Goal: Task Accomplishment & Management: Manage account settings

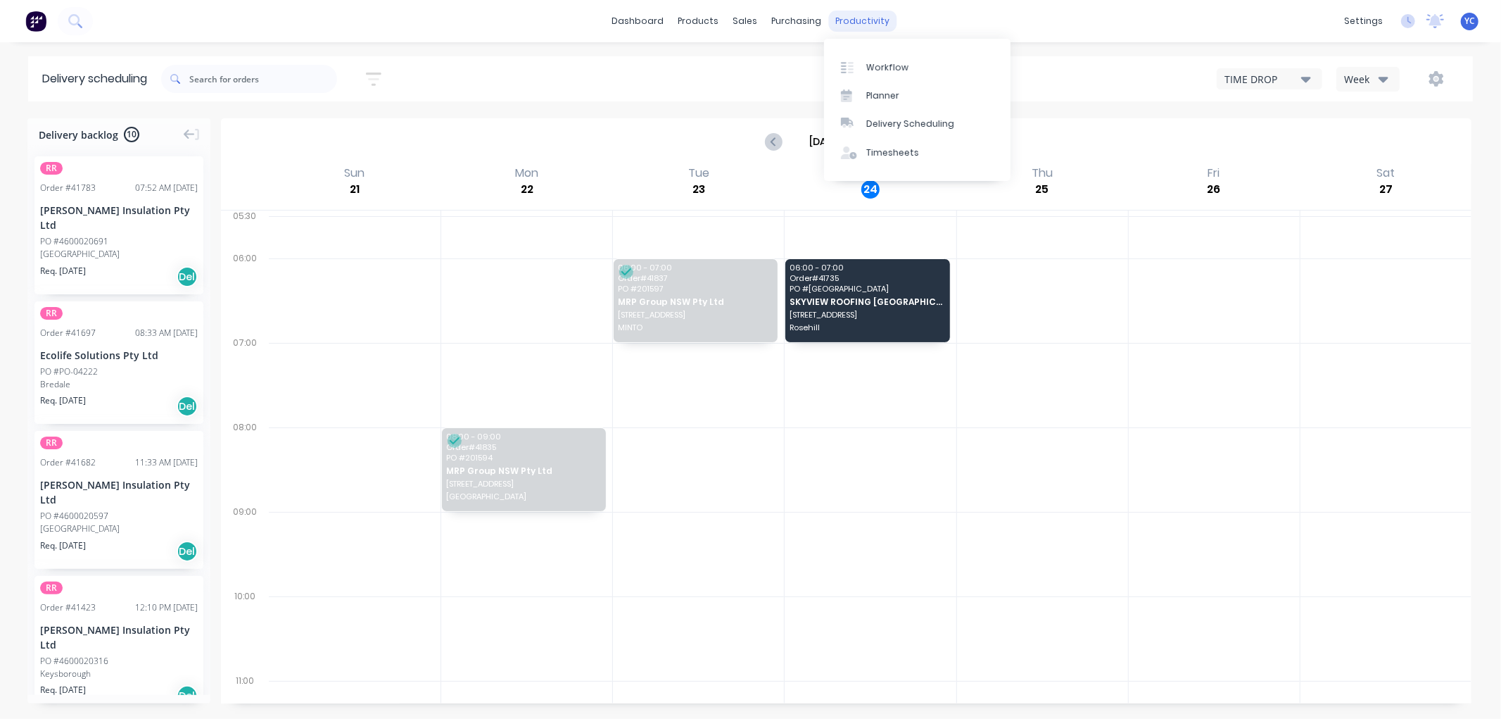
click at [868, 26] on div "productivity" at bounding box center [862, 21] width 68 height 21
click at [889, 78] on link "Workflow" at bounding box center [917, 67] width 187 height 28
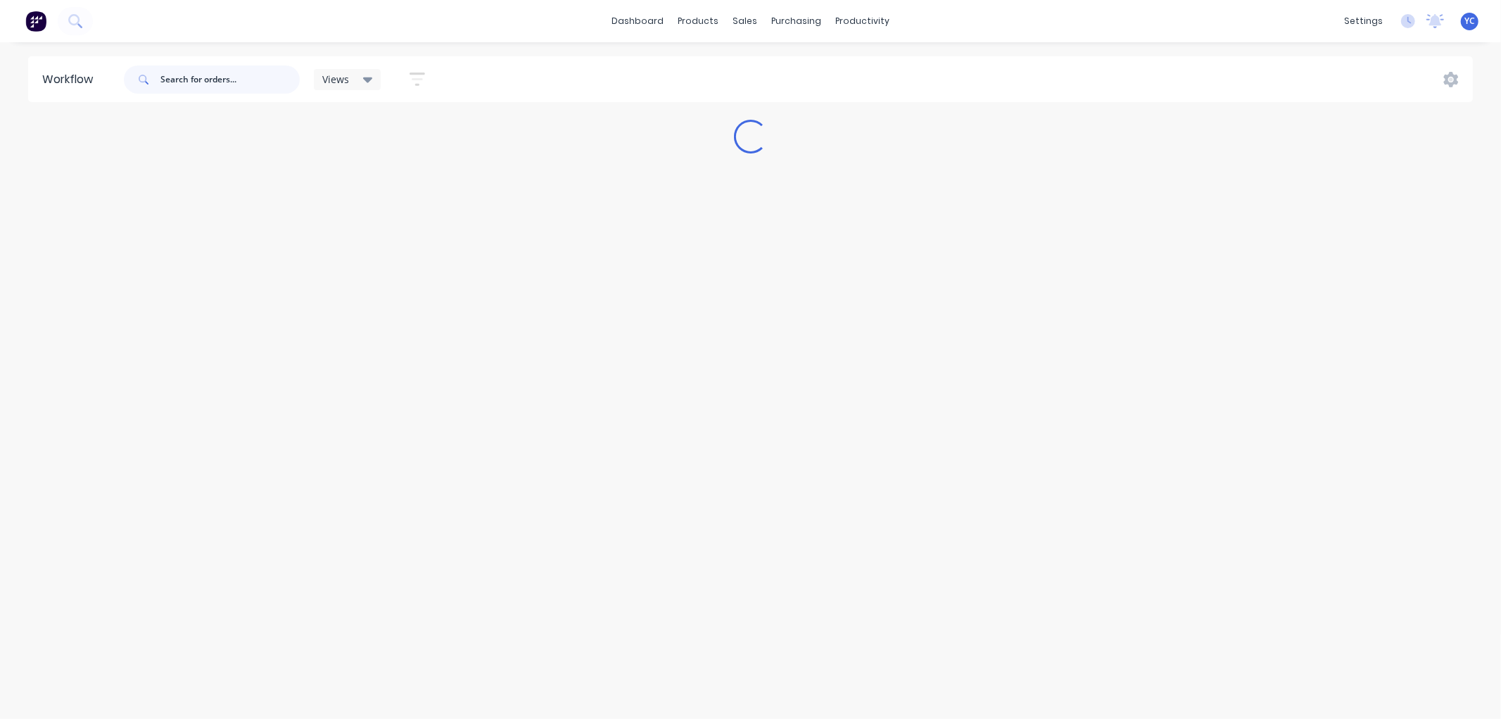
click at [218, 82] on input "text" at bounding box center [229, 79] width 139 height 28
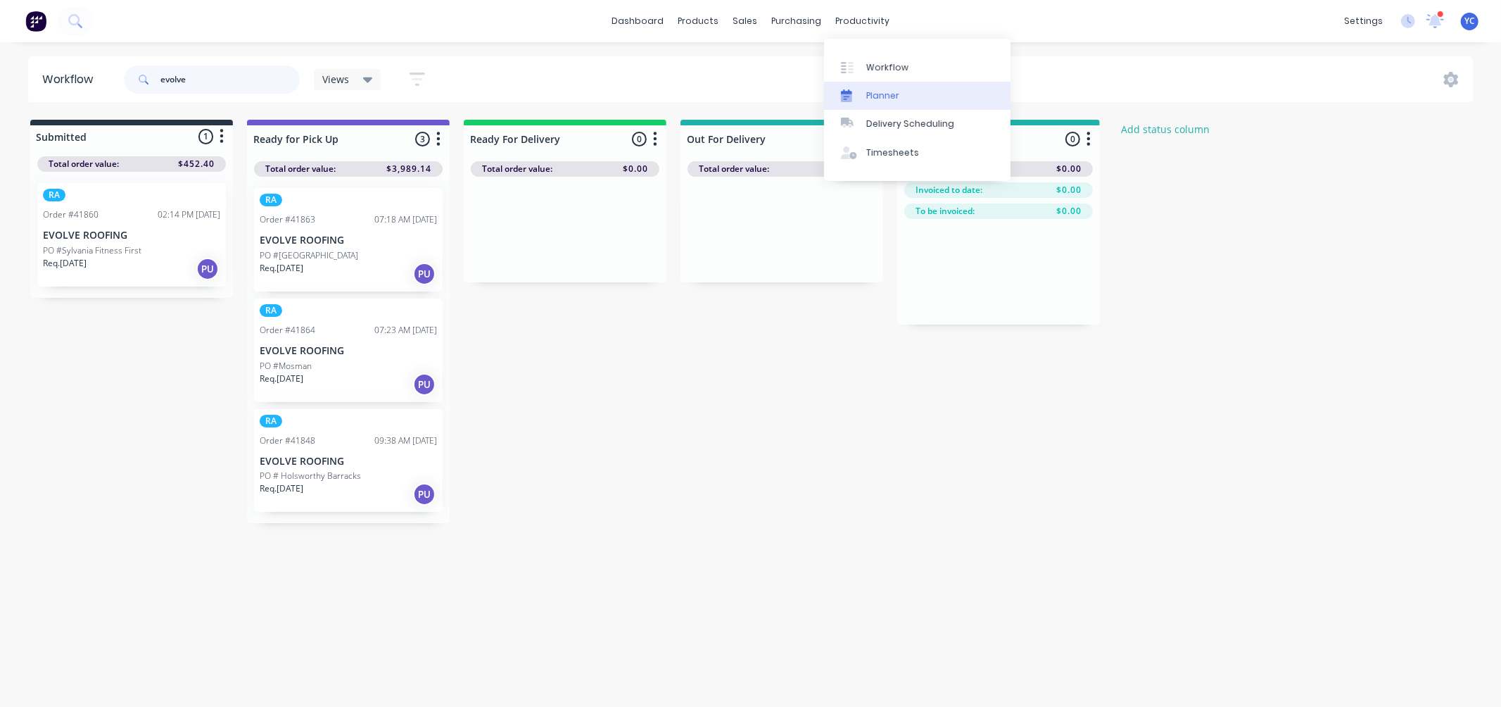
type input "evolve"
click at [862, 102] on link "Planner" at bounding box center [917, 96] width 187 height 28
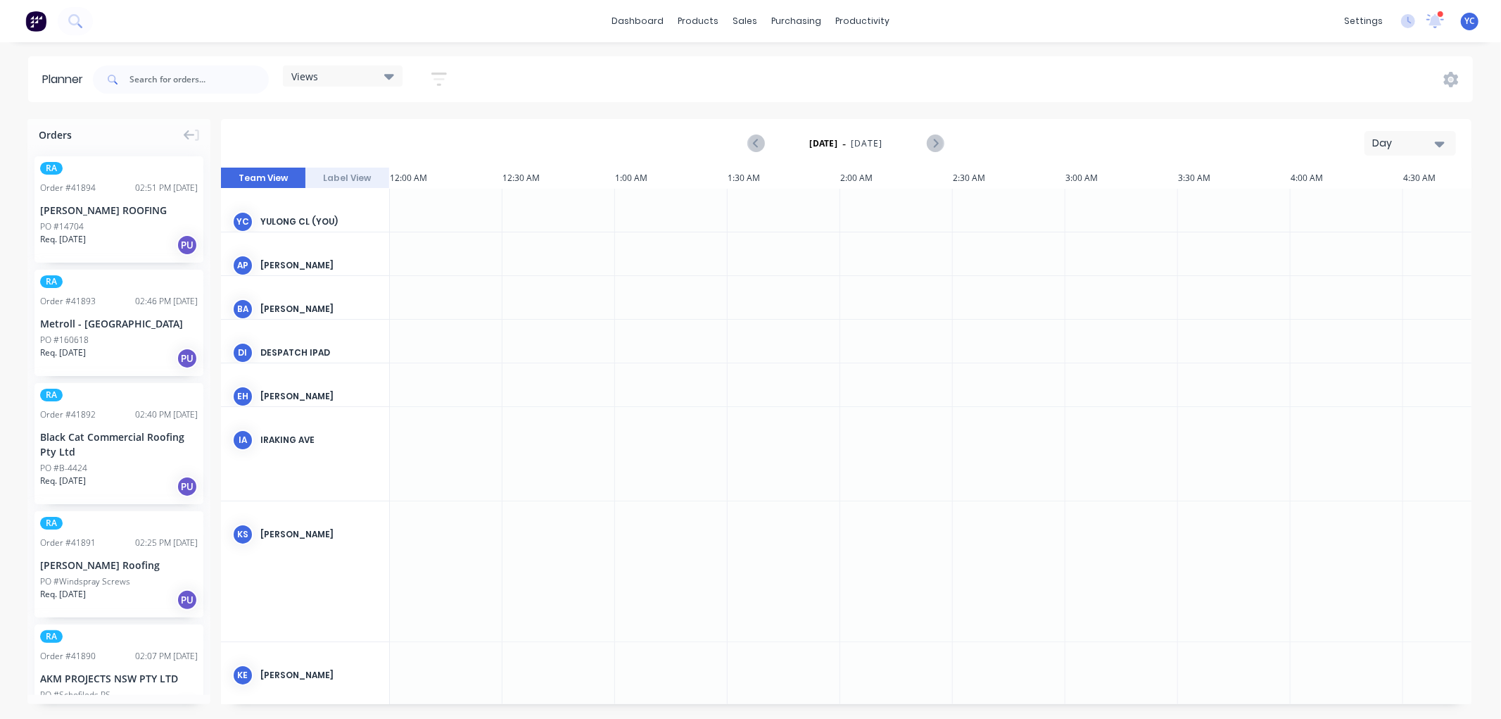
scroll to position [0, 1352]
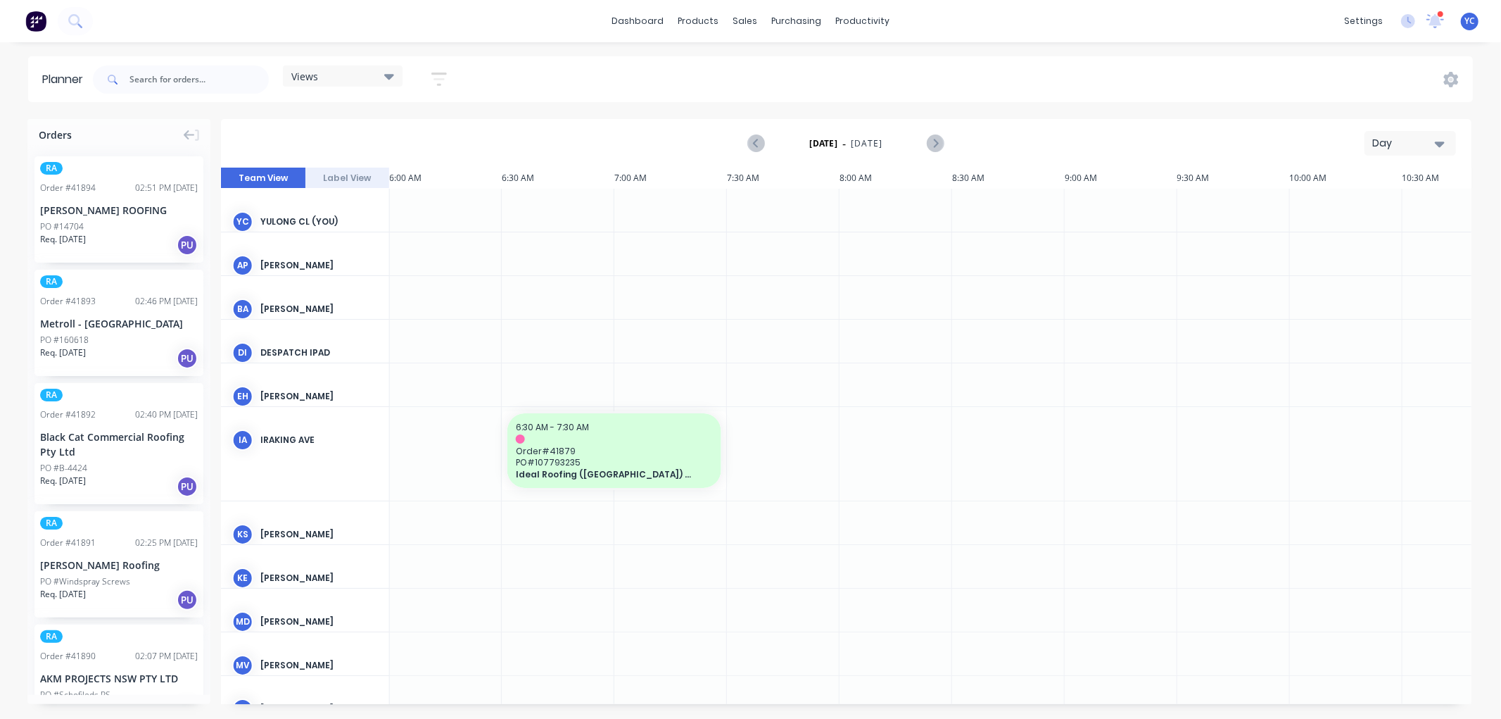
click at [388, 75] on icon at bounding box center [389, 77] width 10 height 6
click at [311, 236] on button "[PERSON_NAME]" at bounding box center [368, 237] width 150 height 16
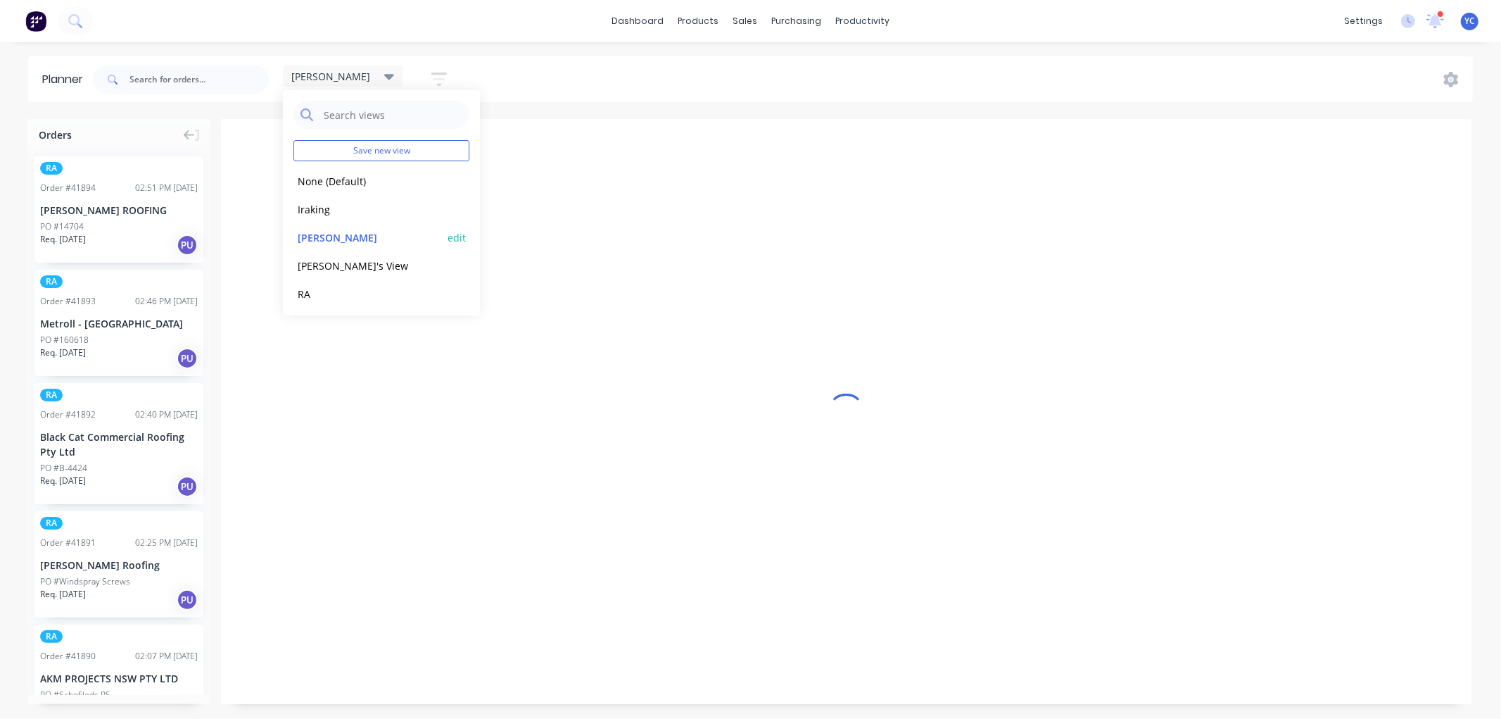
scroll to position [0, 1]
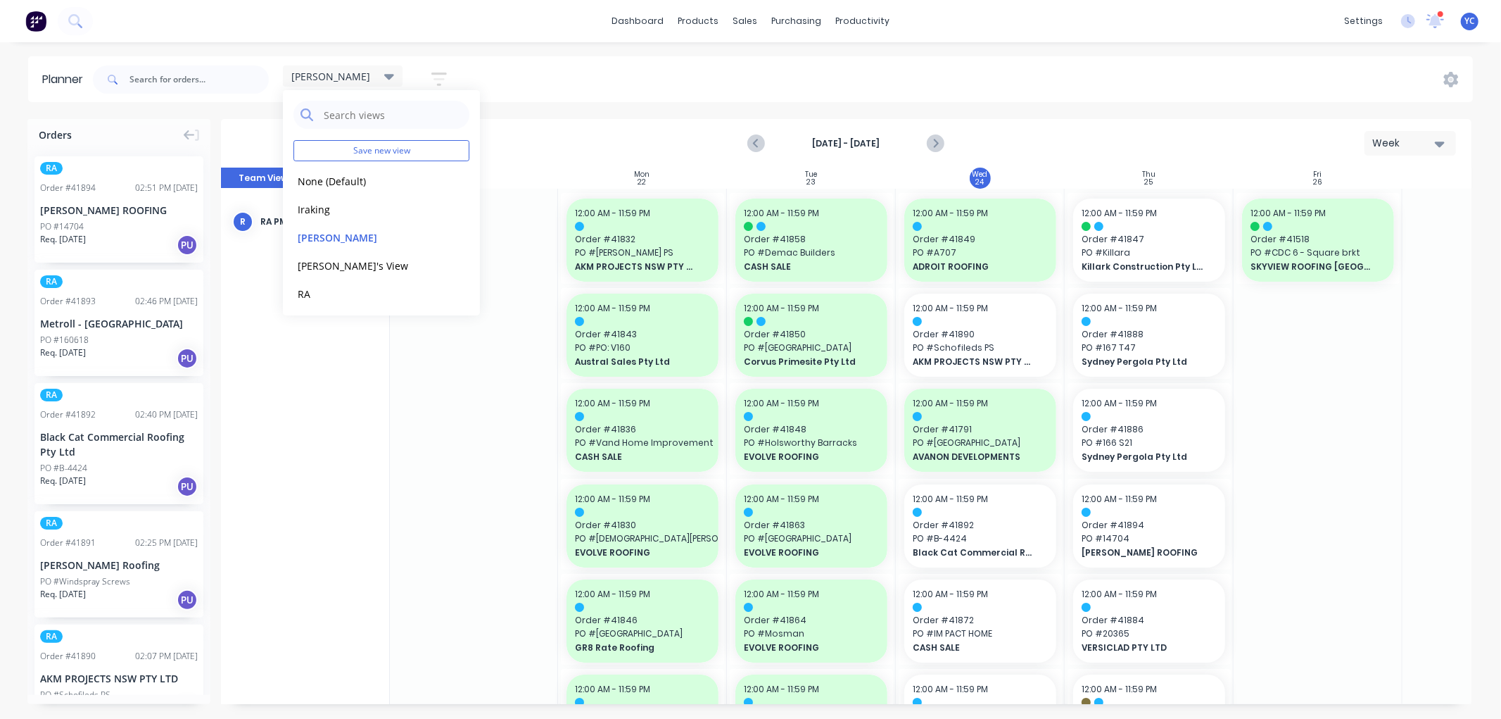
click at [933, 94] on div "[PERSON_NAME] Save new view None (Default) edit Iraking edit [PERSON_NAME] edit…" at bounding box center [781, 79] width 1383 height 42
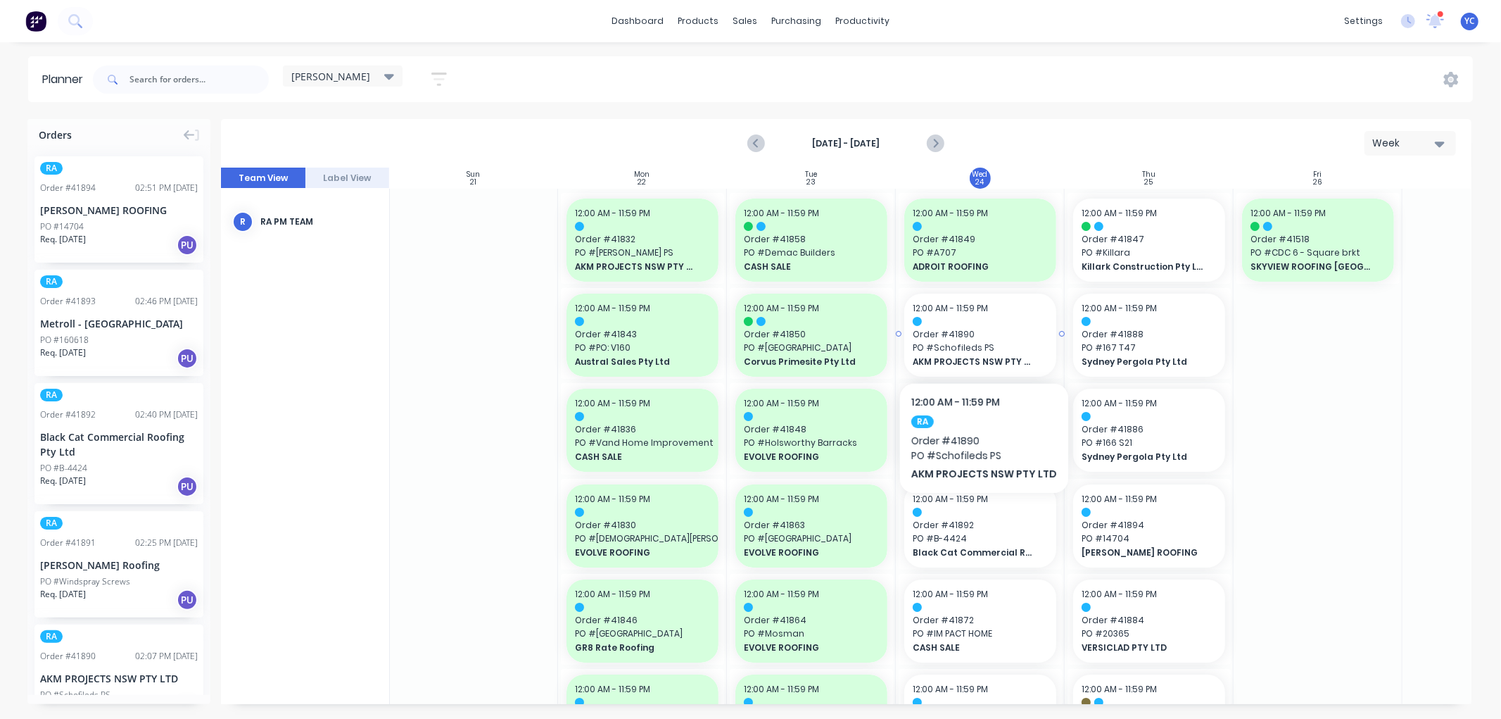
click at [959, 341] on span "PO # Schofileds PS" at bounding box center [980, 347] width 135 height 13
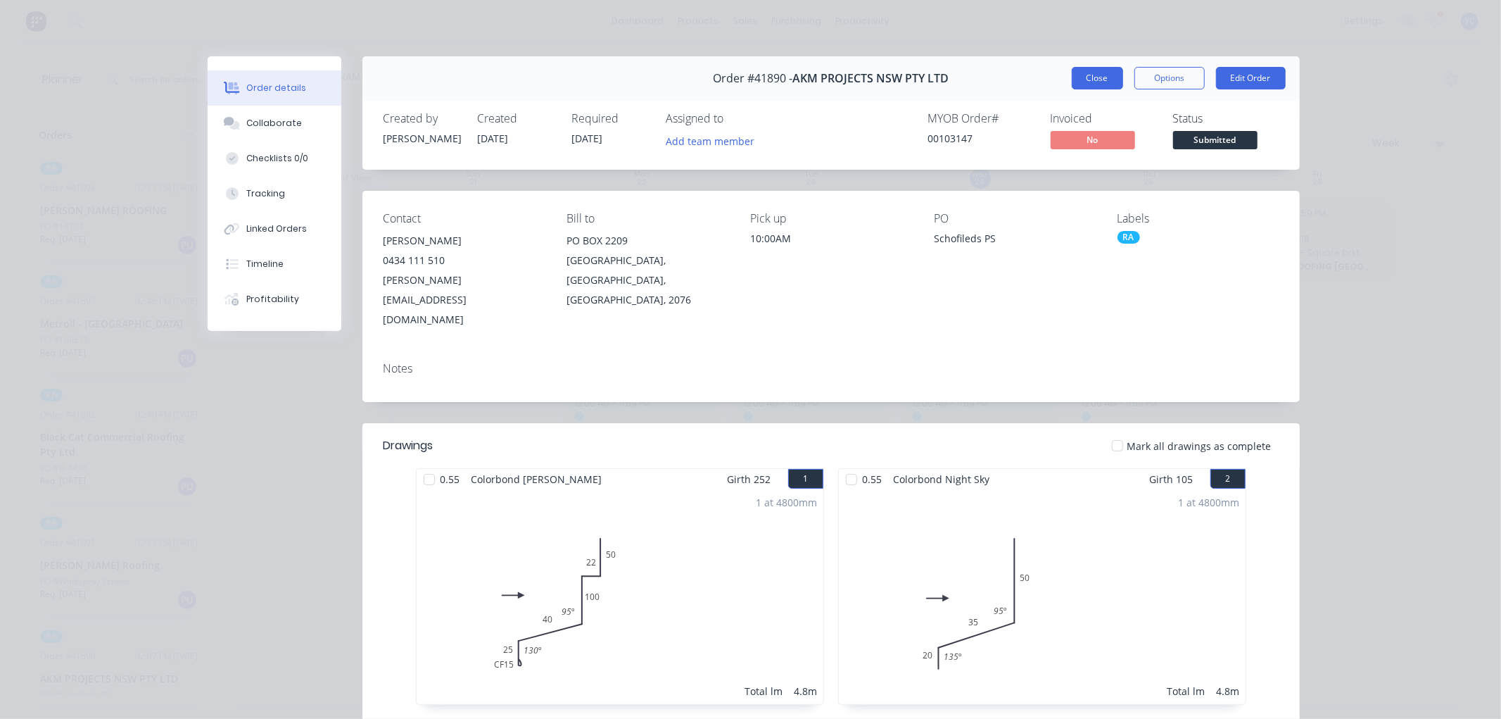
click at [1085, 72] on button "Close" at bounding box center [1097, 78] width 51 height 23
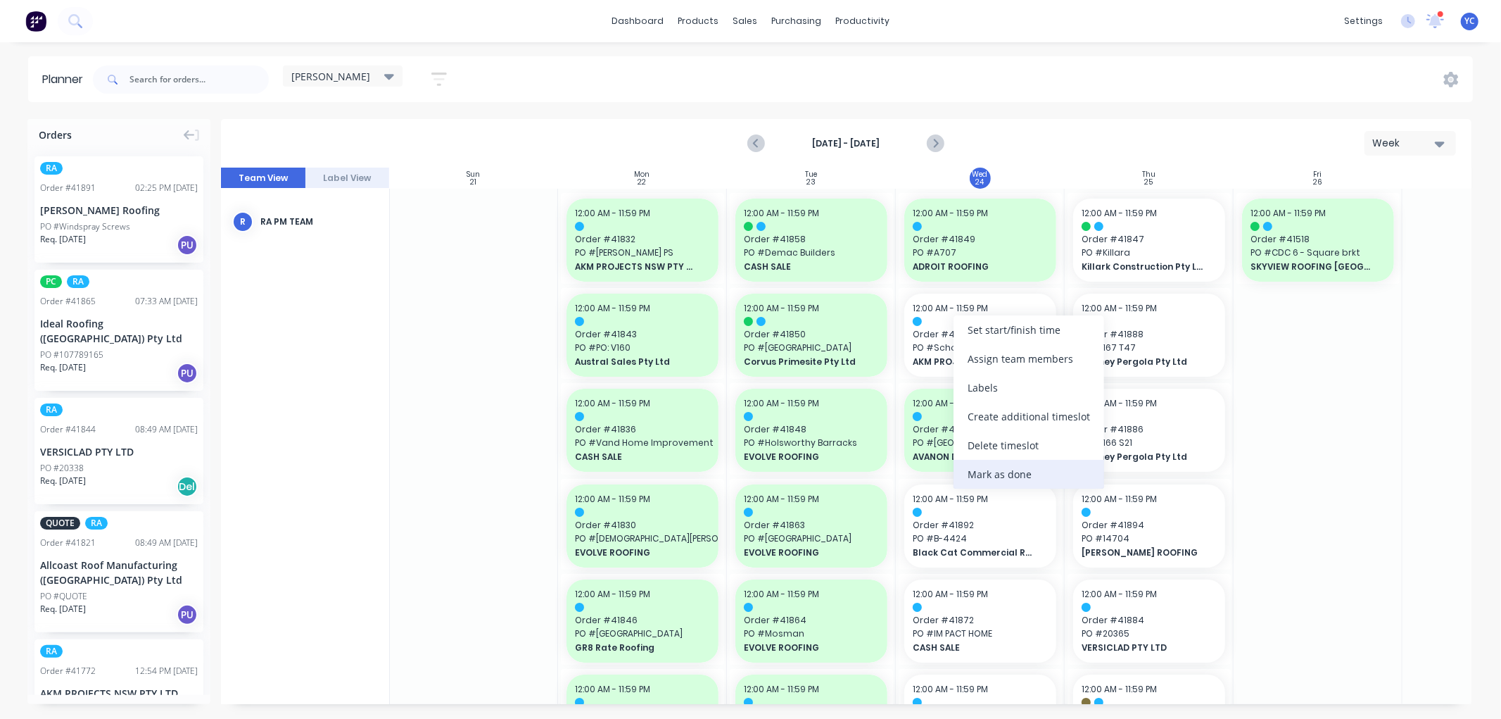
click at [1017, 469] on div "Mark as done" at bounding box center [1029, 474] width 151 height 29
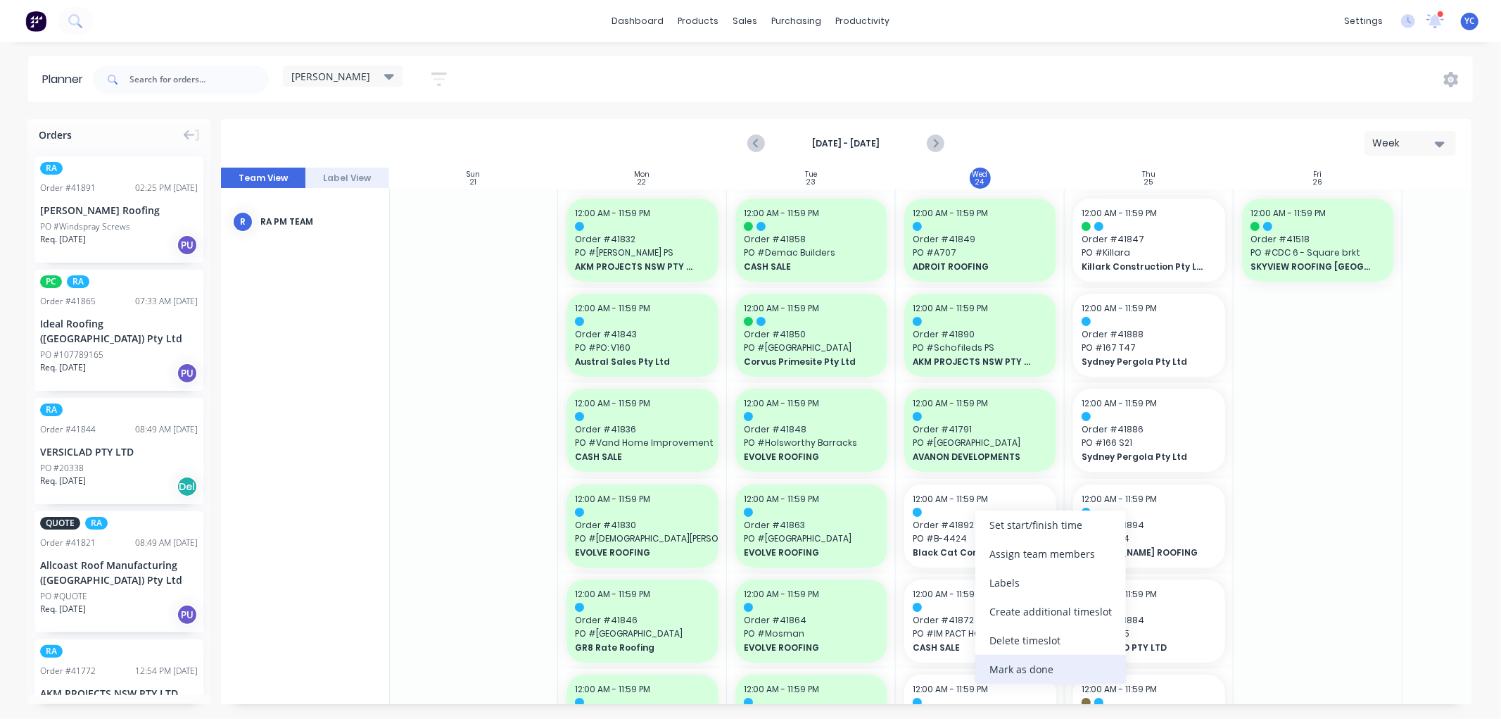
click at [1040, 672] on div "Mark as done" at bounding box center [1050, 669] width 151 height 29
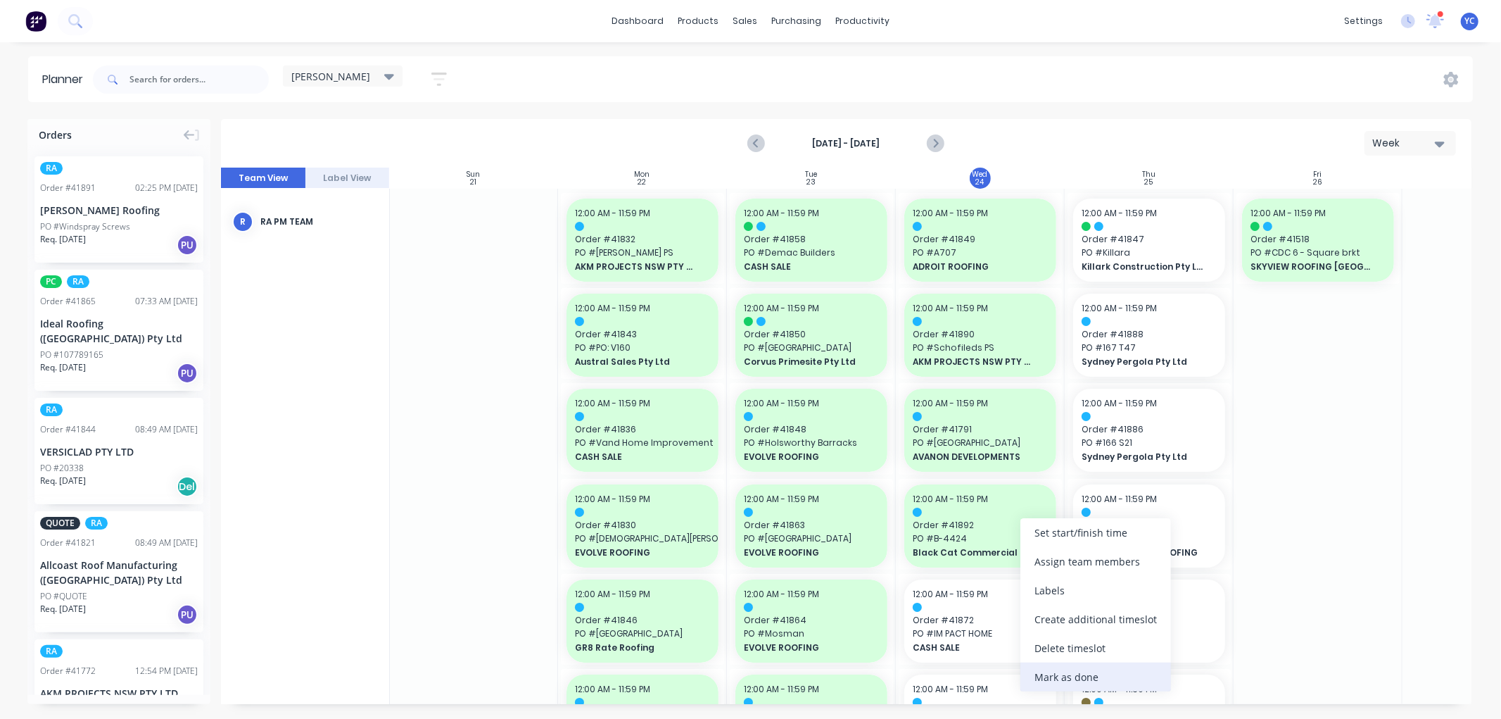
click at [1056, 664] on div "Mark as done" at bounding box center [1096, 676] width 151 height 29
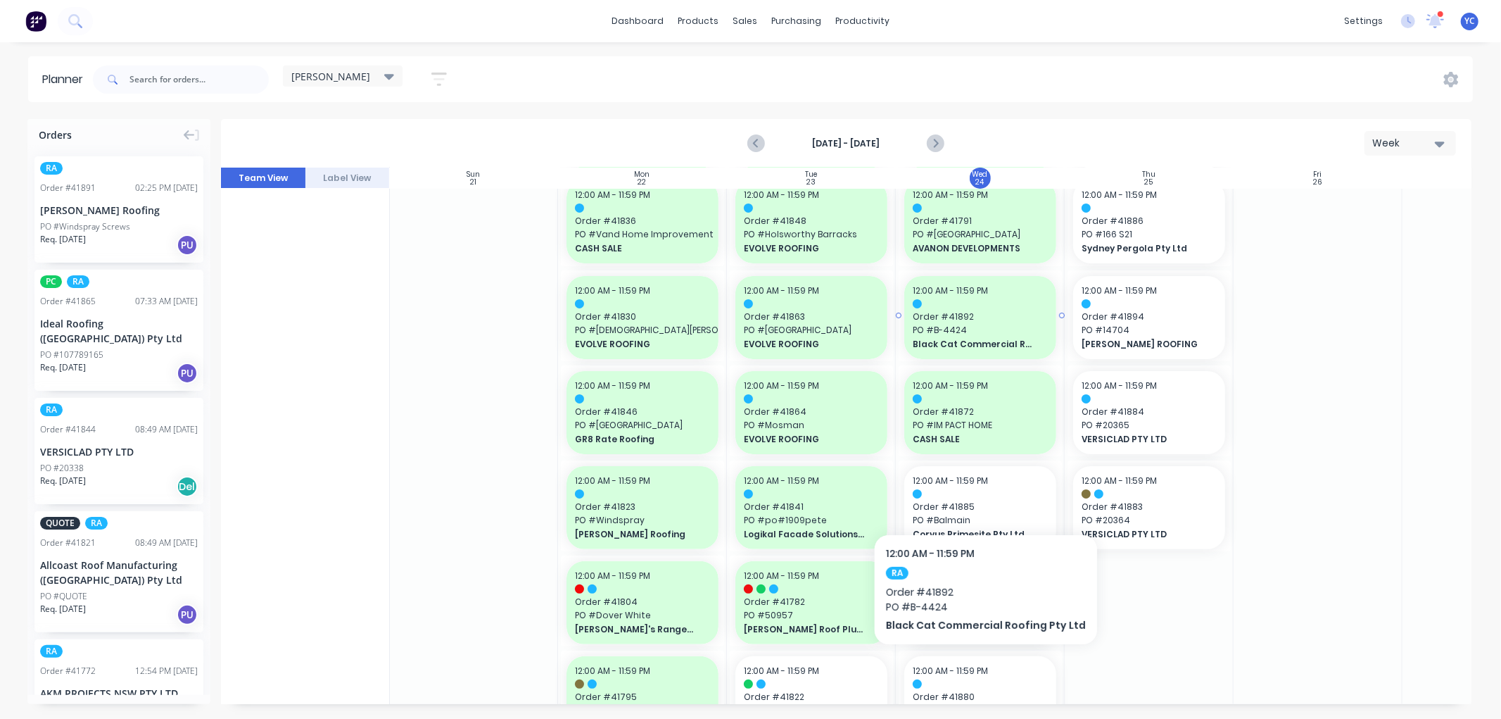
scroll to position [234, 1]
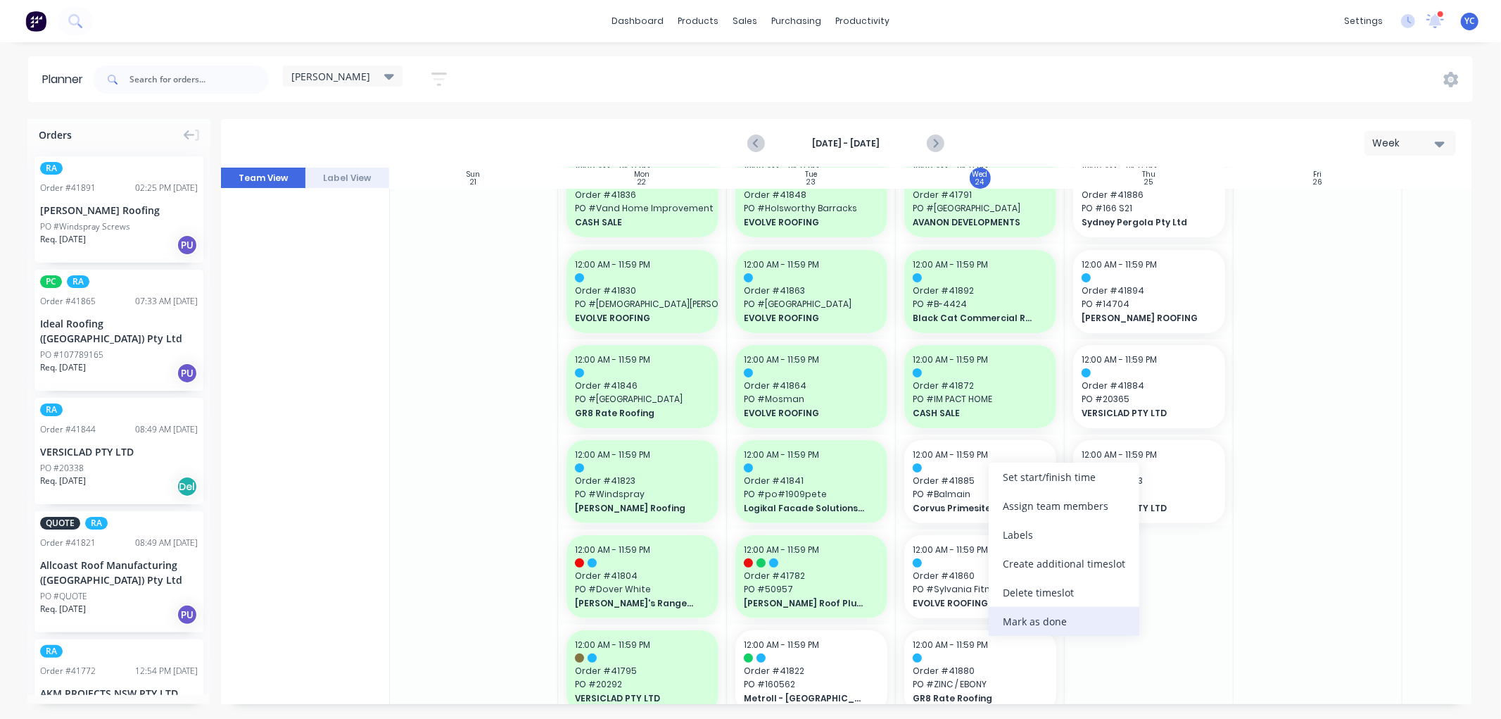
click at [1080, 620] on div "Mark as done" at bounding box center [1064, 621] width 151 height 29
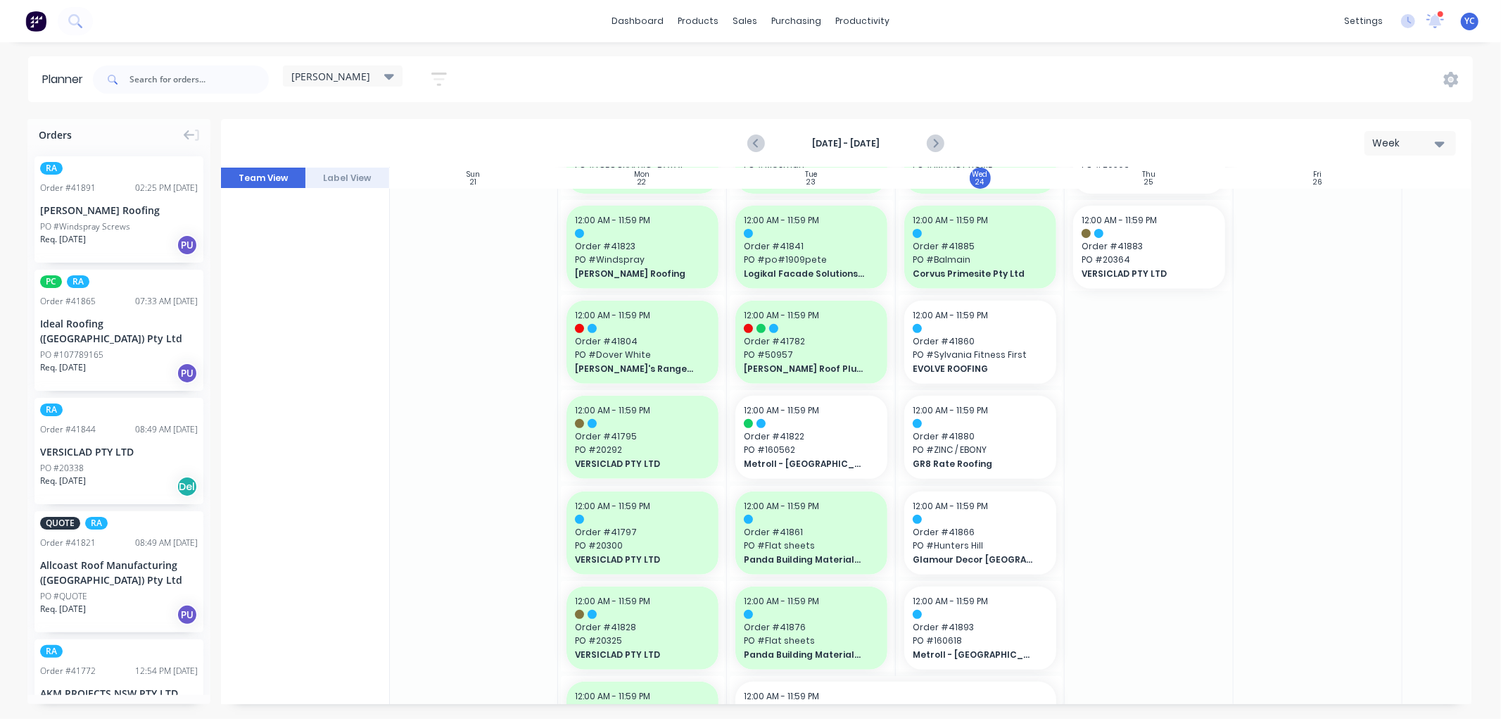
scroll to position [547, 1]
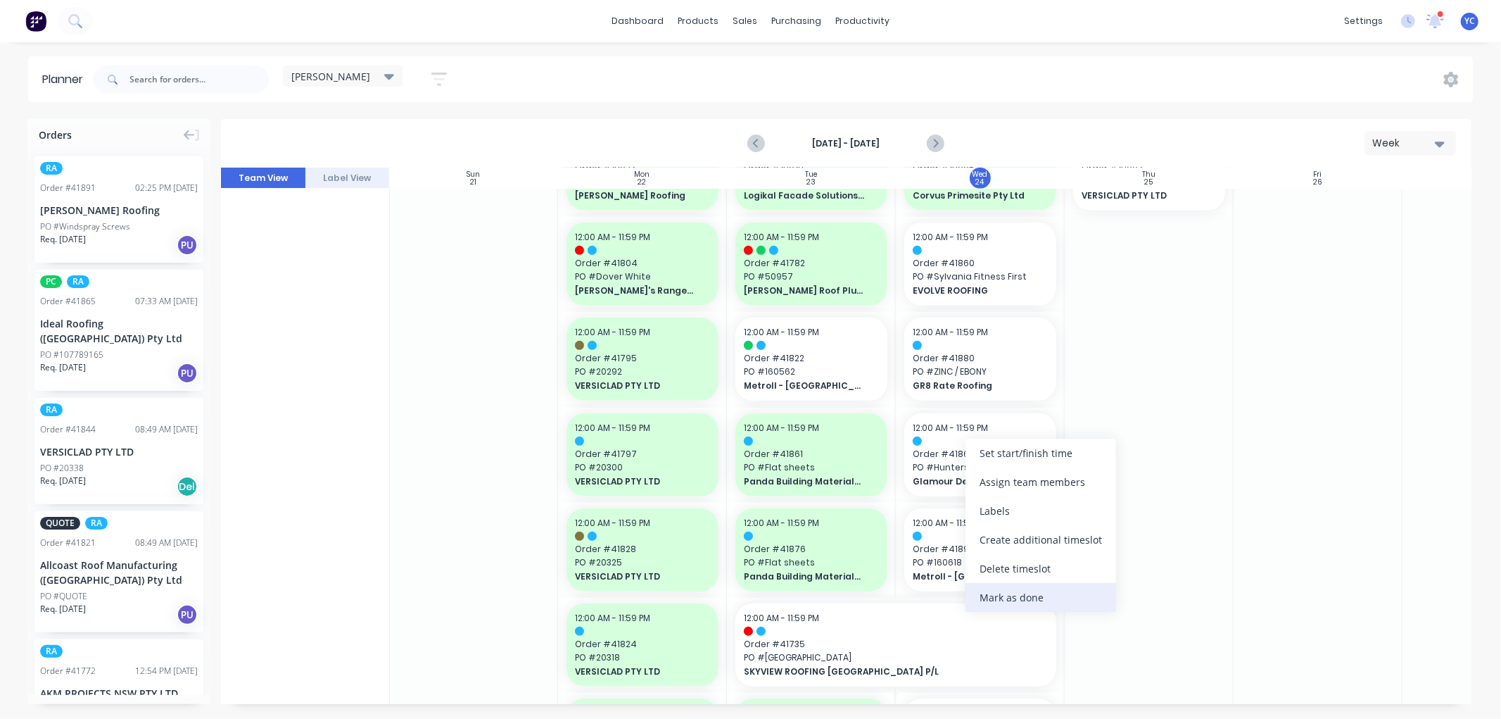
click at [1032, 586] on div "Mark as done" at bounding box center [1041, 597] width 151 height 29
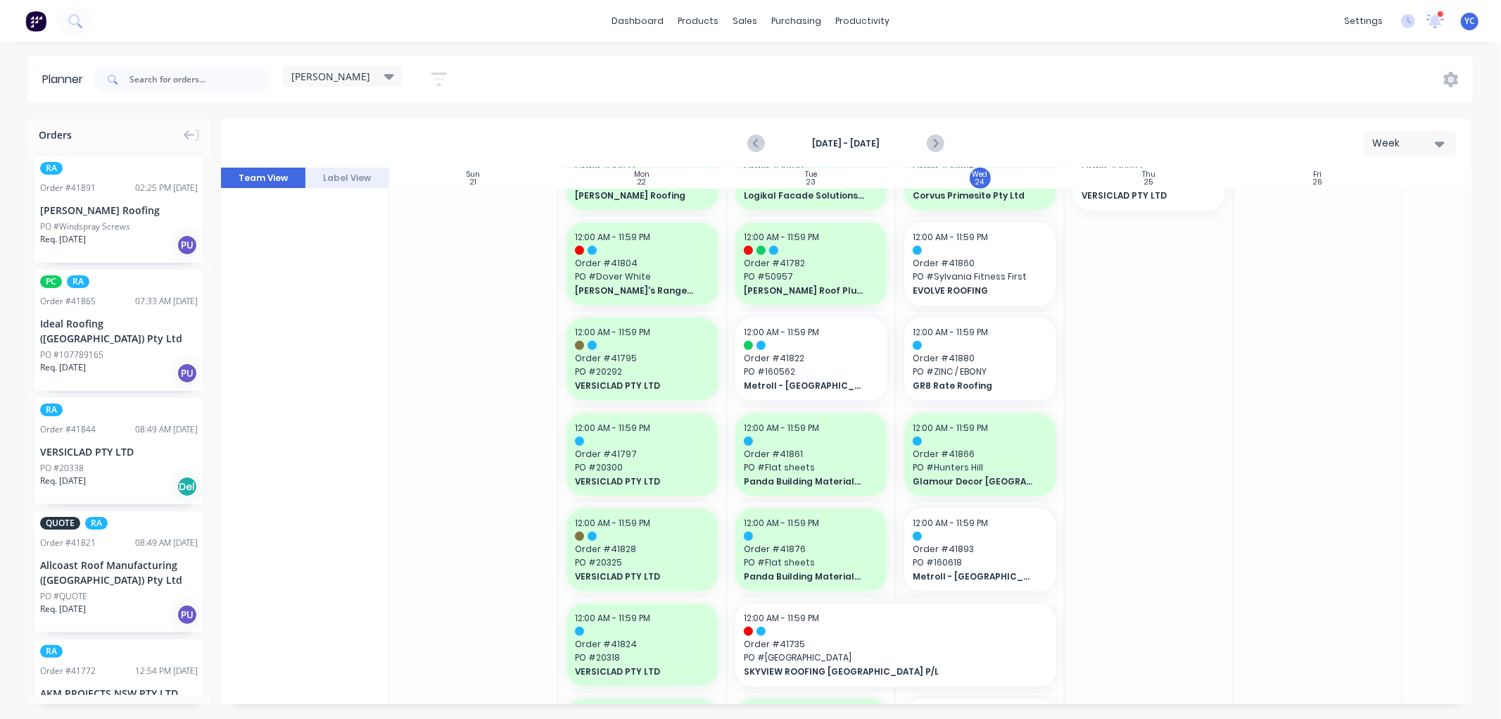
click at [1267, 604] on div at bounding box center [1318, 645] width 169 height 2007
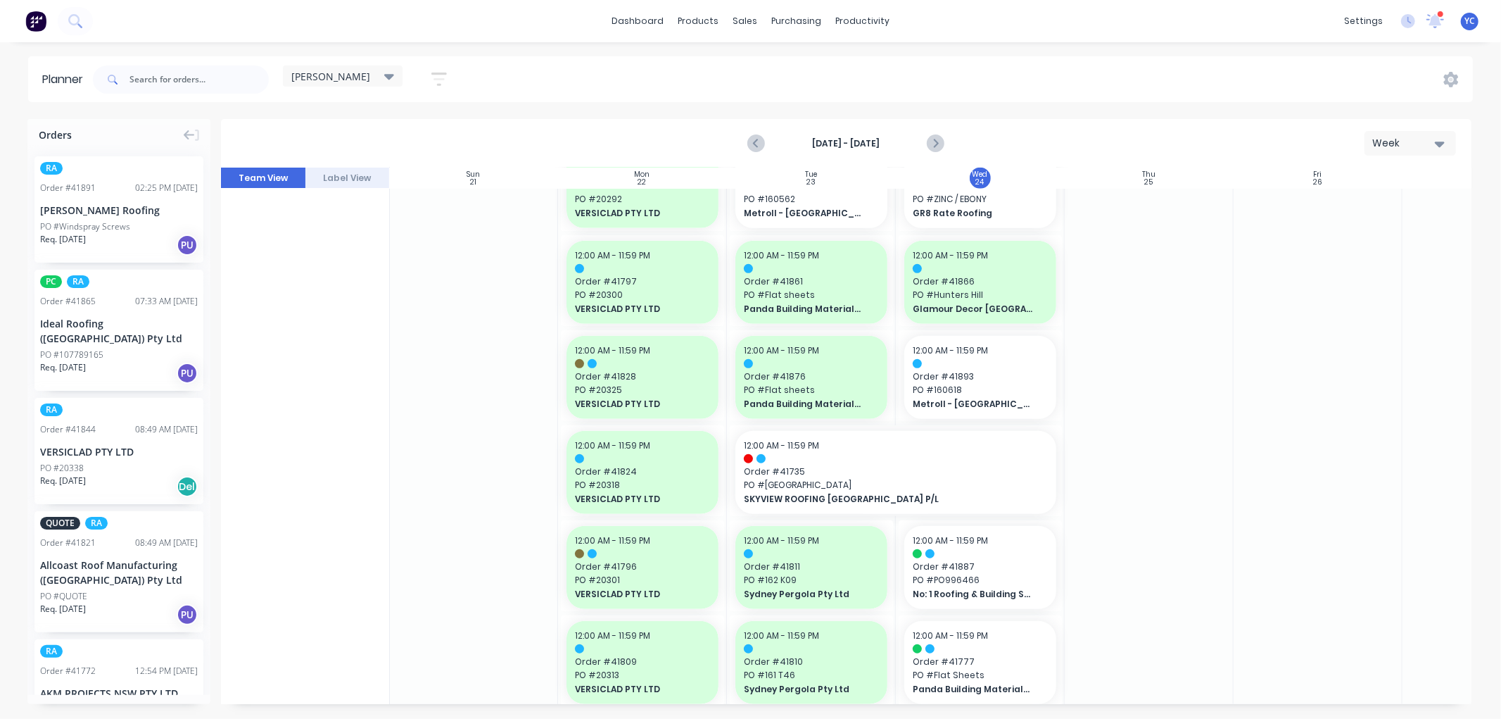
scroll to position [704, 1]
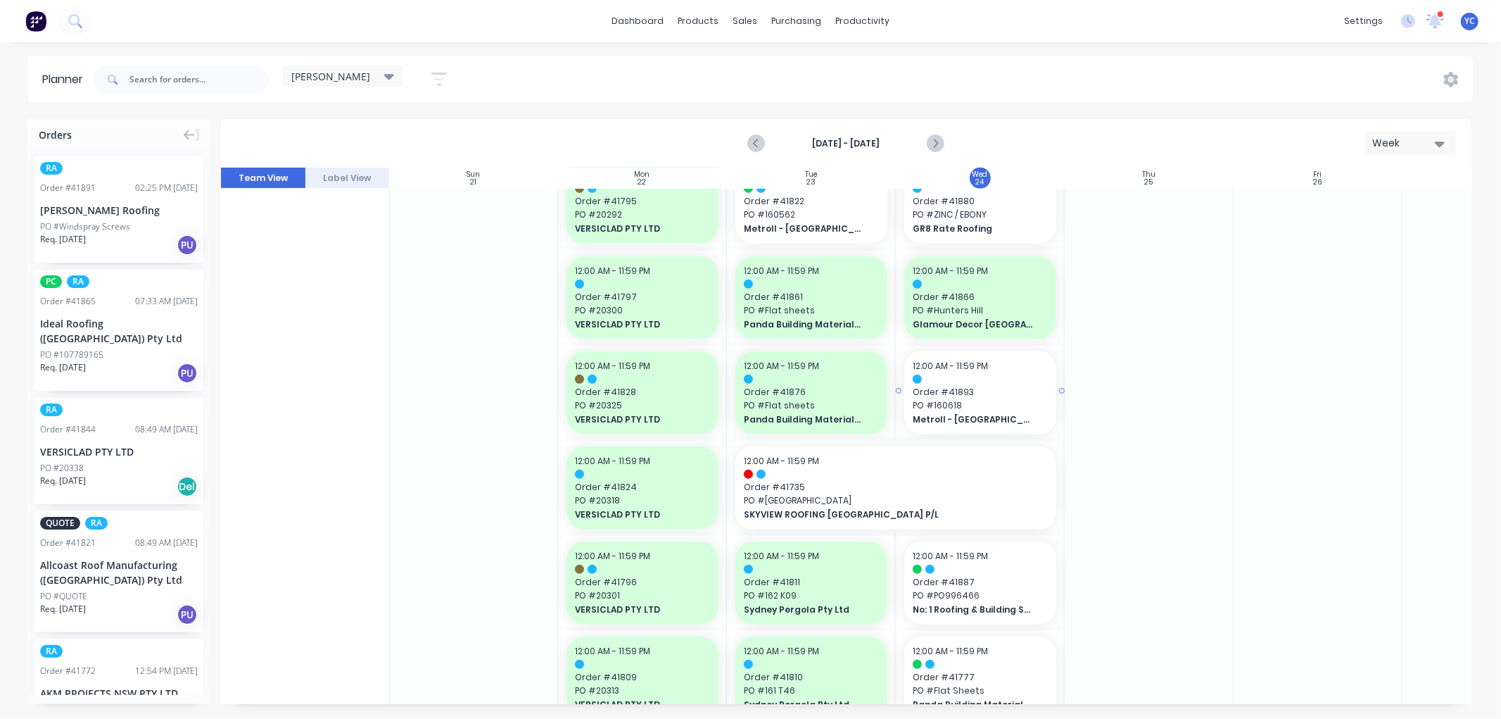
click at [936, 409] on span "PO # 160618" at bounding box center [980, 405] width 135 height 13
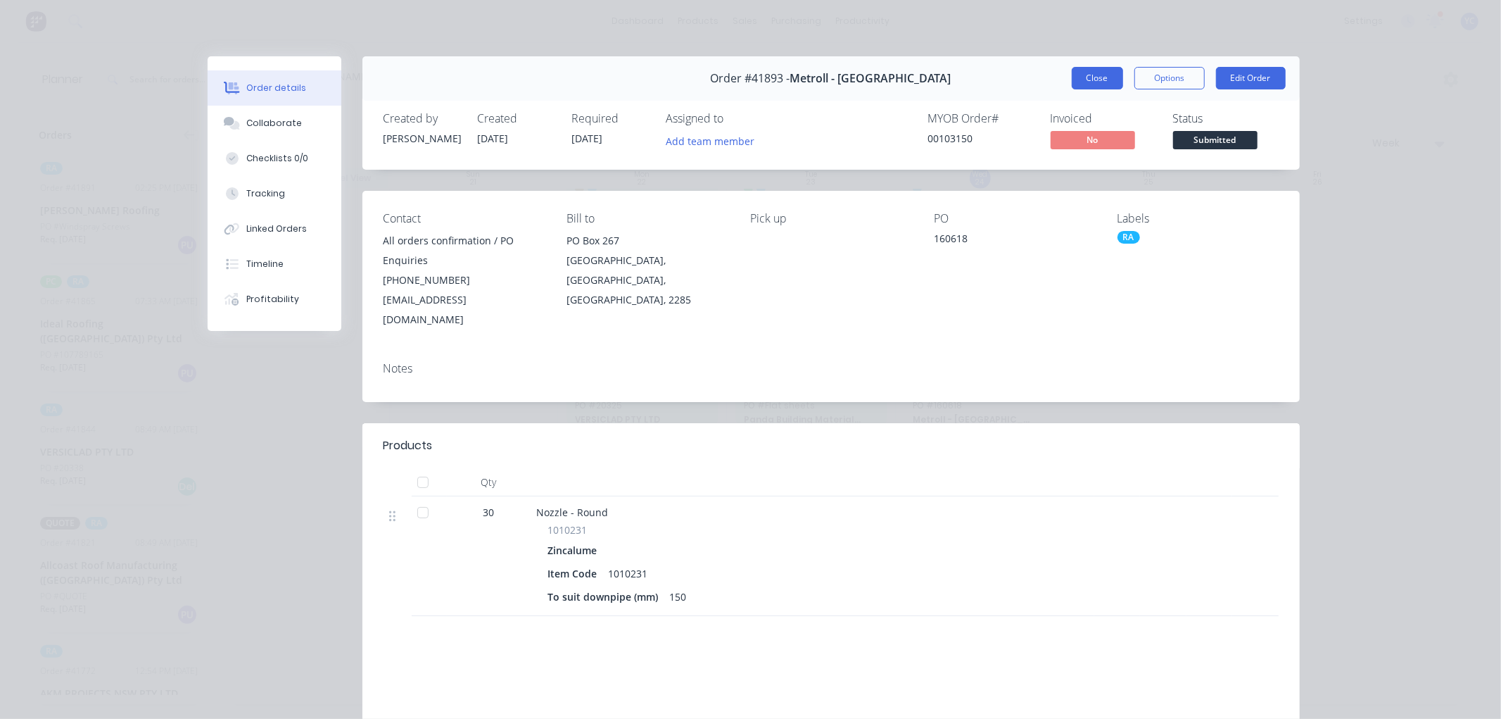
click at [1078, 74] on button "Close" at bounding box center [1097, 78] width 51 height 23
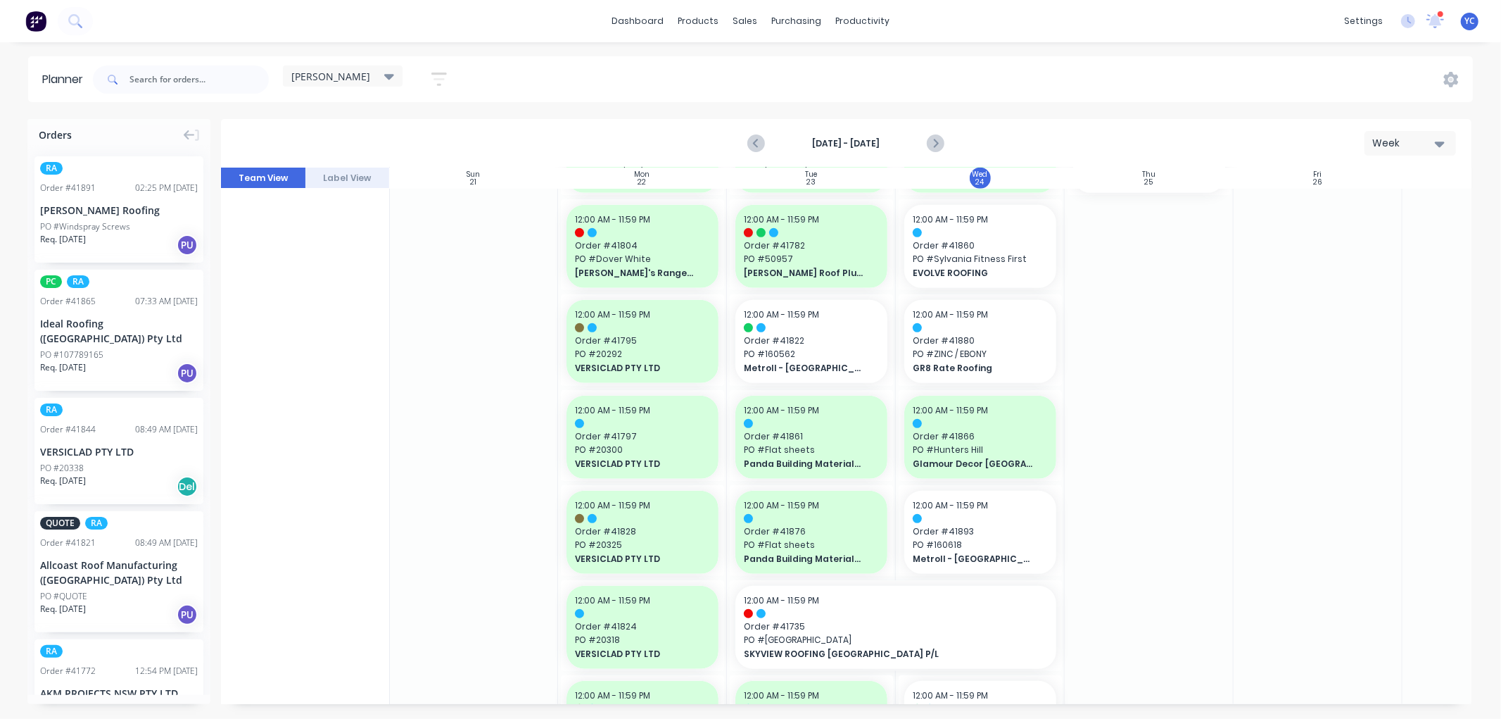
scroll to position [547, 1]
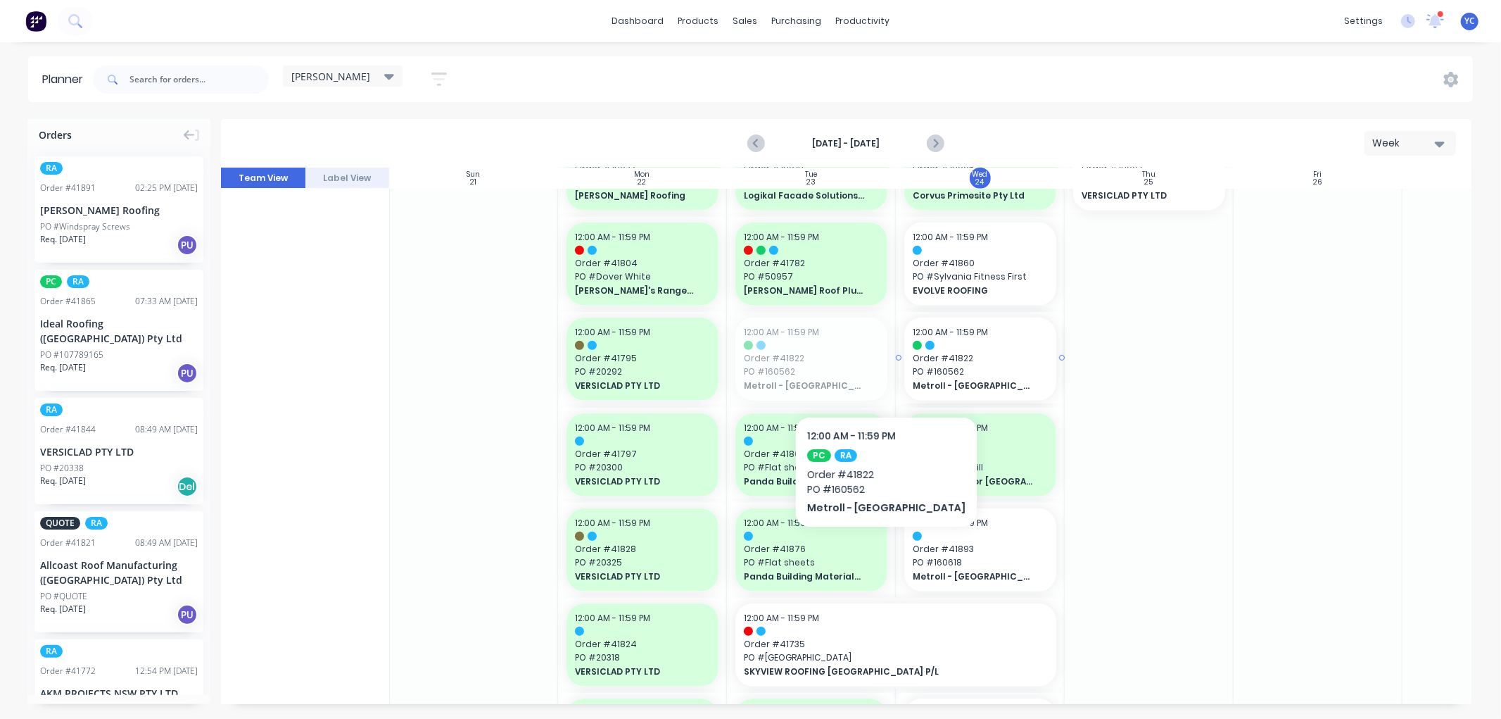
drag, startPoint x: 799, startPoint y: 370, endPoint x: 856, endPoint y: 374, distance: 57.1
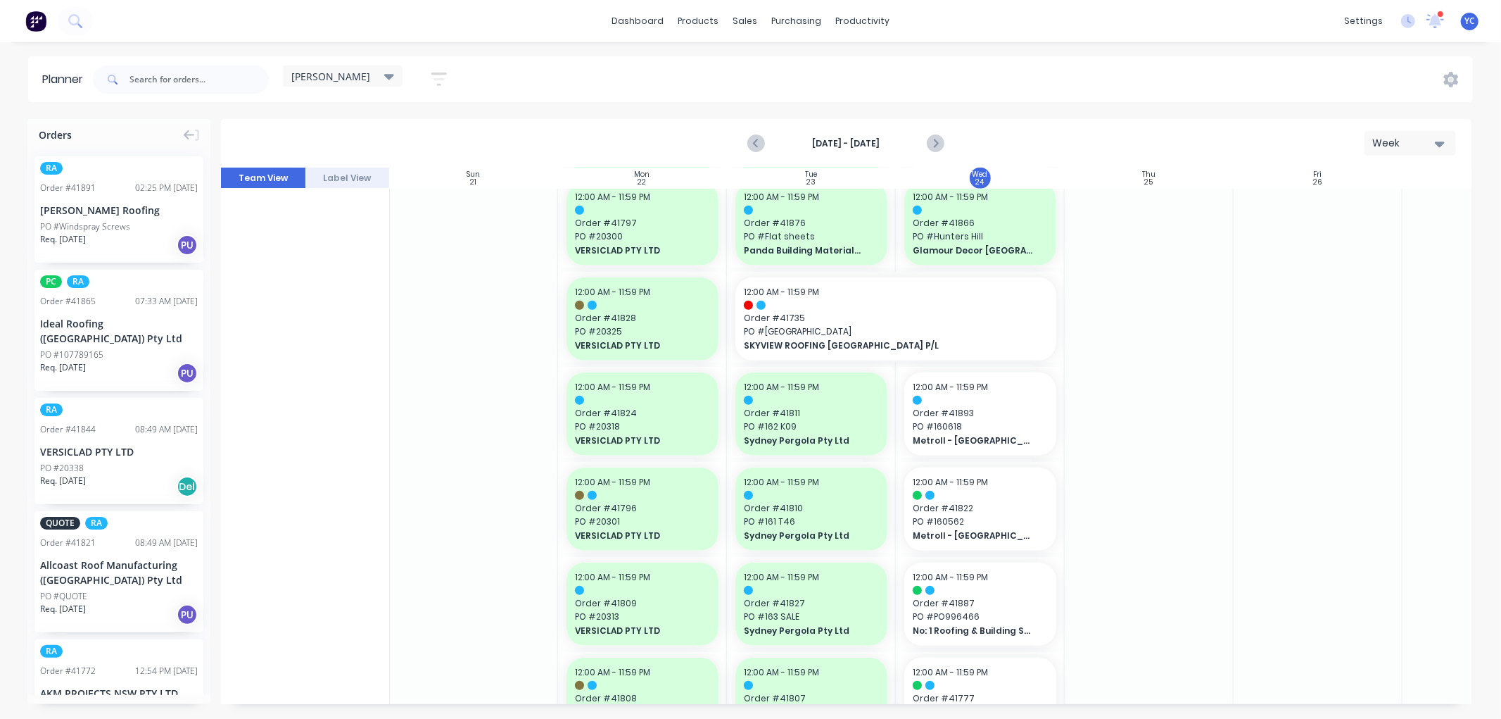
scroll to position [782, 1]
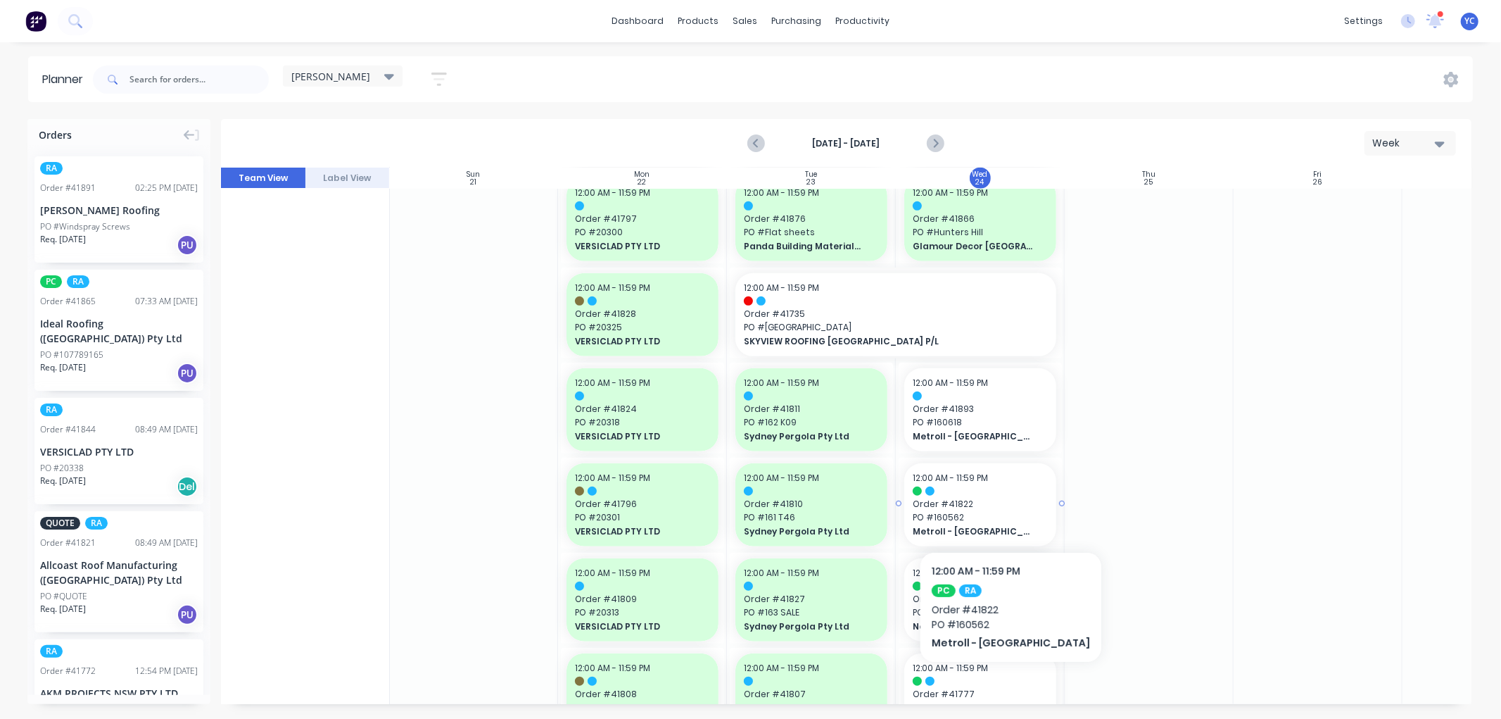
click at [1012, 508] on span "Order # 41822" at bounding box center [980, 504] width 135 height 13
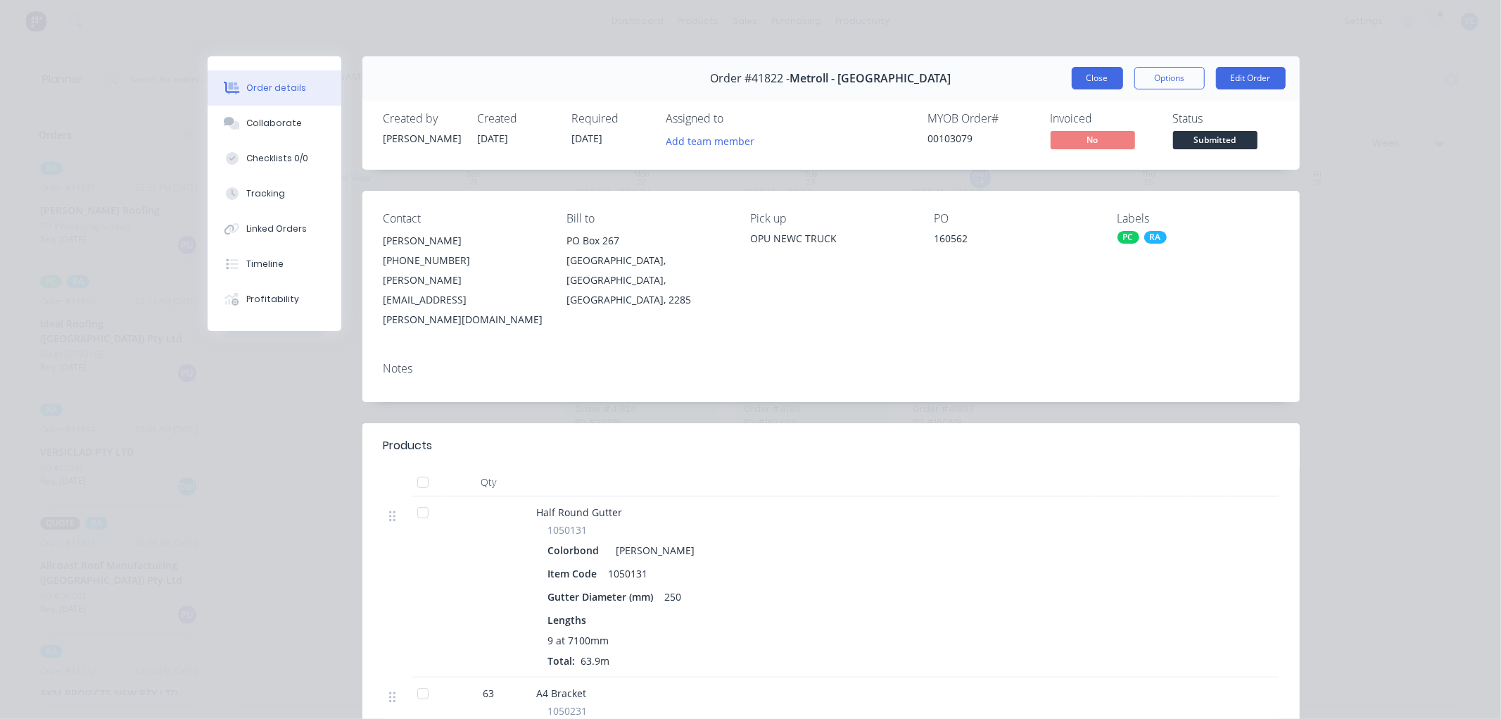
click at [1089, 68] on button "Close" at bounding box center [1097, 78] width 51 height 23
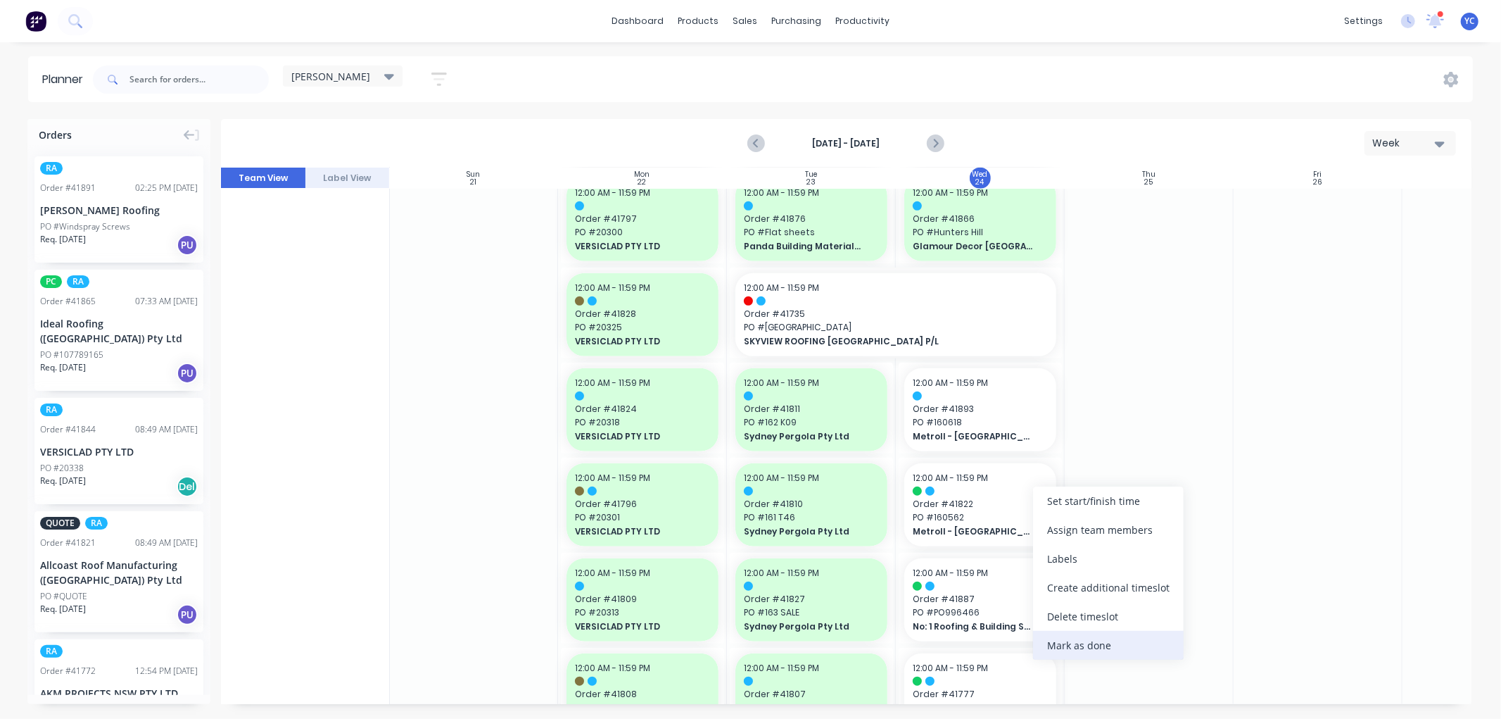
click at [1113, 651] on div "Mark as done" at bounding box center [1108, 645] width 151 height 29
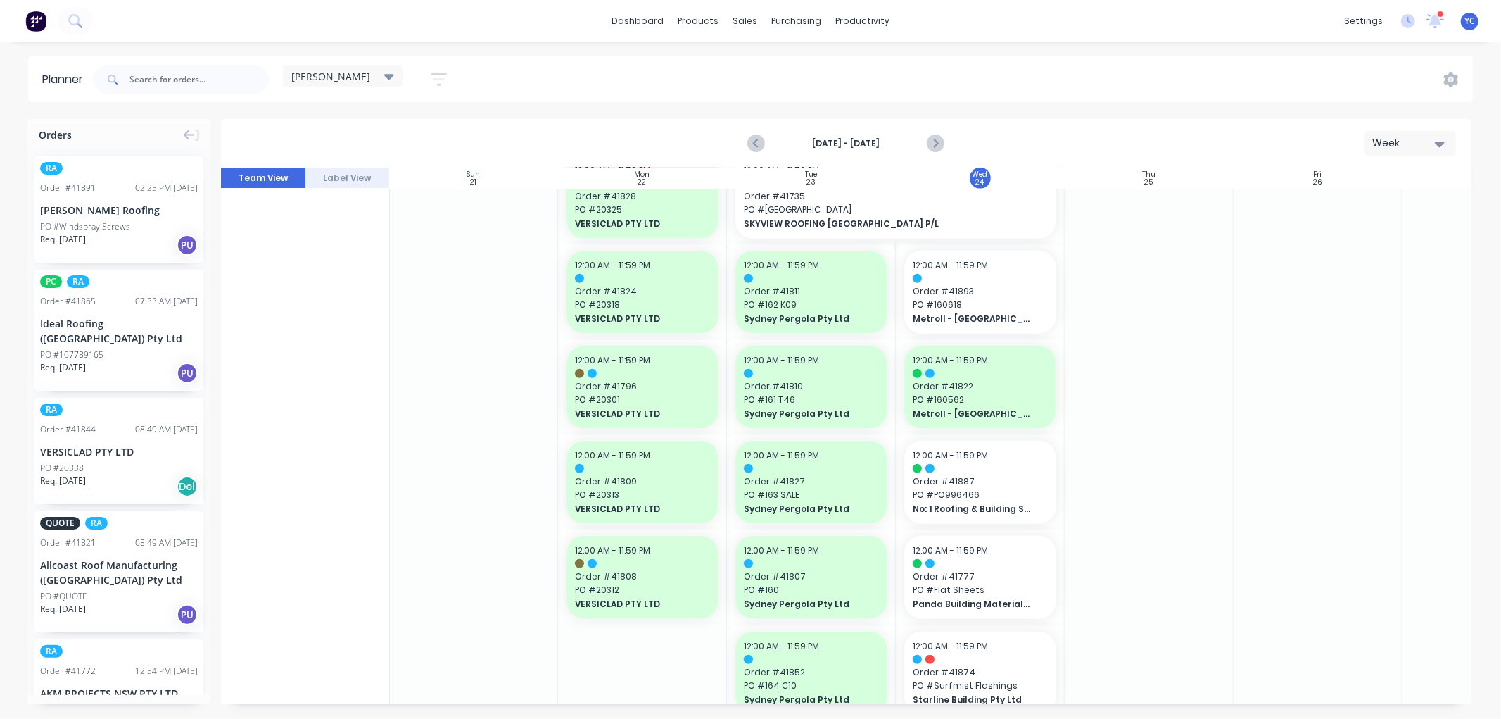
scroll to position [938, 1]
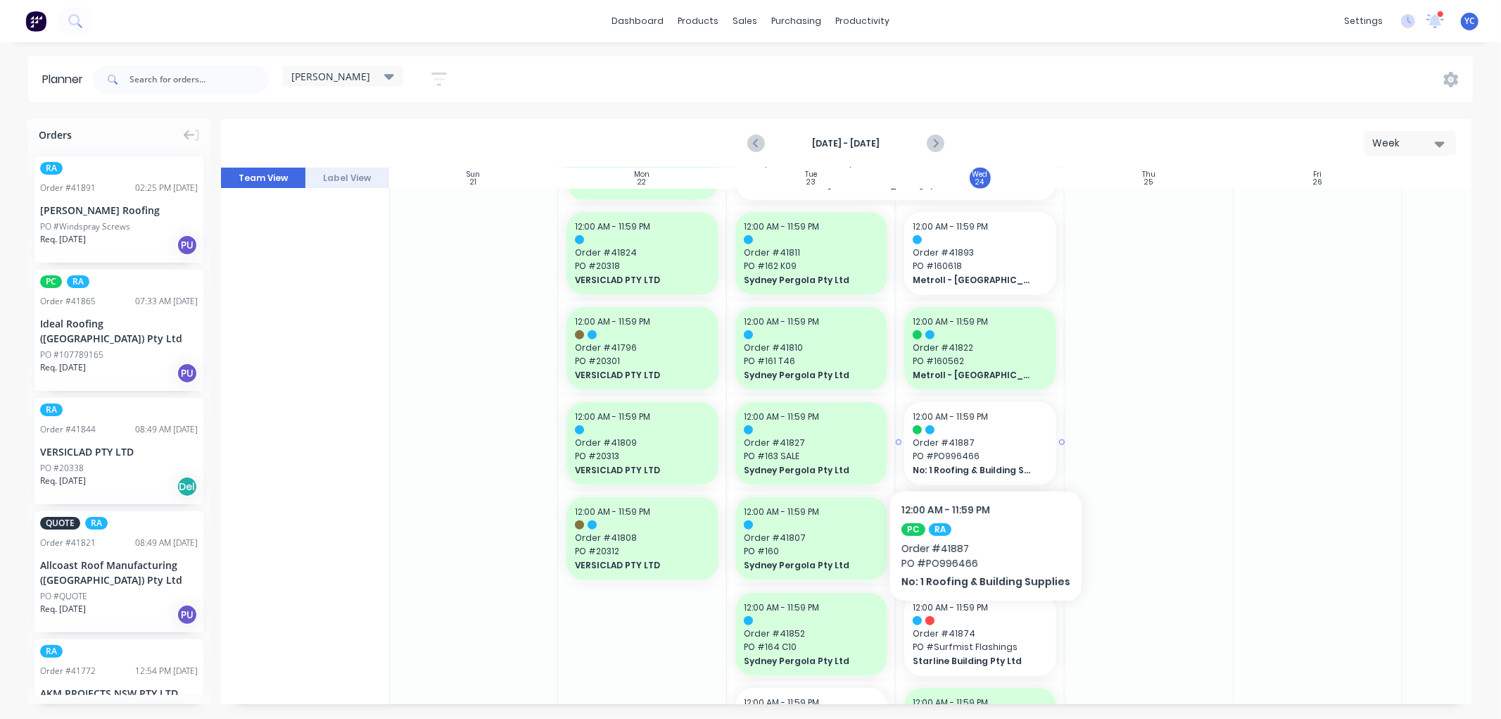
click at [930, 455] on span "PO # PO996466" at bounding box center [980, 456] width 135 height 13
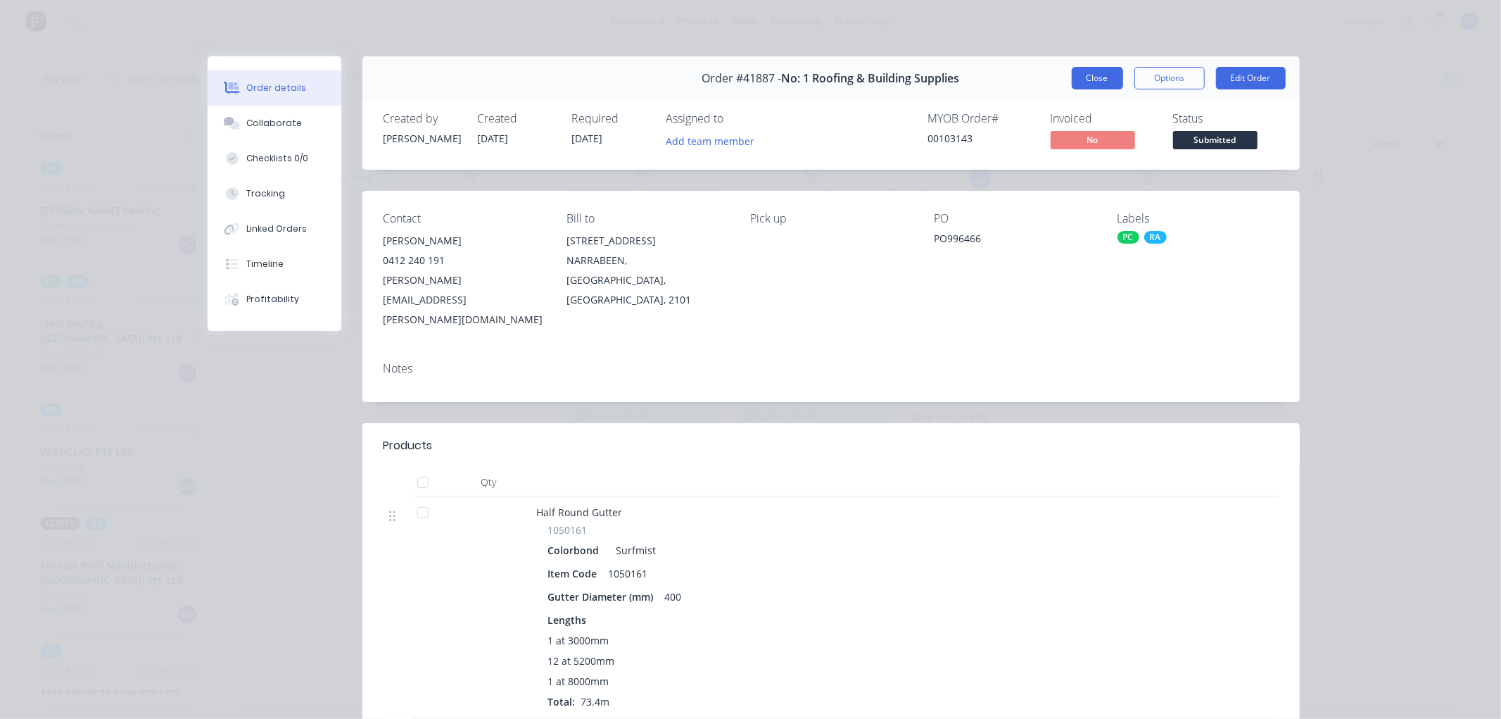
click at [1072, 78] on button "Close" at bounding box center [1097, 78] width 51 height 23
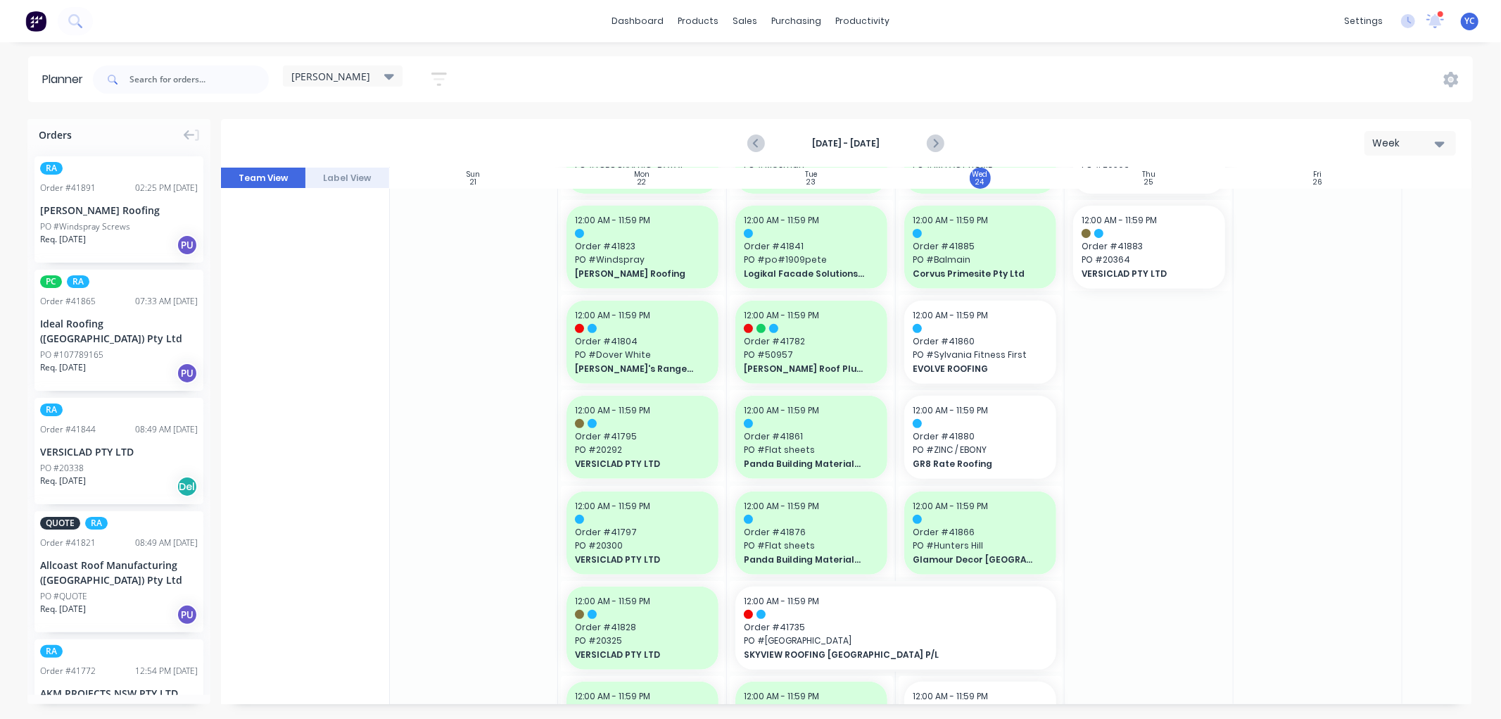
scroll to position [547, 1]
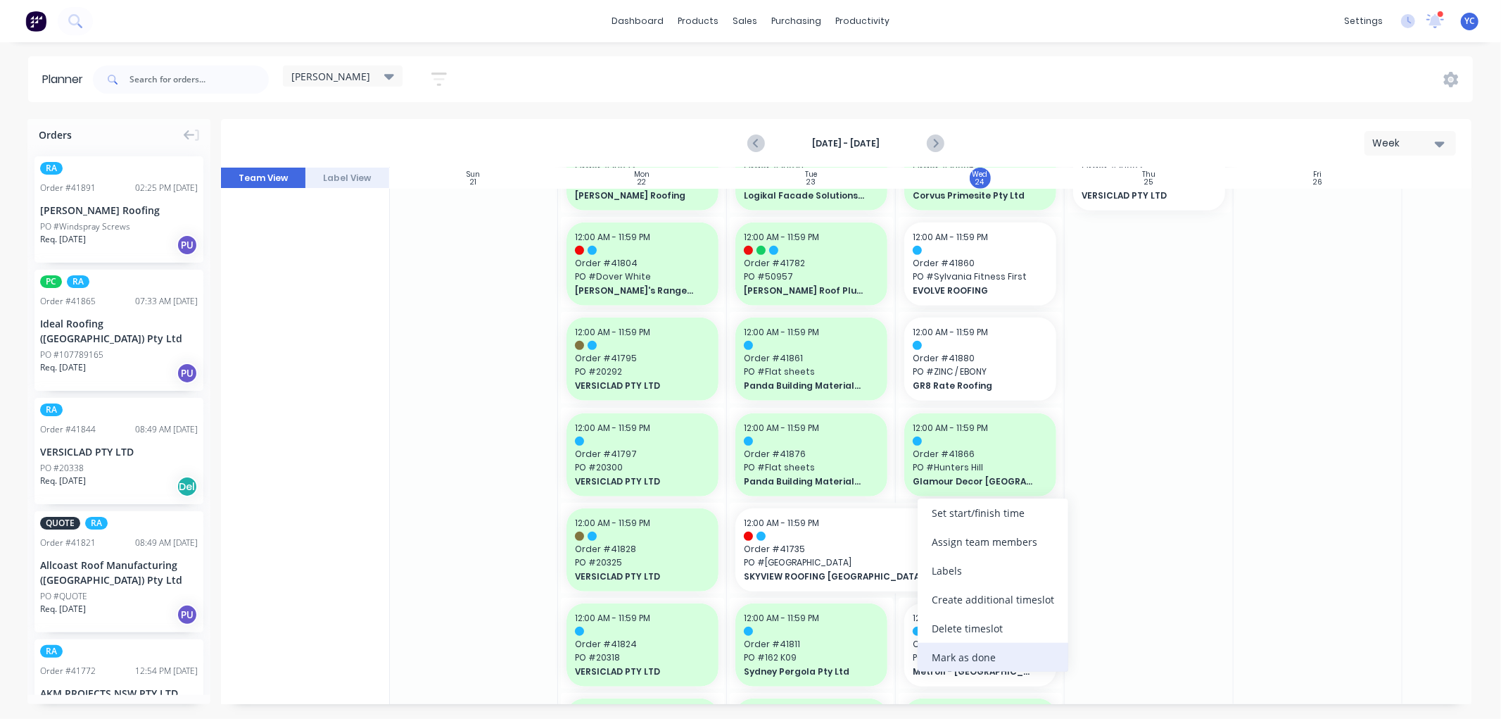
click at [1040, 659] on div "Mark as done" at bounding box center [993, 657] width 151 height 29
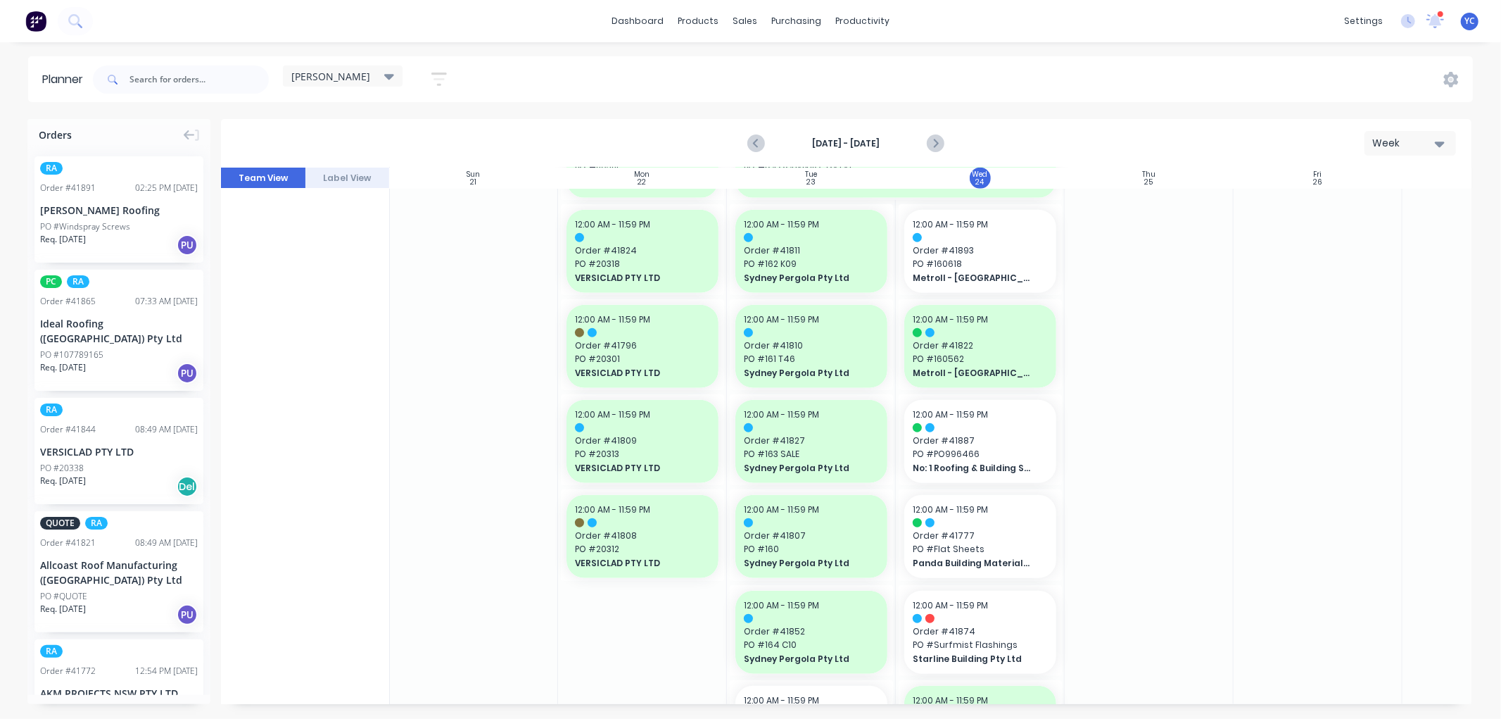
scroll to position [1173, 1]
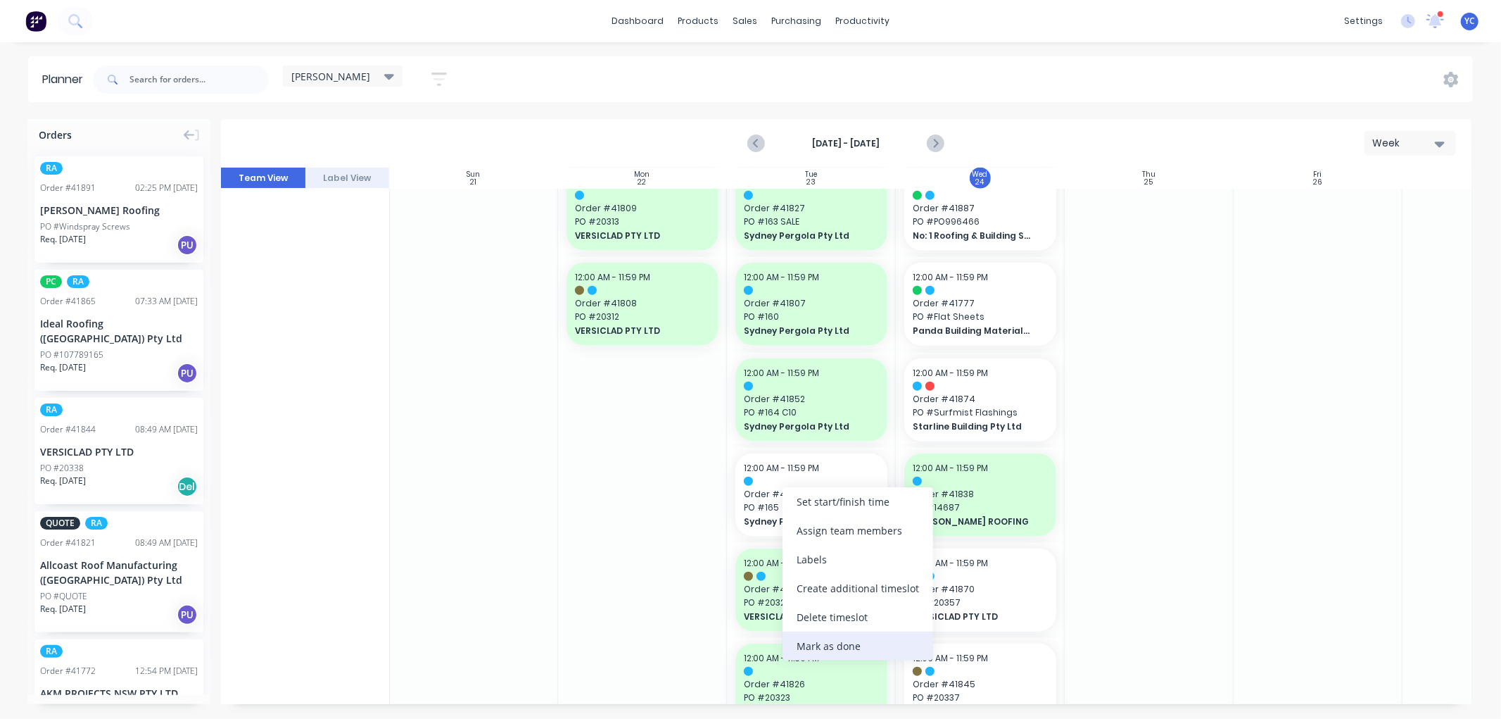
click at [847, 633] on div "Mark as done" at bounding box center [858, 645] width 151 height 29
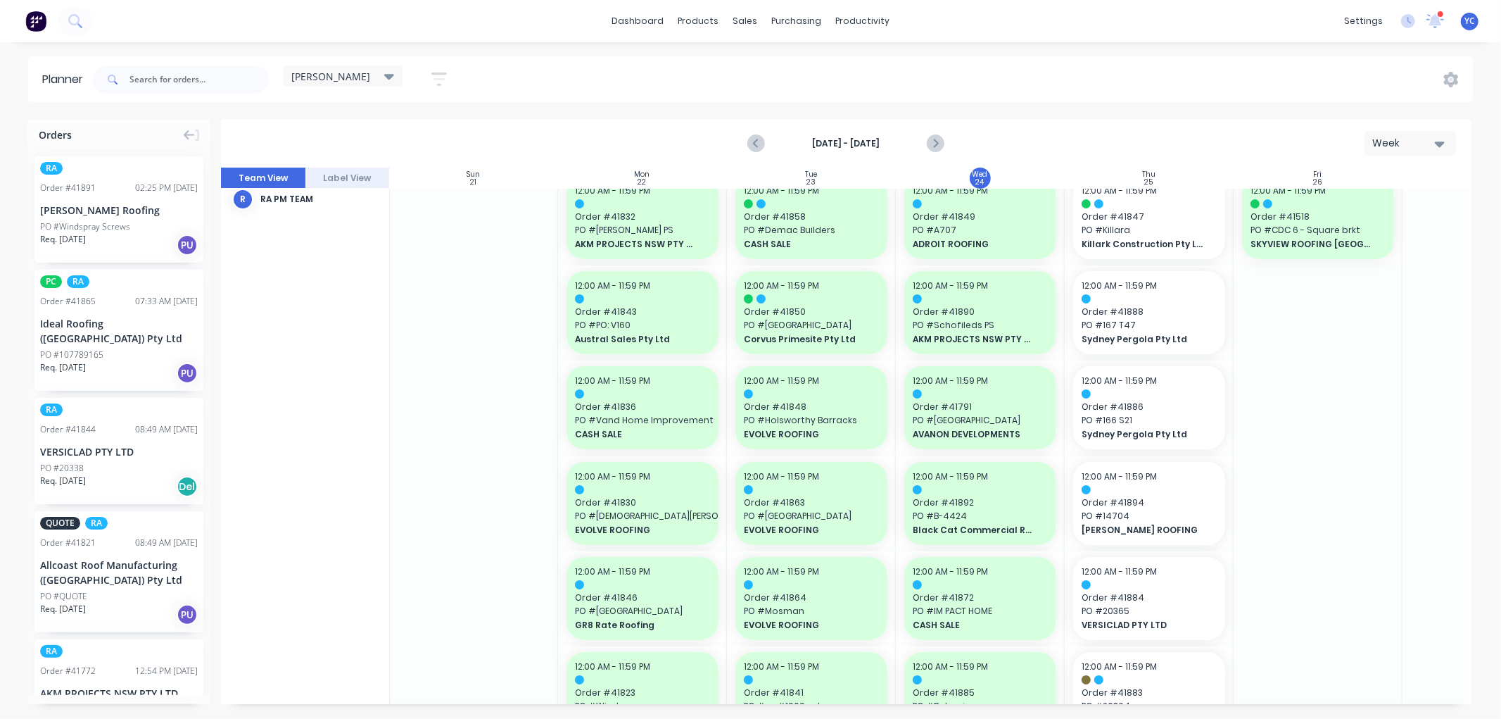
scroll to position [0, 1]
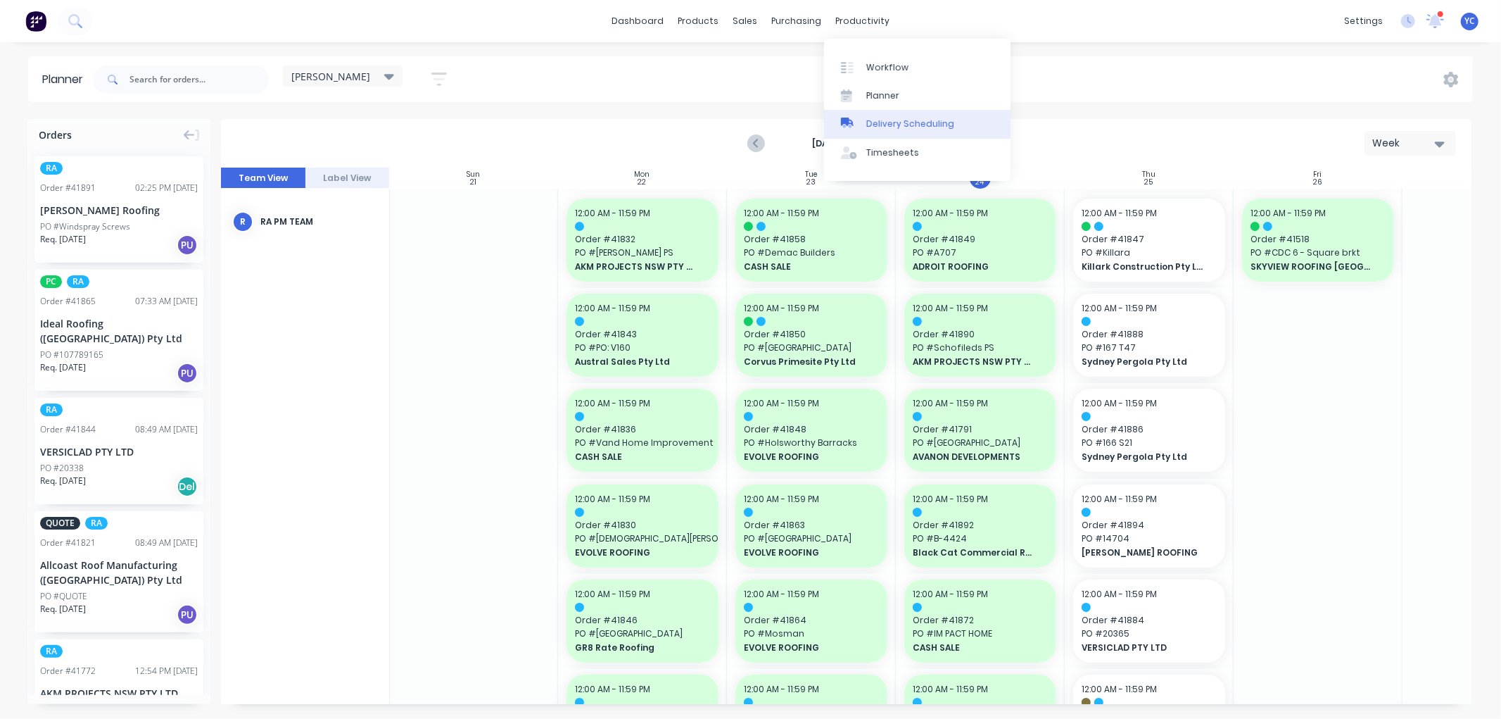
click at [909, 122] on div "Delivery Scheduling" at bounding box center [910, 124] width 88 height 13
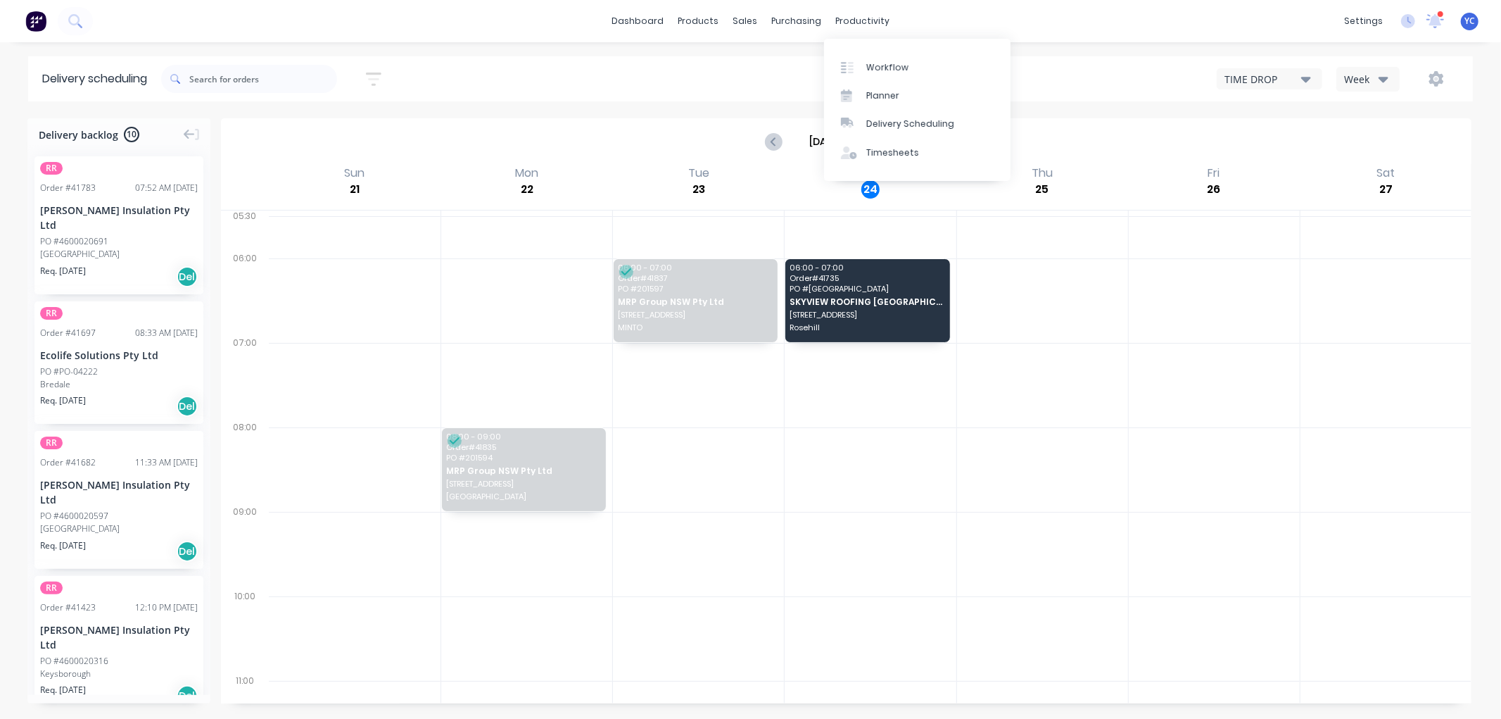
click at [1369, 87] on button "Week" at bounding box center [1368, 79] width 63 height 25
click at [1368, 149] on div "Vehicle" at bounding box center [1406, 144] width 139 height 28
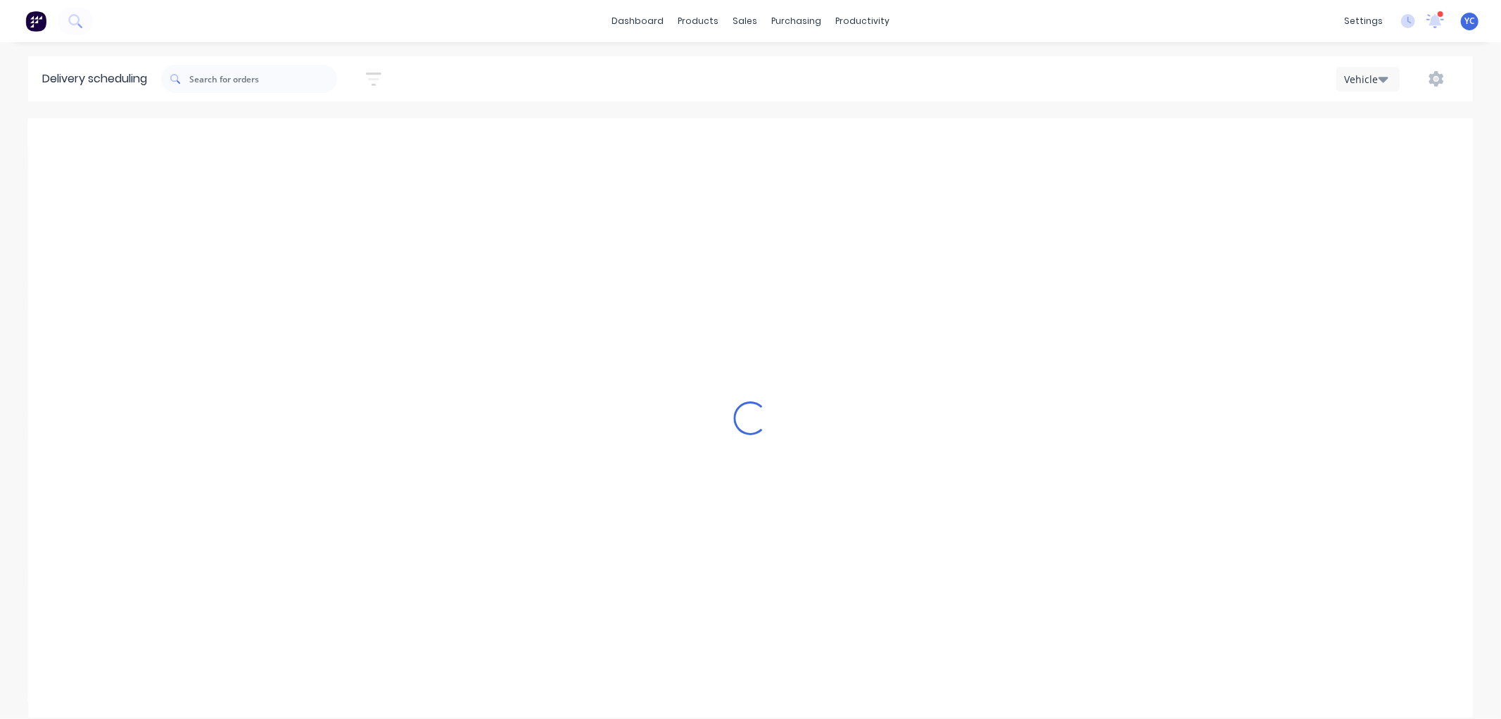
scroll to position [0, 1]
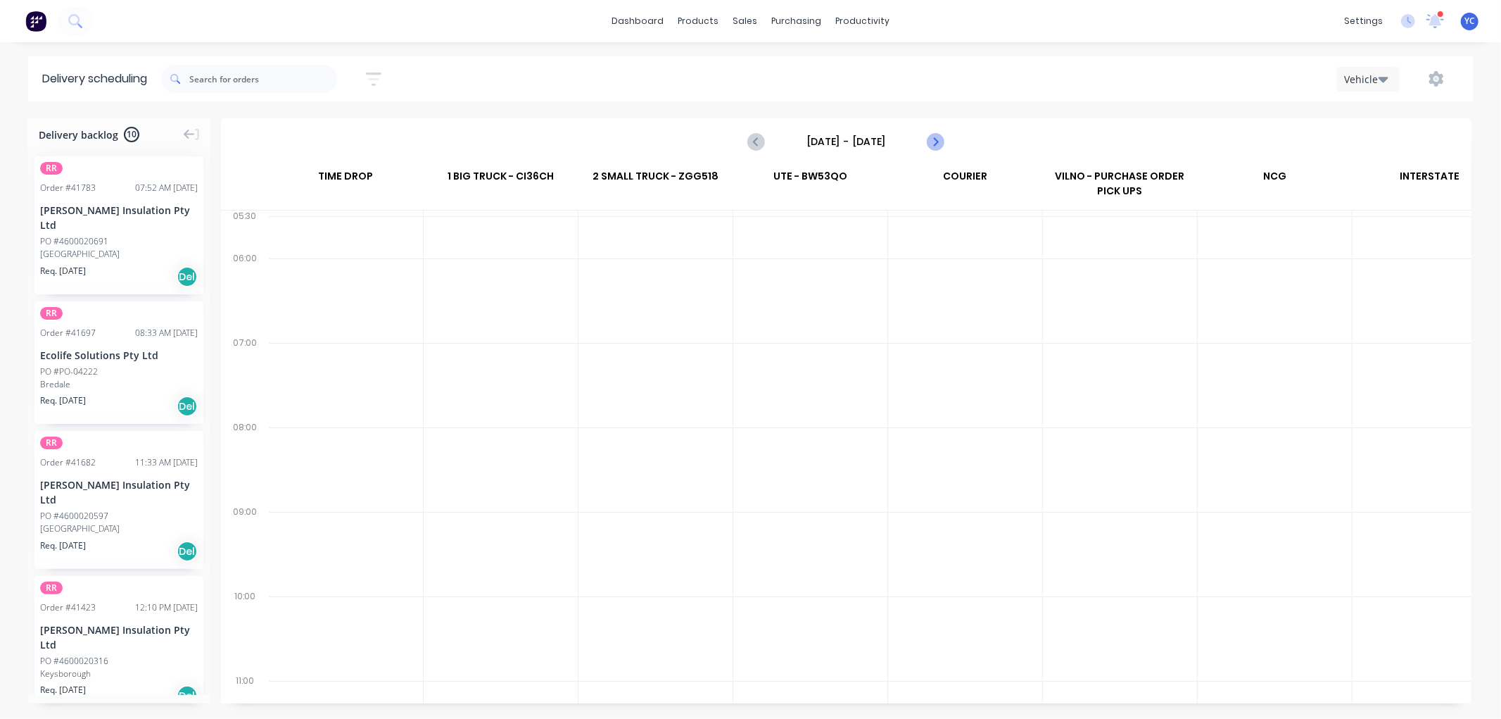
click at [930, 143] on icon "Next page" at bounding box center [935, 141] width 17 height 17
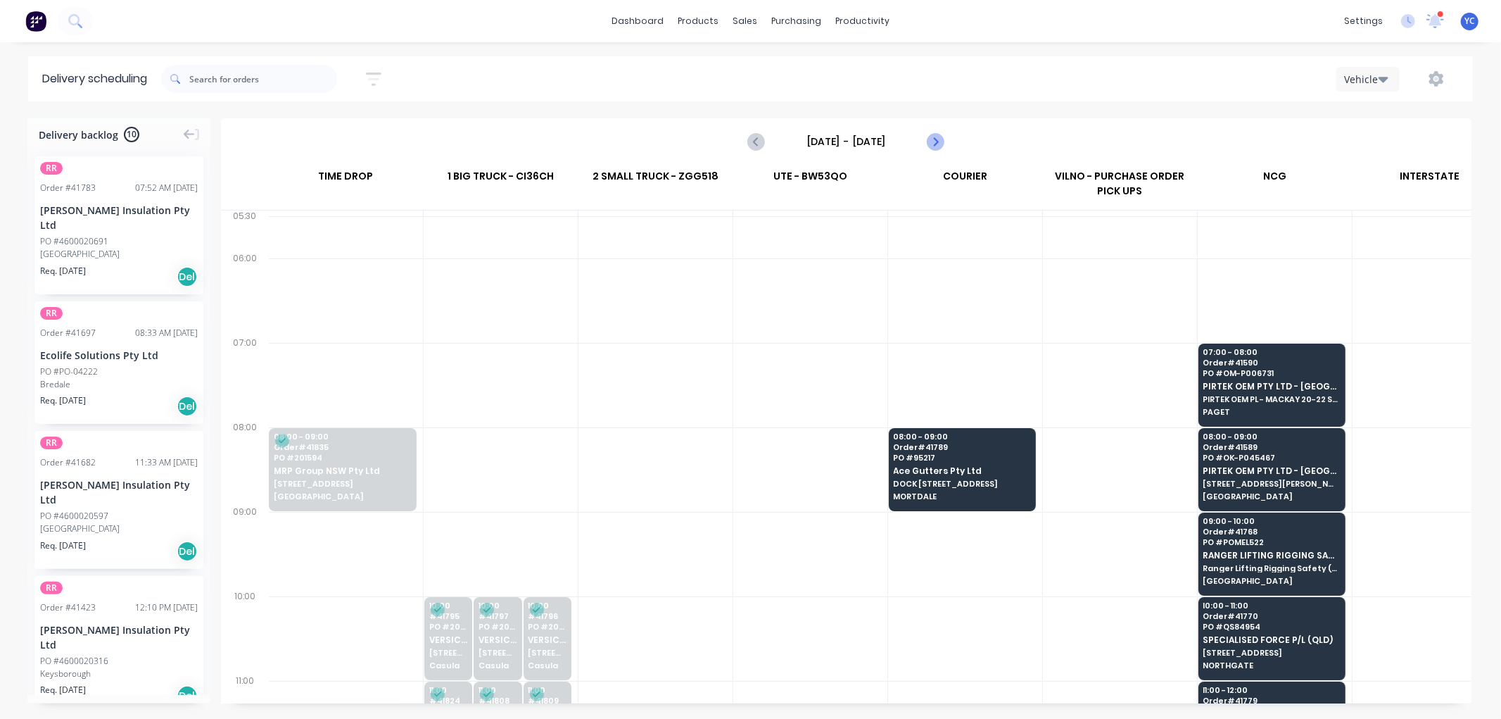
click at [930, 143] on icon "Next page" at bounding box center [935, 141] width 17 height 17
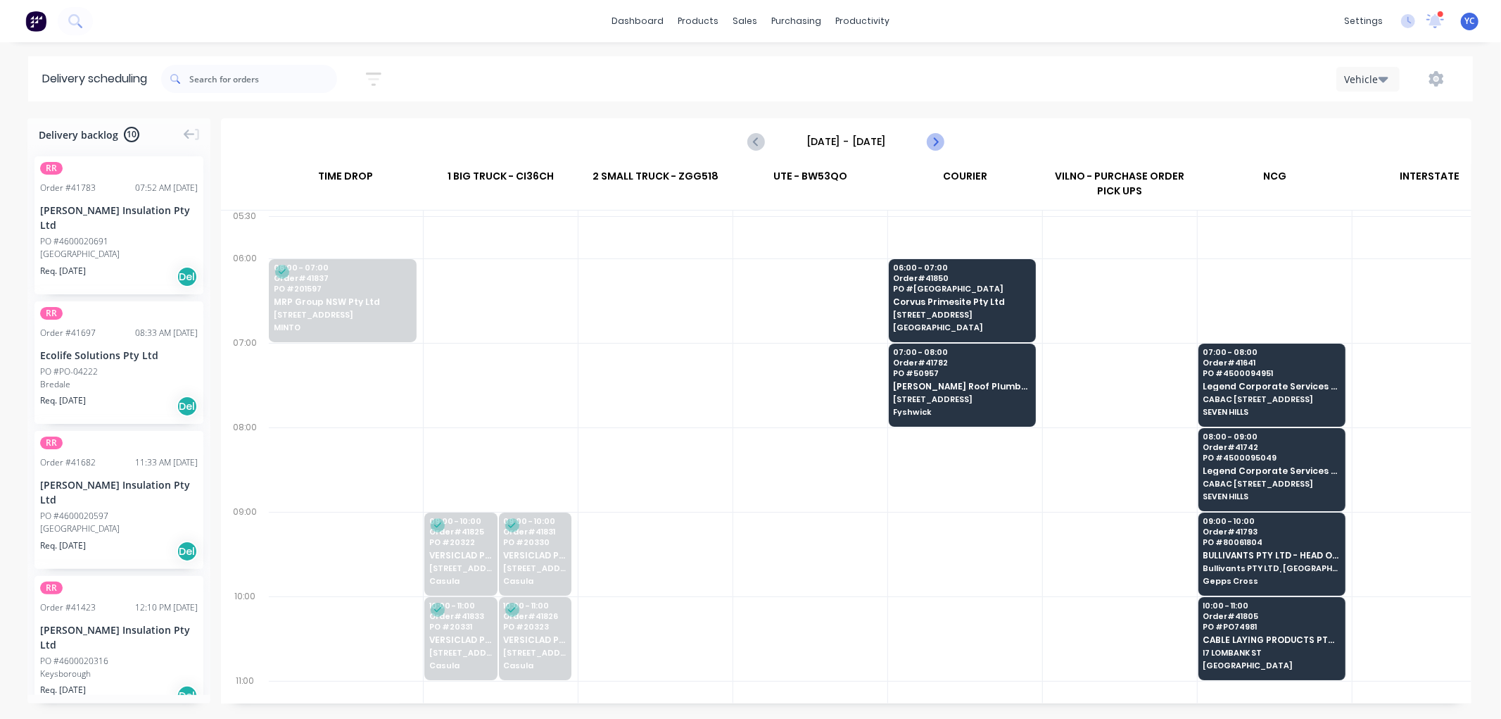
click at [930, 143] on icon "Next page" at bounding box center [935, 141] width 17 height 17
type input "[DATE] - [DATE]"
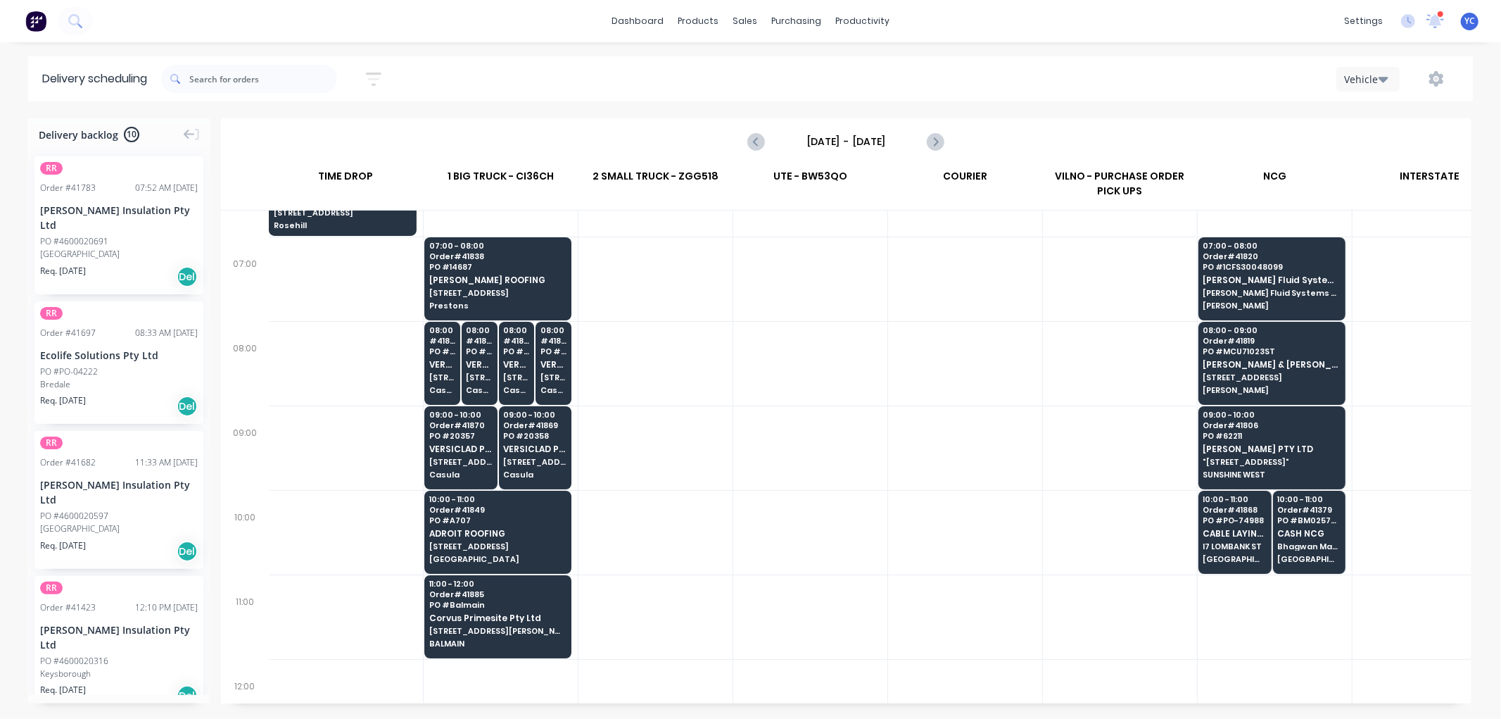
scroll to position [78, 1]
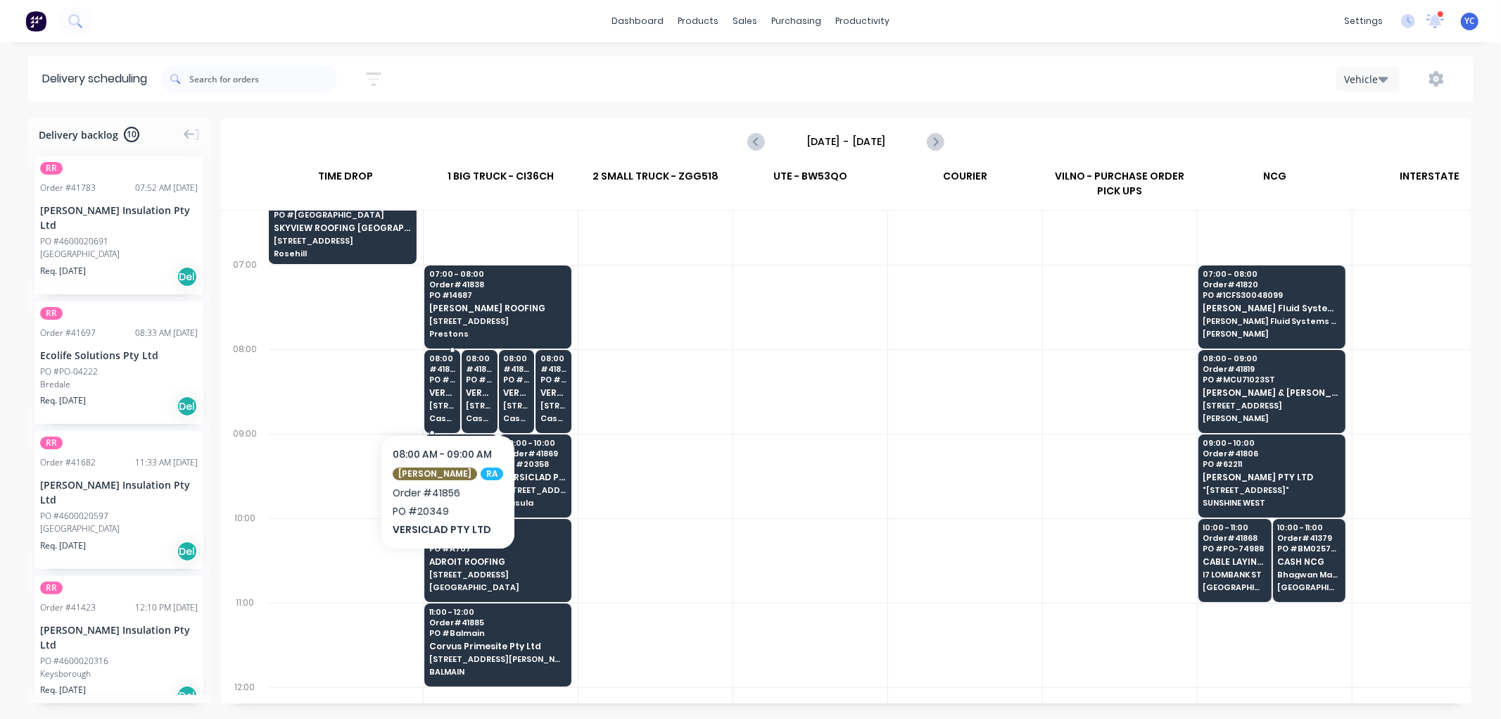
click at [434, 411] on div "08:00 # 41856 PO # 20349 VERSICLAD PTY LTD [STREET_ADDRESS]" at bounding box center [442, 389] width 34 height 79
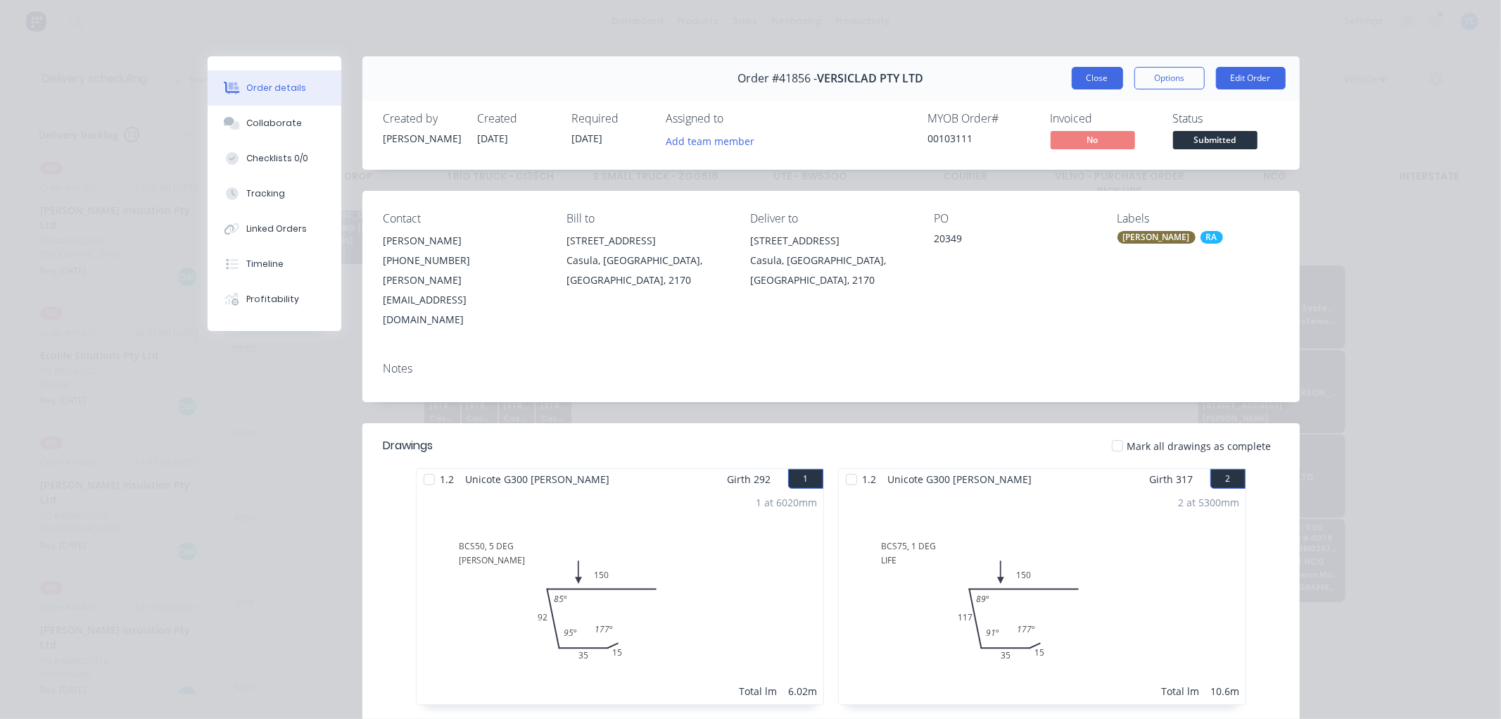
click at [1080, 79] on button "Close" at bounding box center [1097, 78] width 51 height 23
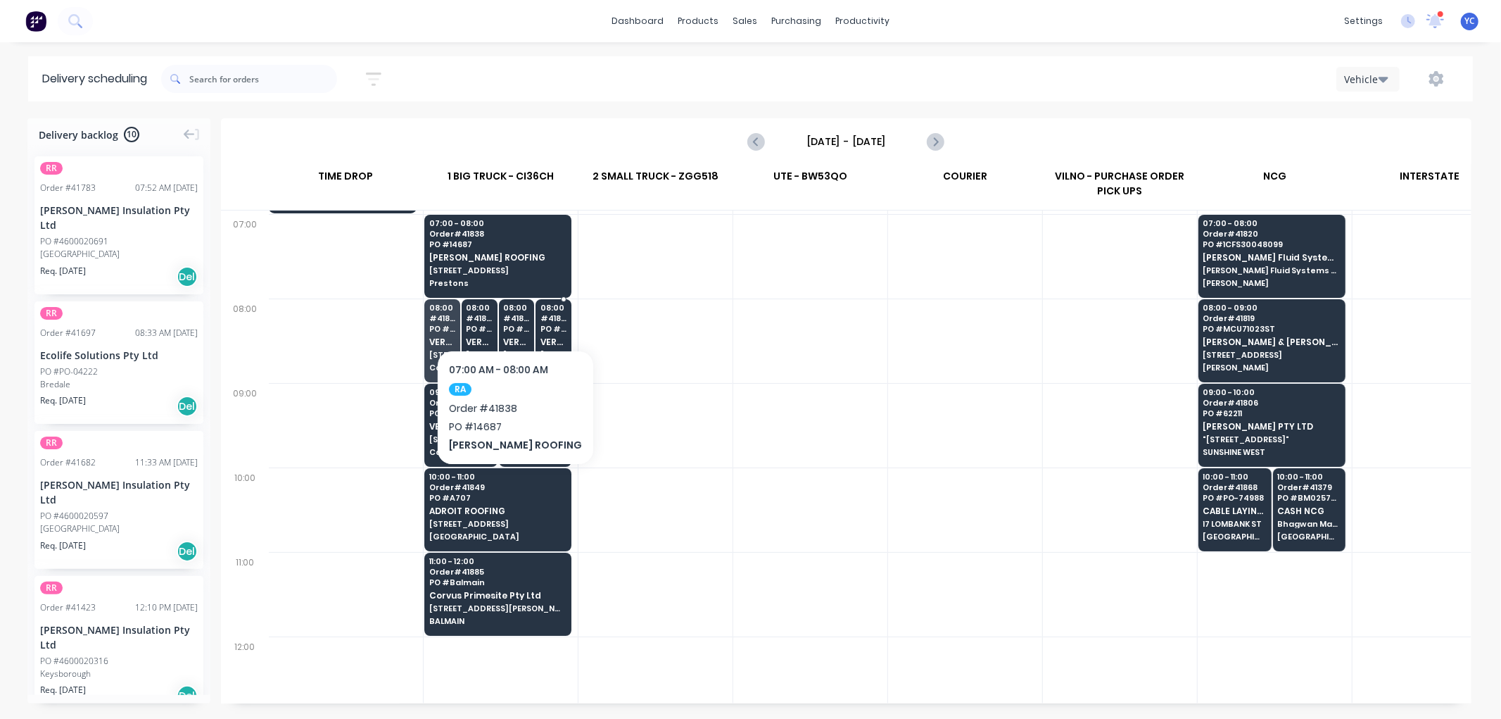
scroll to position [156, 1]
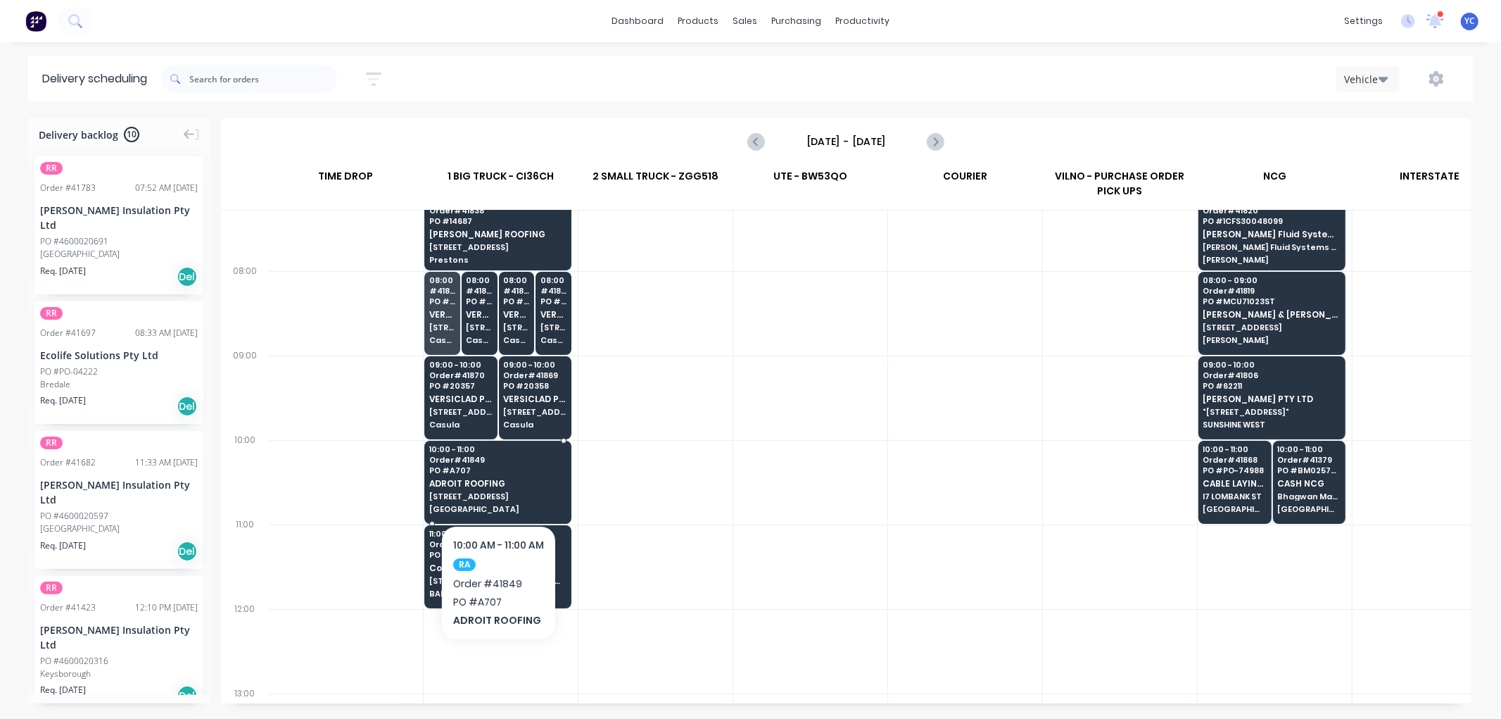
click at [538, 479] on span "ADROIT ROOFING" at bounding box center [497, 483] width 137 height 9
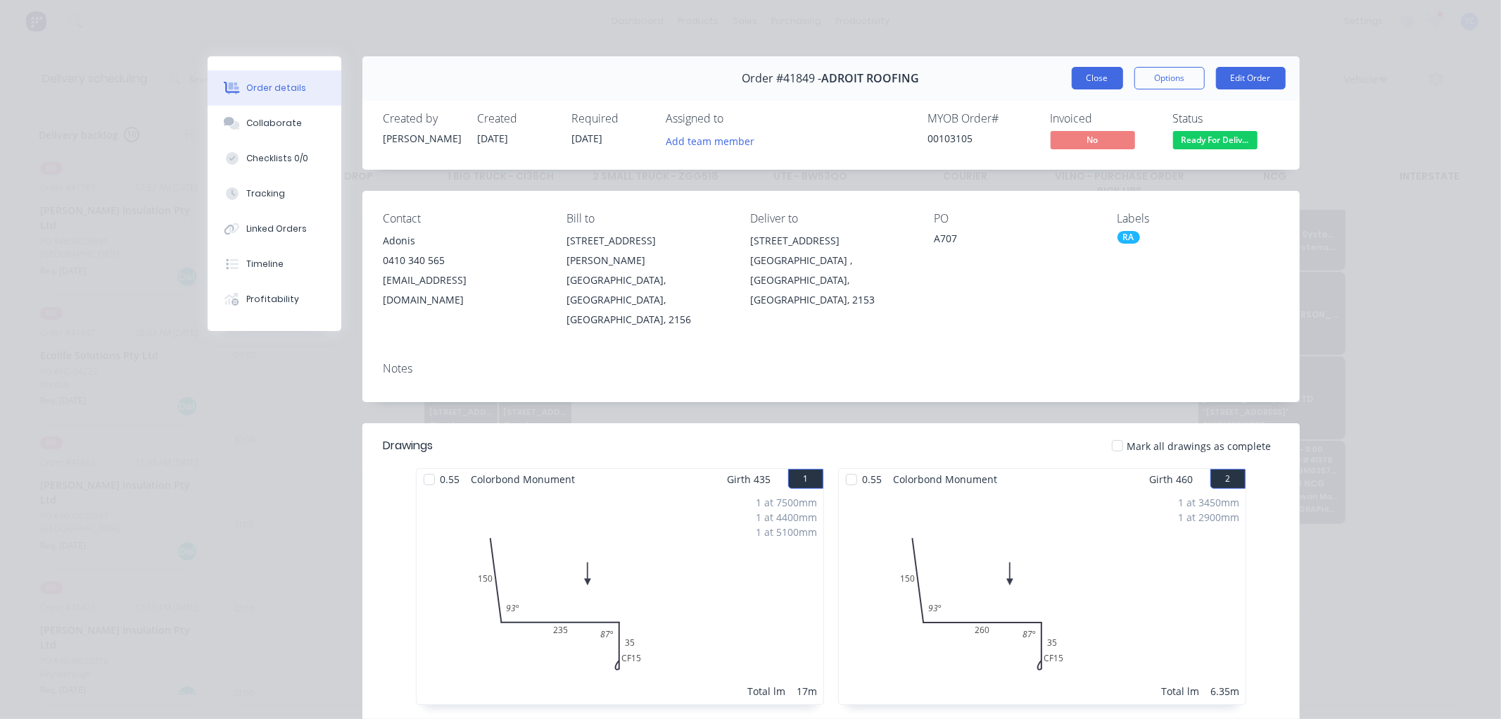
click at [1115, 74] on button "Close" at bounding box center [1097, 78] width 51 height 23
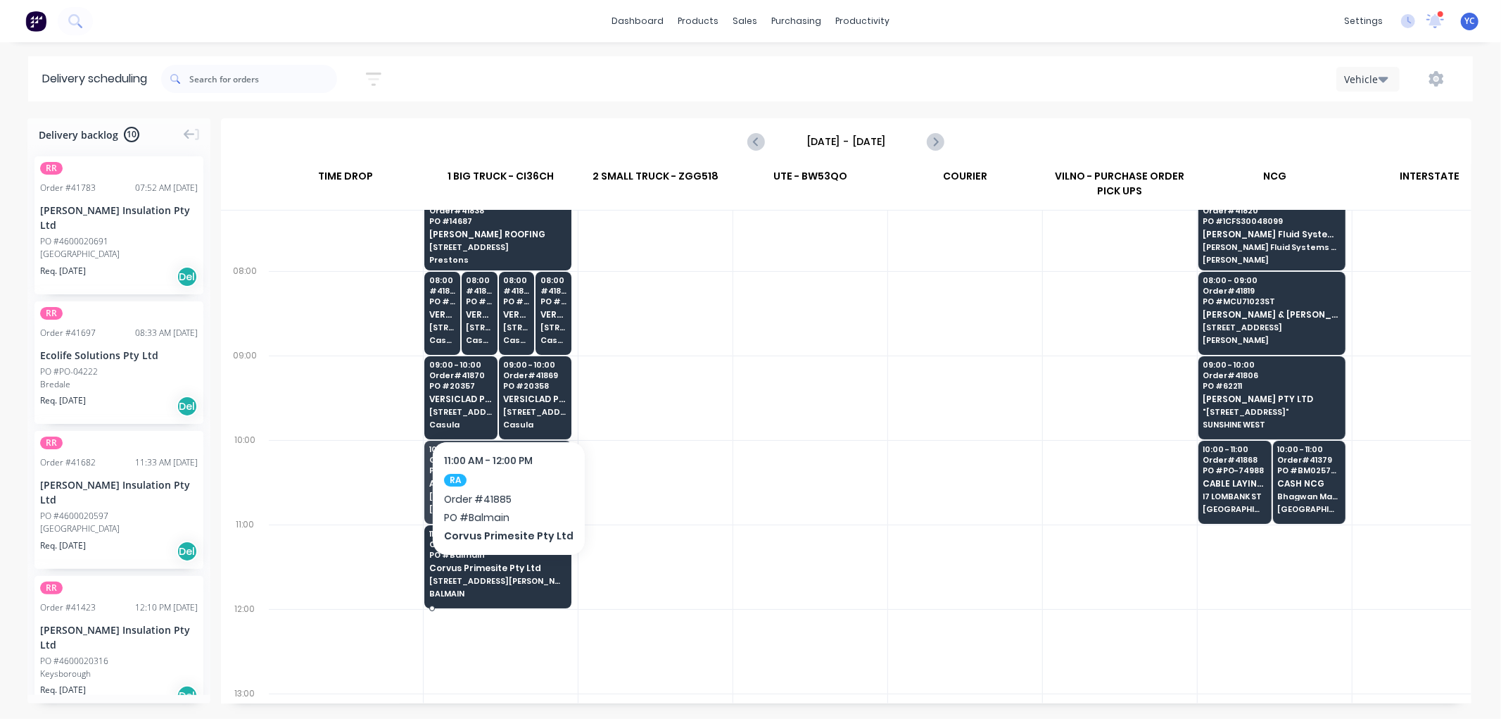
click at [505, 576] on span "[STREET_ADDRESS][PERSON_NAME]" at bounding box center [497, 580] width 137 height 8
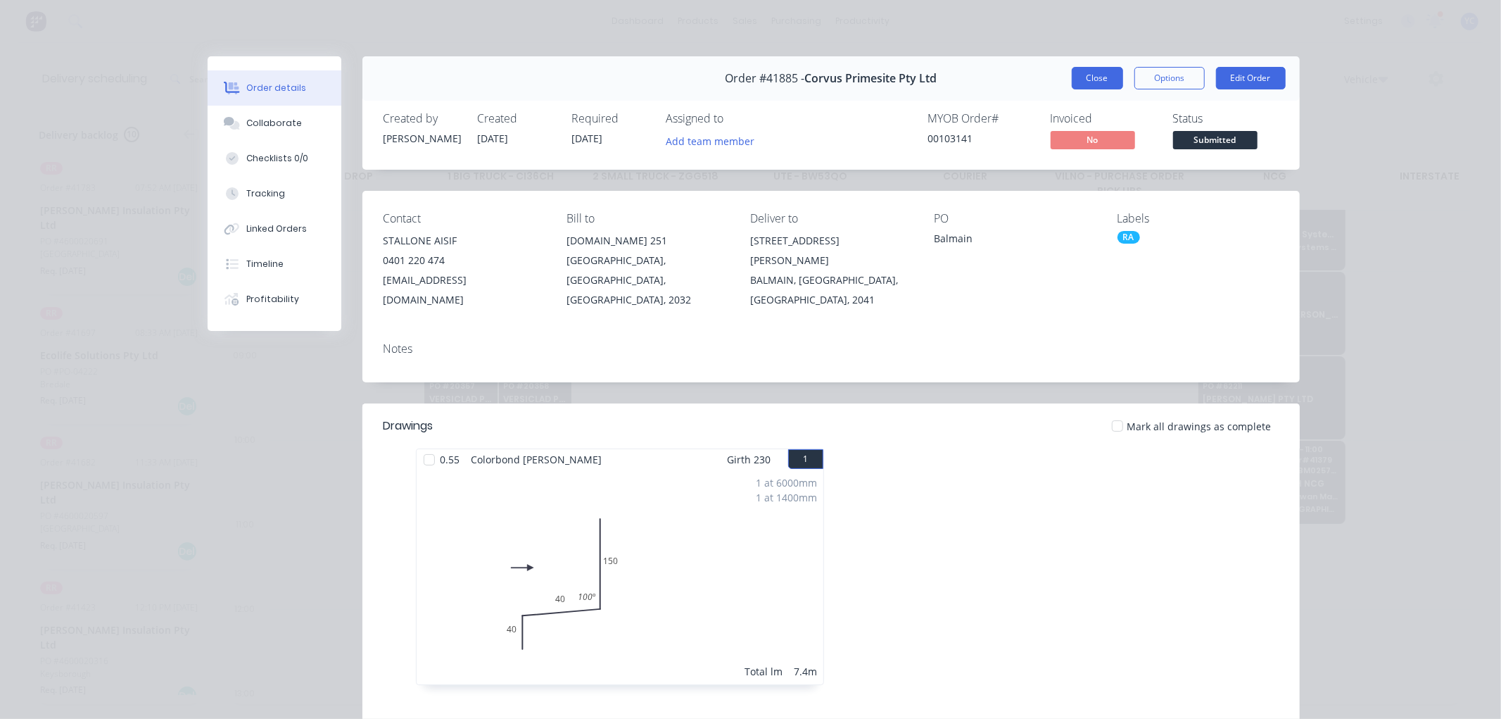
click at [1089, 82] on button "Close" at bounding box center [1097, 78] width 51 height 23
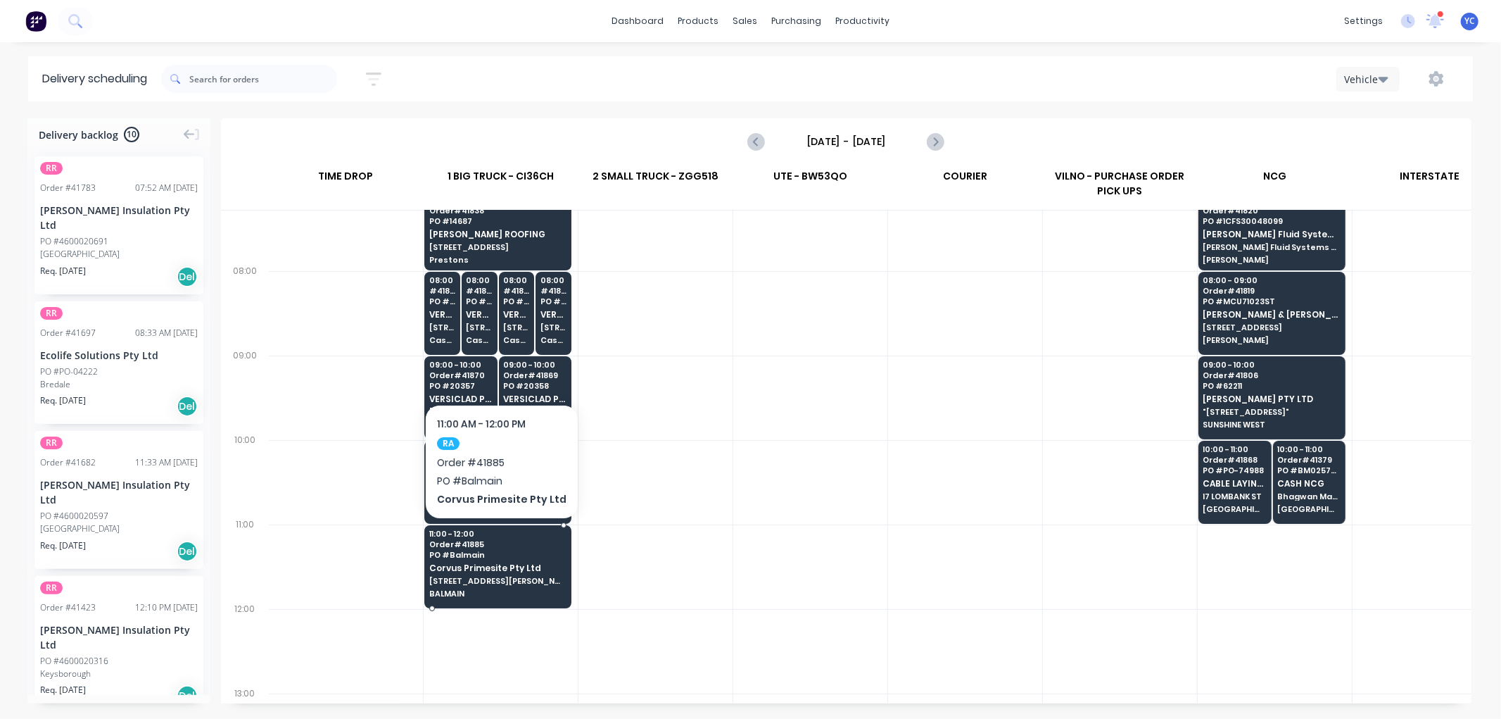
click at [505, 554] on span "PO # Balmain" at bounding box center [497, 554] width 137 height 8
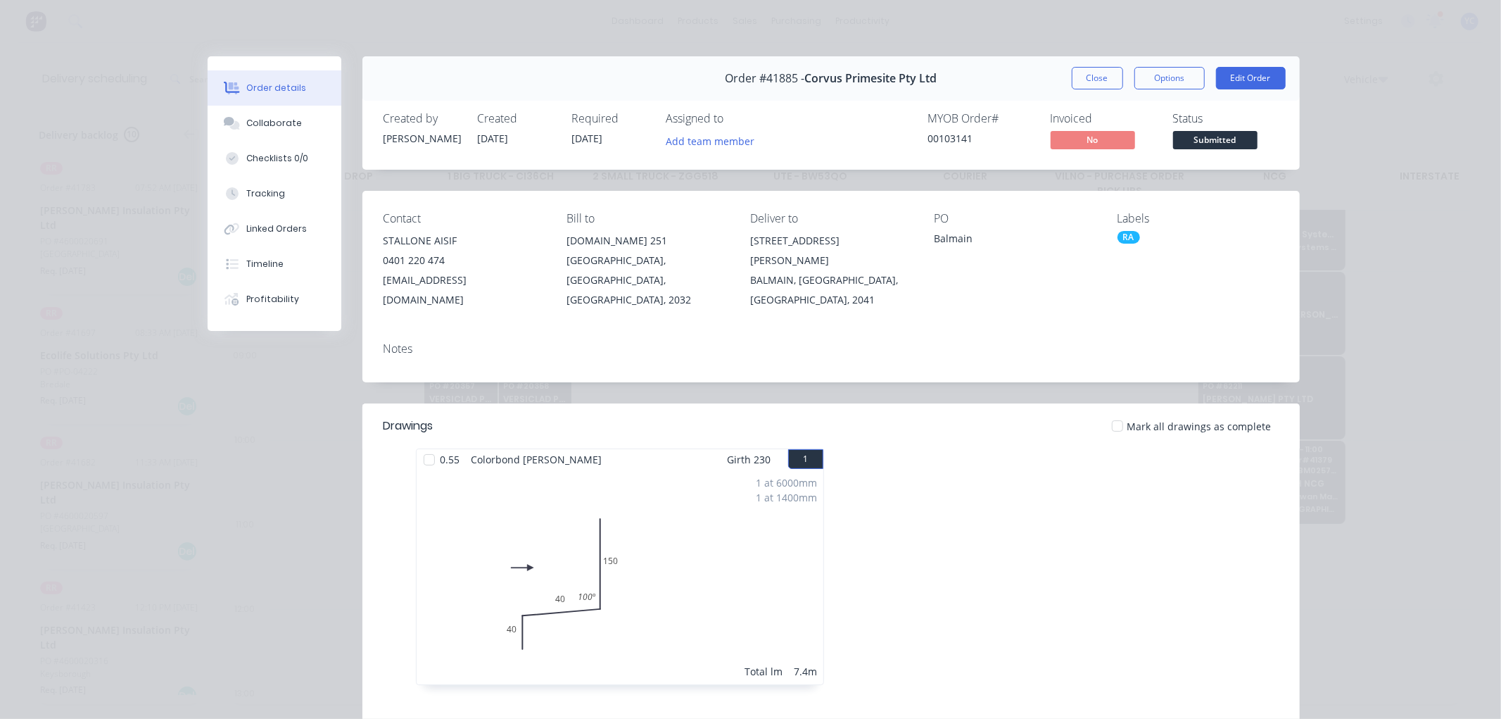
click at [1096, 559] on div at bounding box center [1042, 573] width 422 height 251
click at [1089, 82] on button "Close" at bounding box center [1097, 78] width 51 height 23
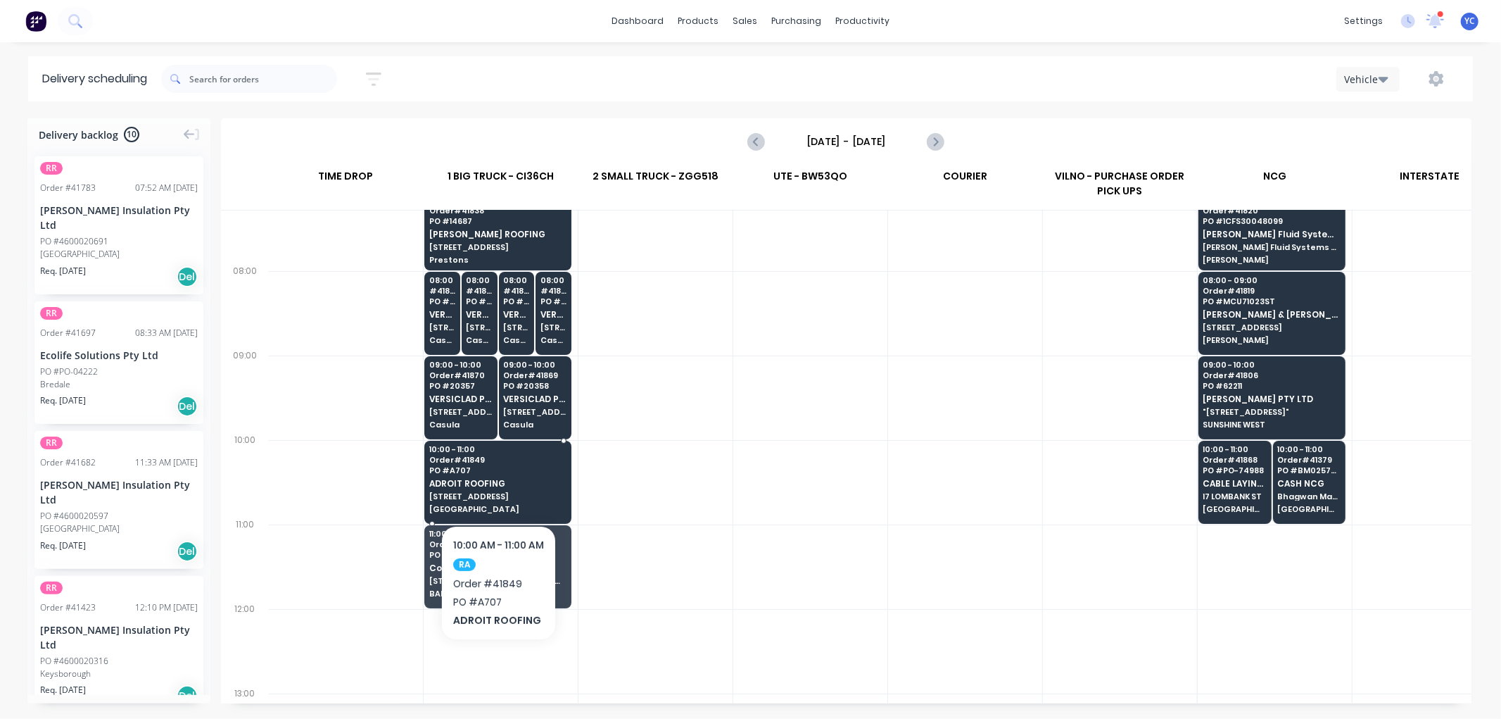
click at [542, 469] on span "PO # A707" at bounding box center [497, 470] width 137 height 8
click at [542, 469] on body "dashboard products sales purchasing productivity dashboard products Product Cat…" at bounding box center [750, 359] width 1501 height 719
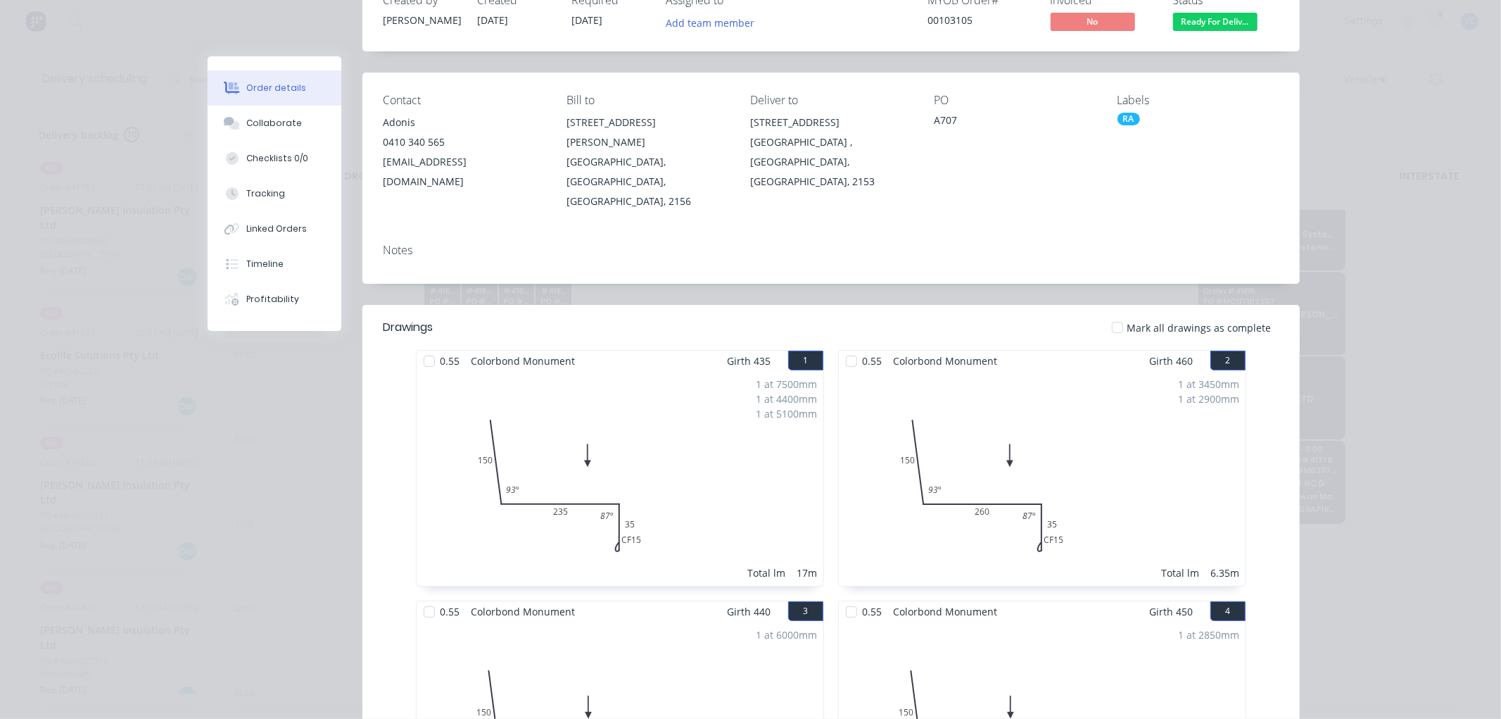
scroll to position [0, 0]
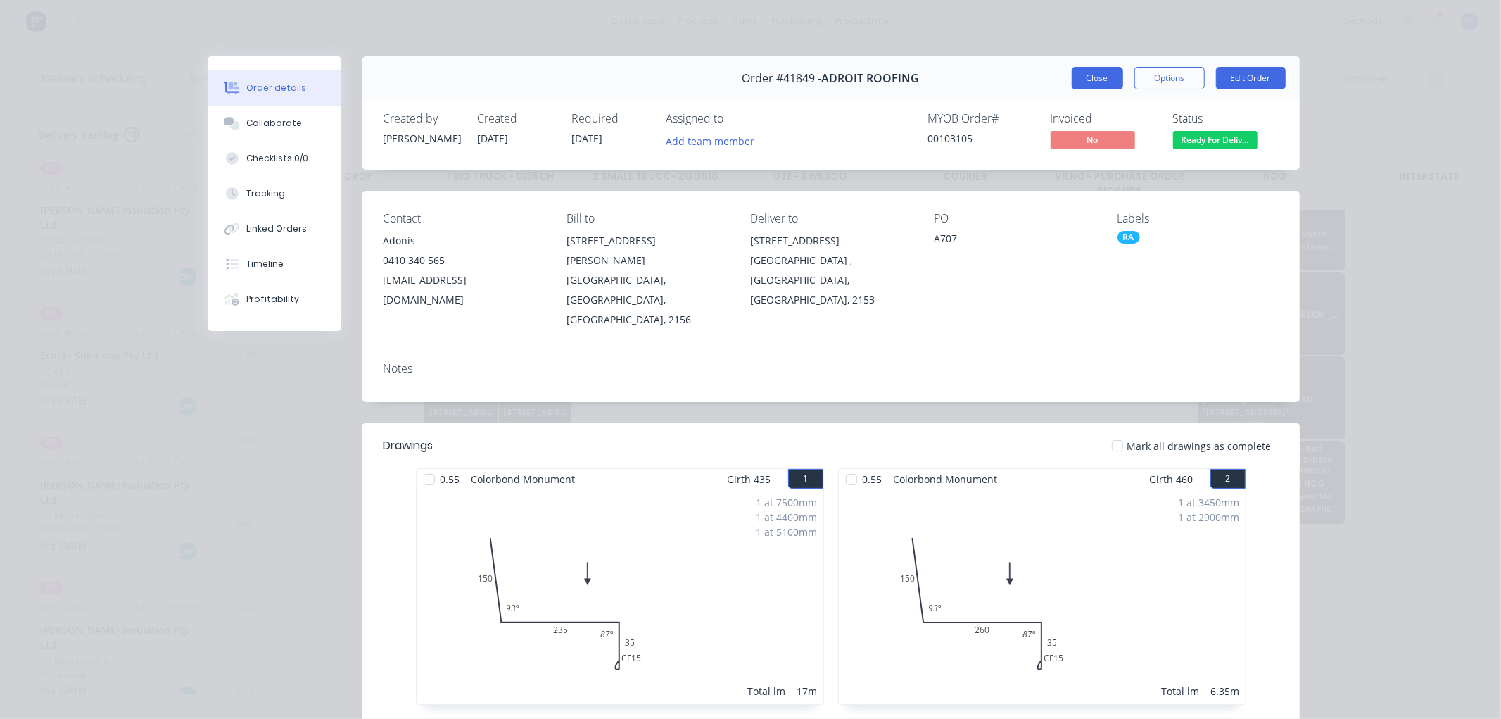
click at [1081, 80] on button "Close" at bounding box center [1097, 78] width 51 height 23
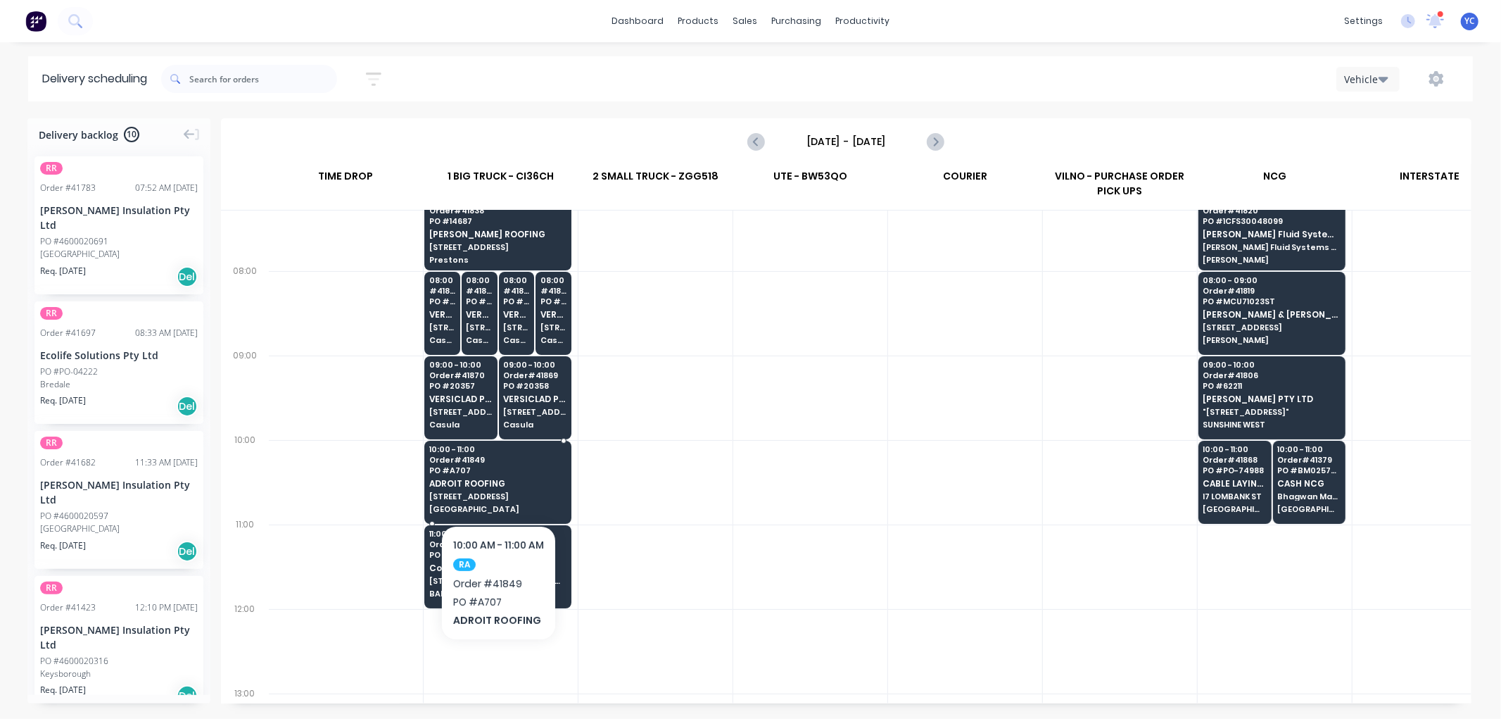
click at [483, 475] on div "10:00 - 11:00 Order # 41849 PO # A707 ADROIT ROOFING [STREET_ADDRESS]" at bounding box center [498, 480] width 146 height 79
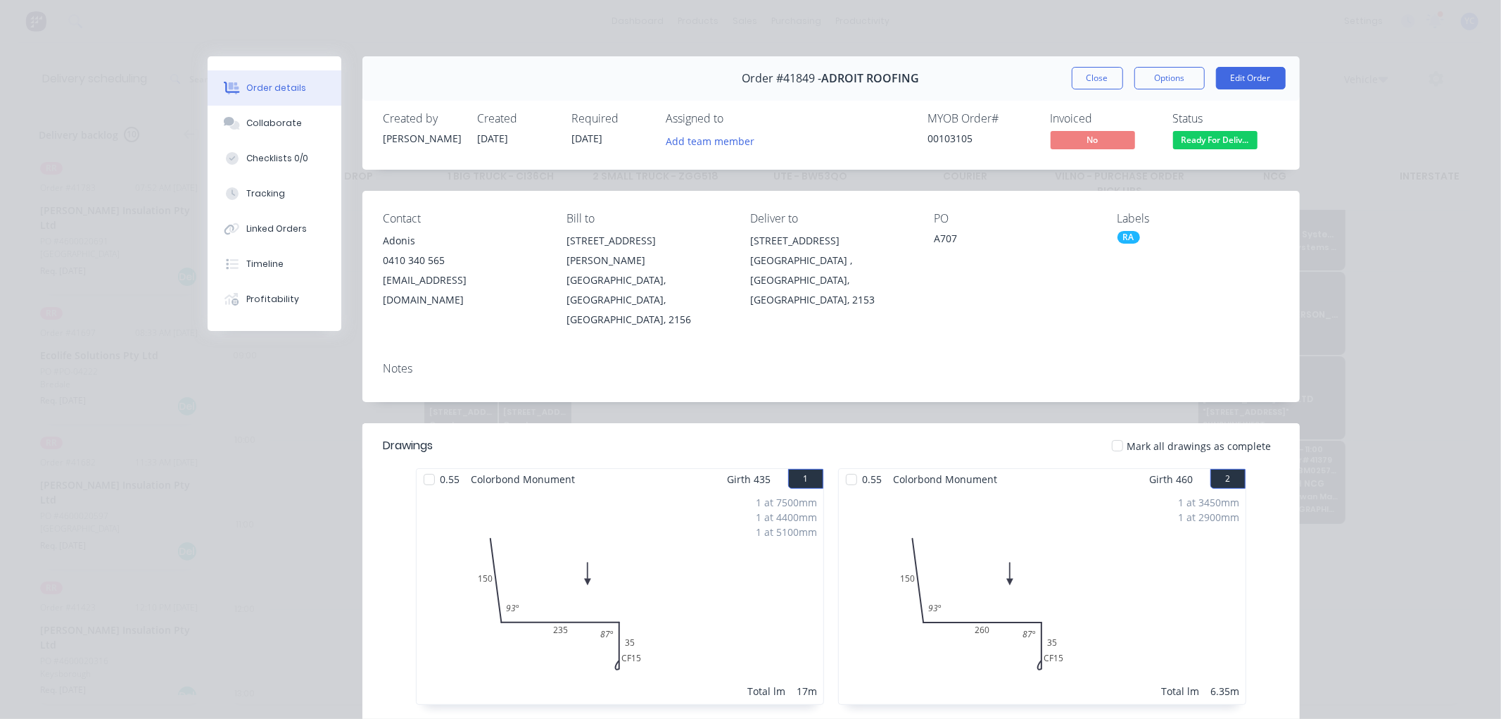
click at [1106, 76] on button "Close" at bounding box center [1097, 78] width 51 height 23
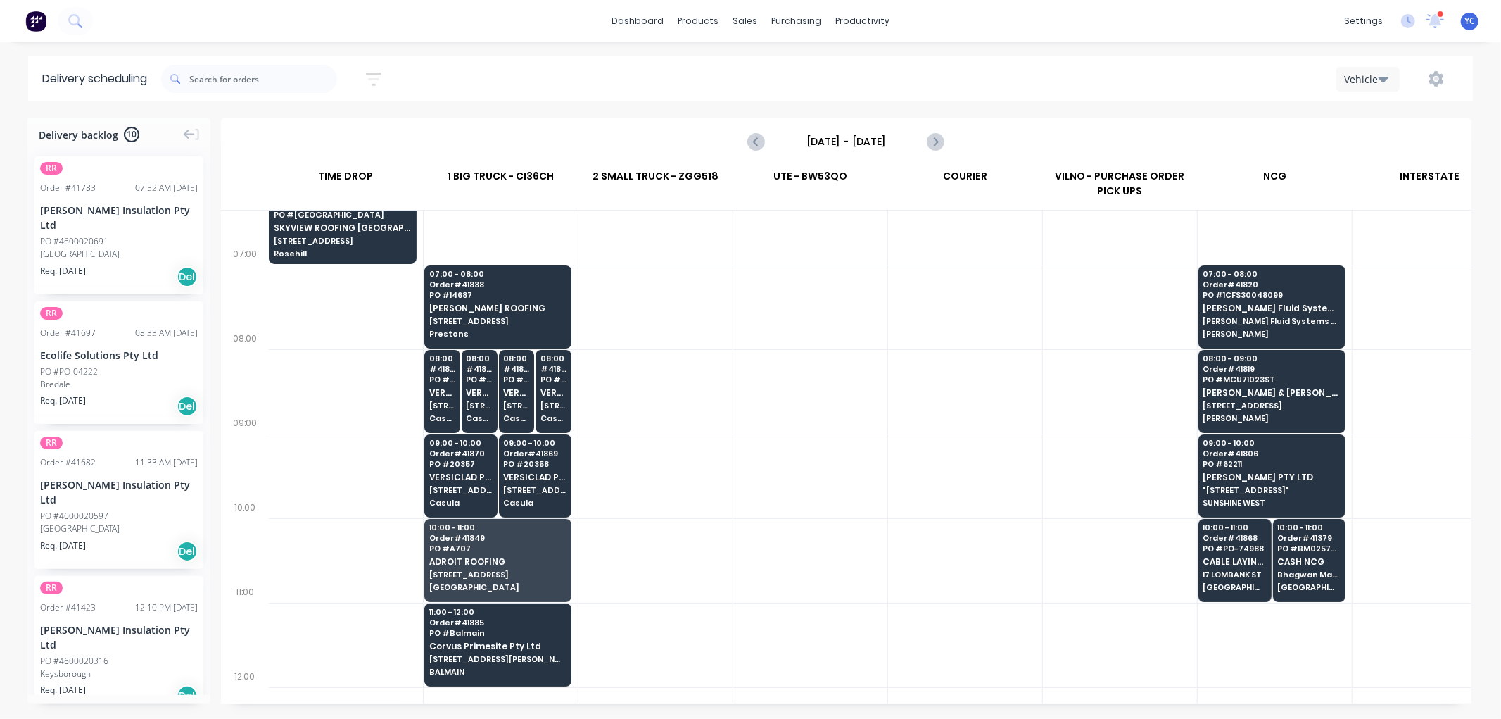
scroll to position [156, 1]
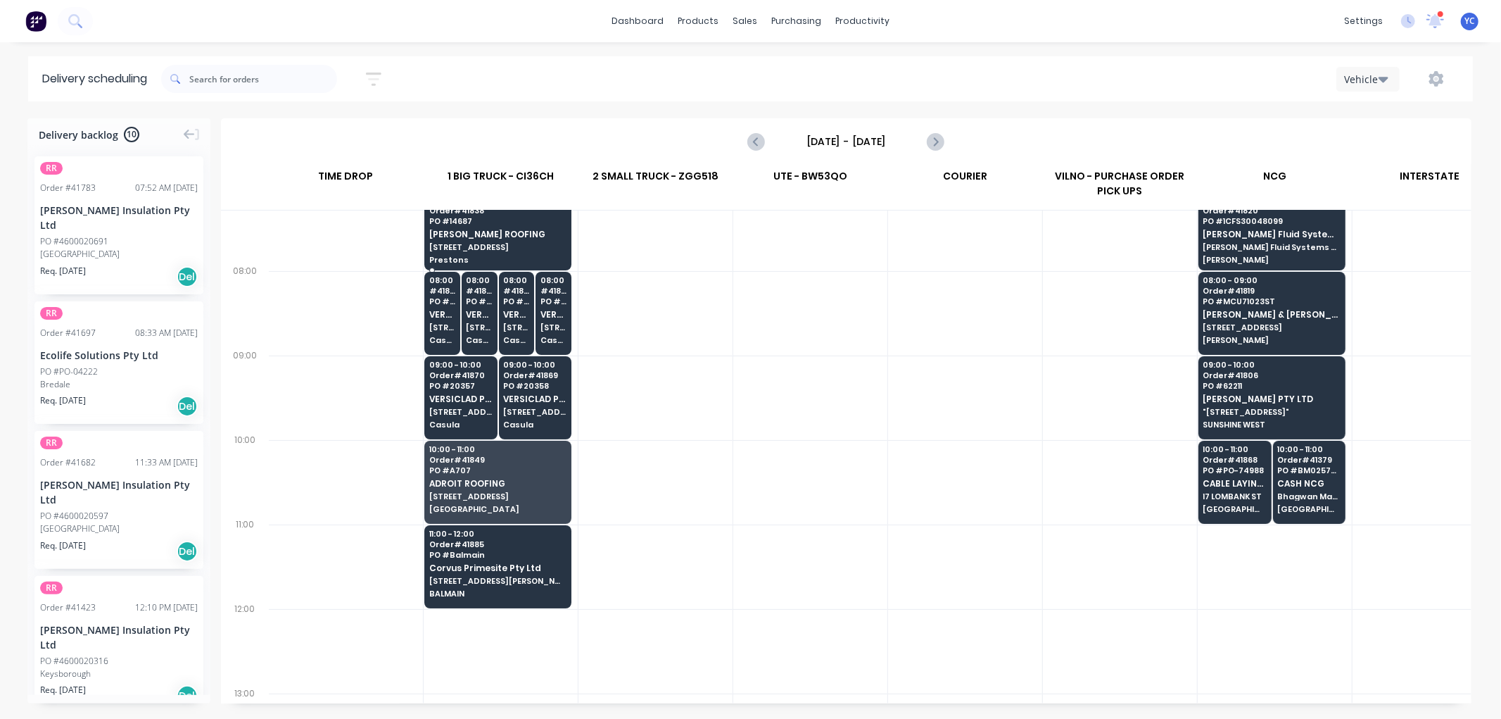
click at [501, 233] on span "[PERSON_NAME] ROOFING" at bounding box center [497, 233] width 137 height 9
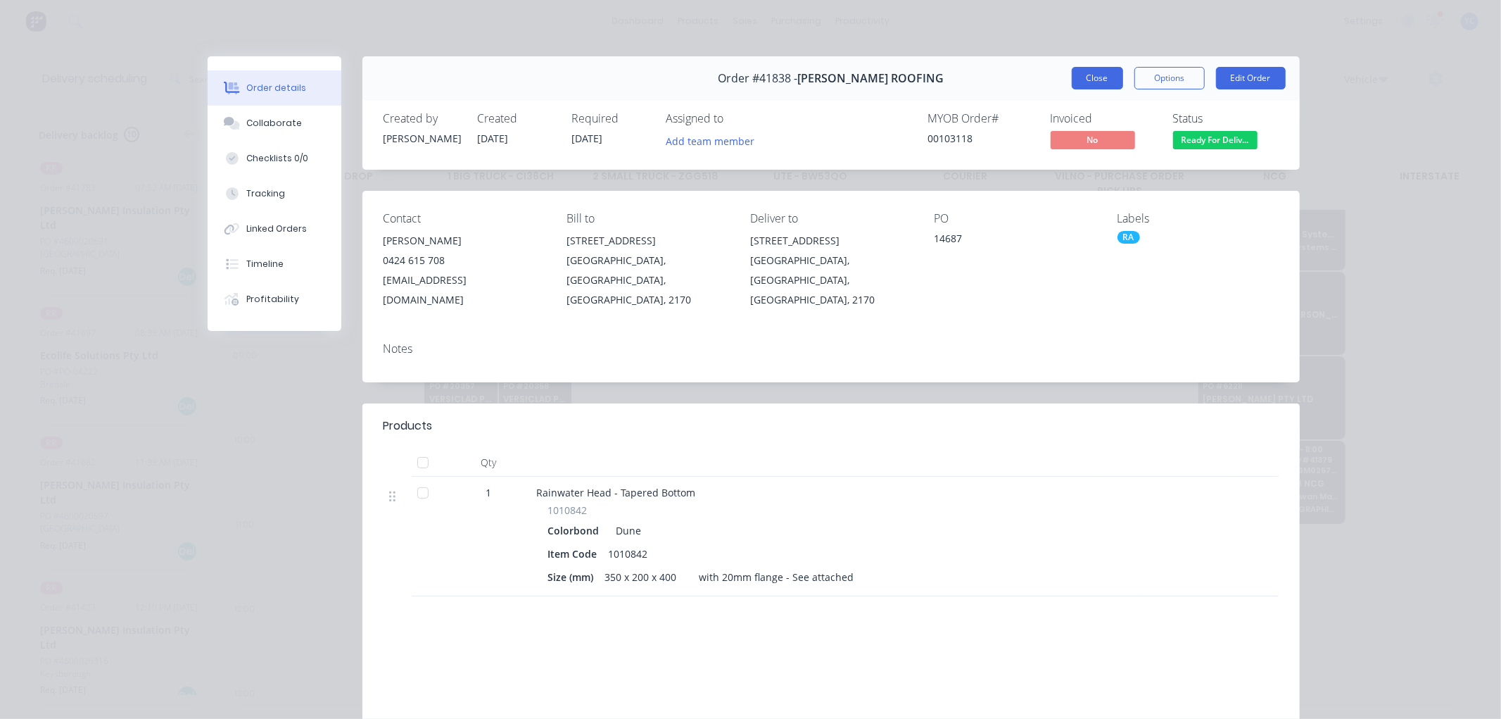
click at [1091, 80] on button "Close" at bounding box center [1097, 78] width 51 height 23
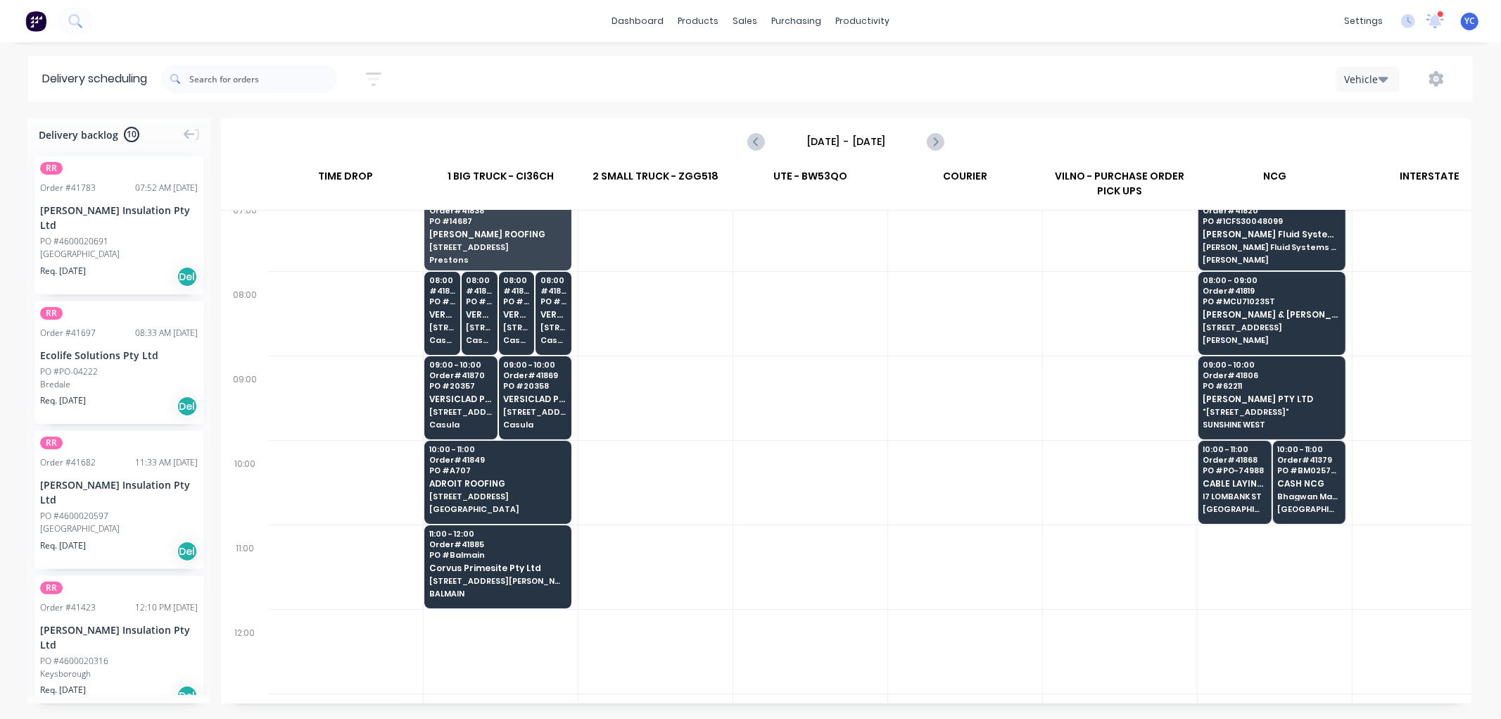
scroll to position [132, 1]
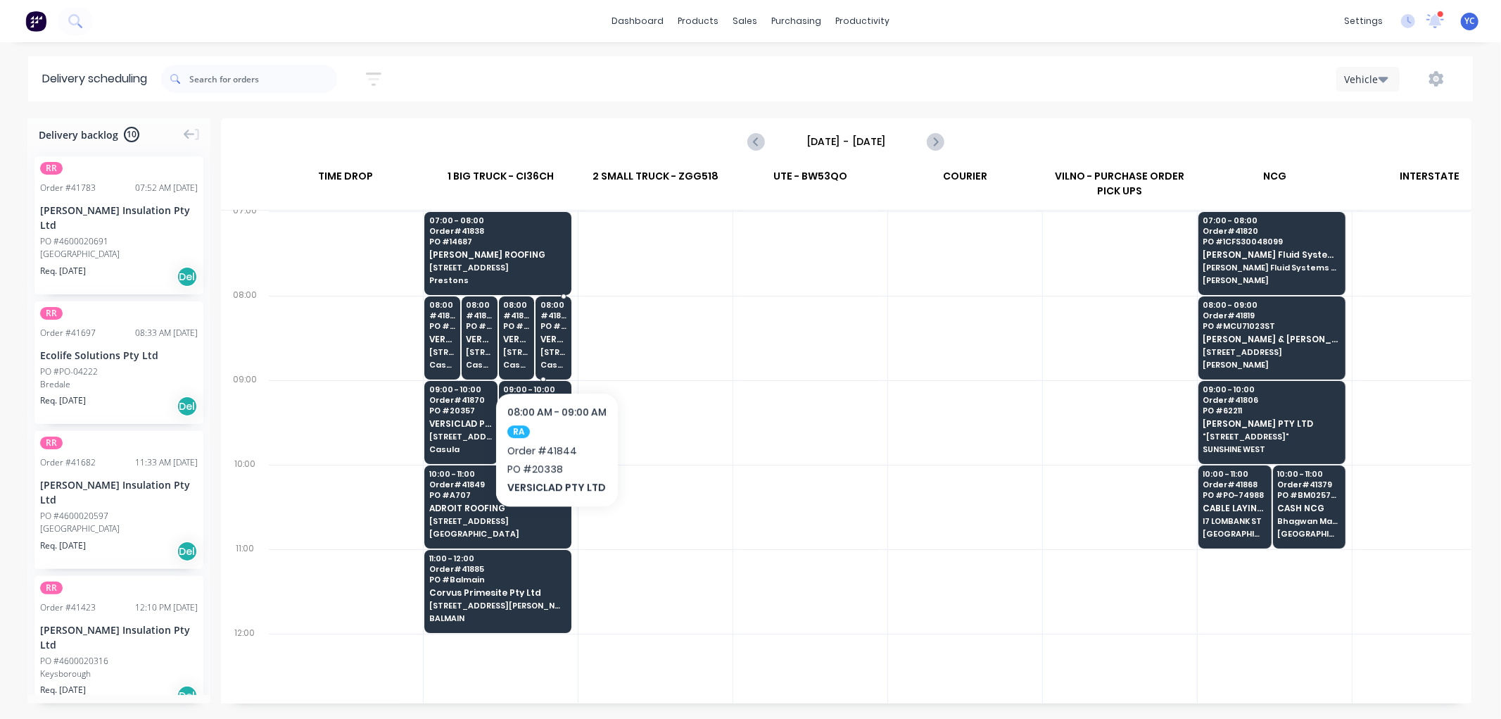
click at [557, 349] on span "[STREET_ADDRESS]" at bounding box center [554, 352] width 26 height 8
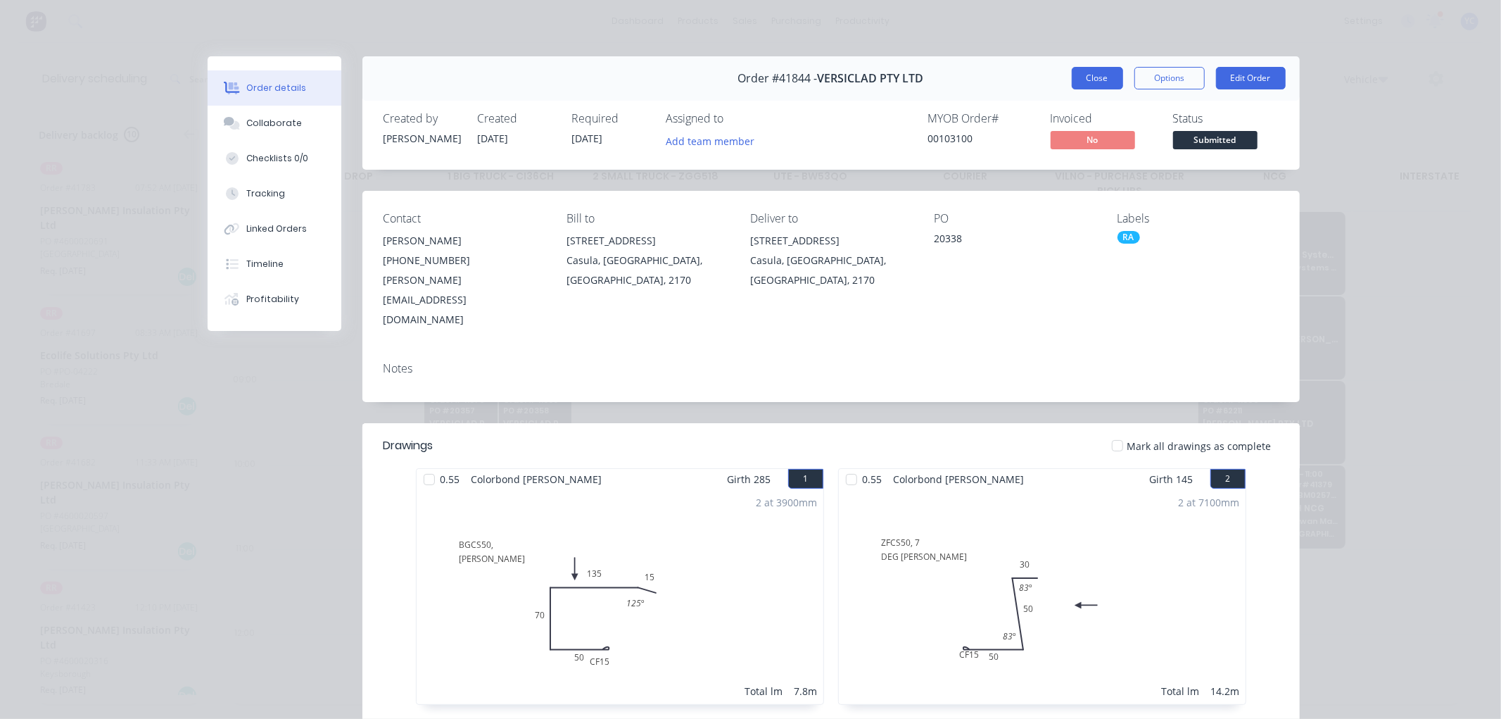
click at [1108, 80] on button "Close" at bounding box center [1097, 78] width 51 height 23
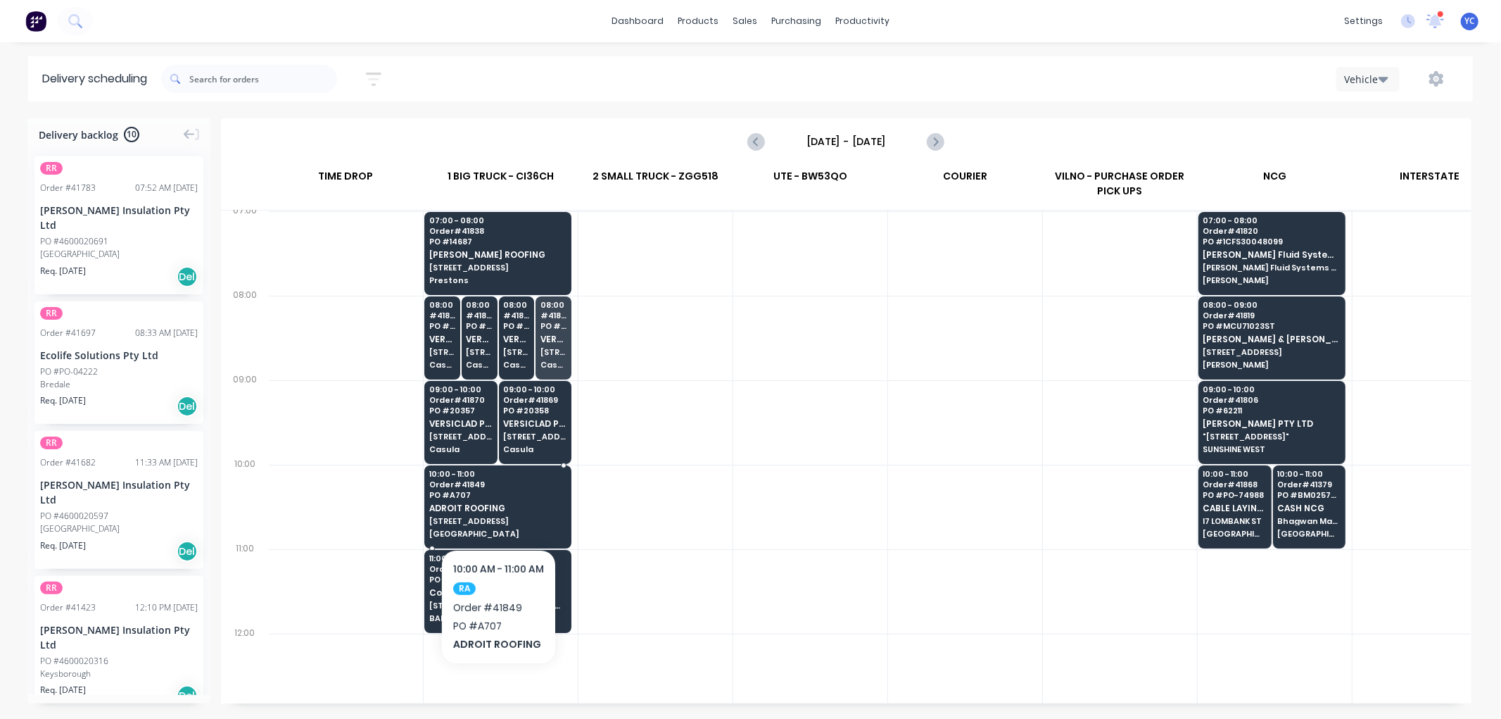
click at [474, 504] on span "ADROIT ROOFING" at bounding box center [497, 507] width 137 height 9
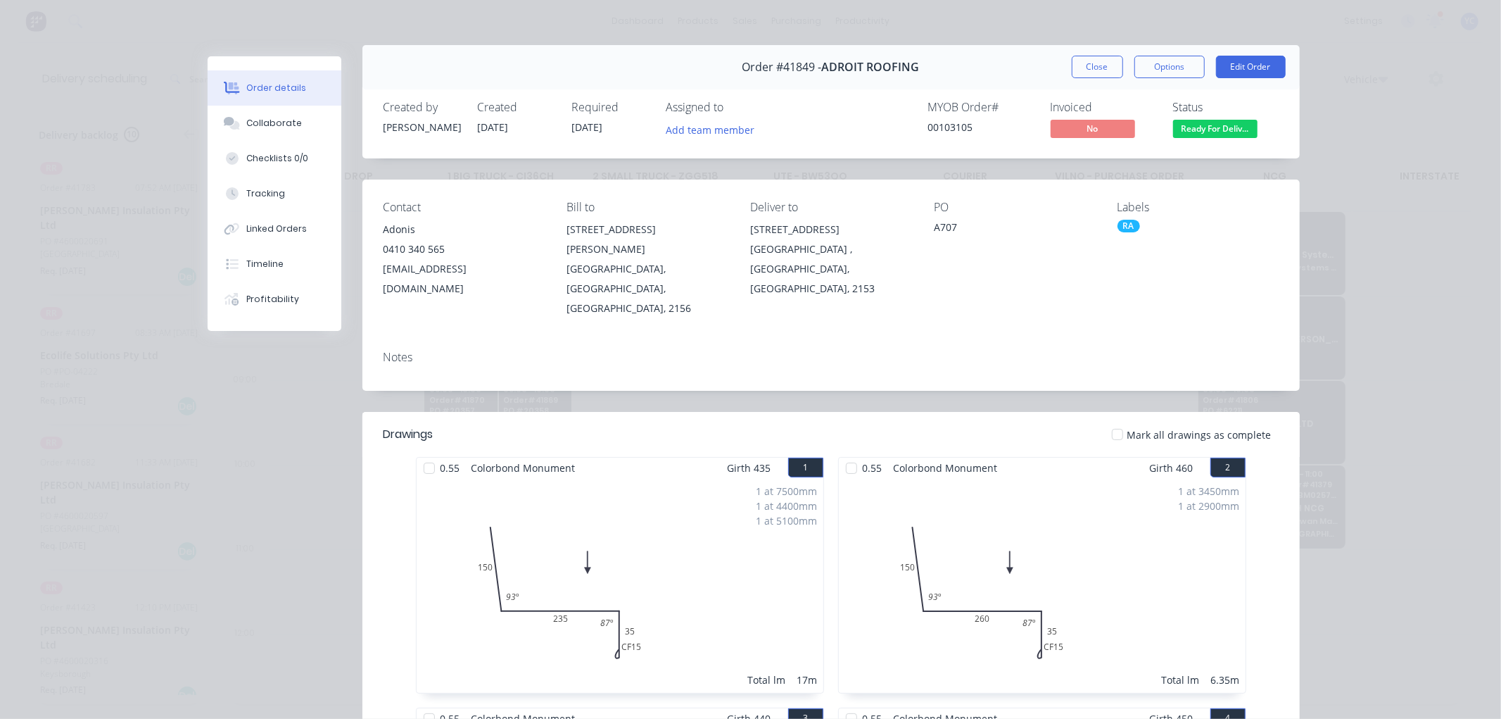
scroll to position [0, 0]
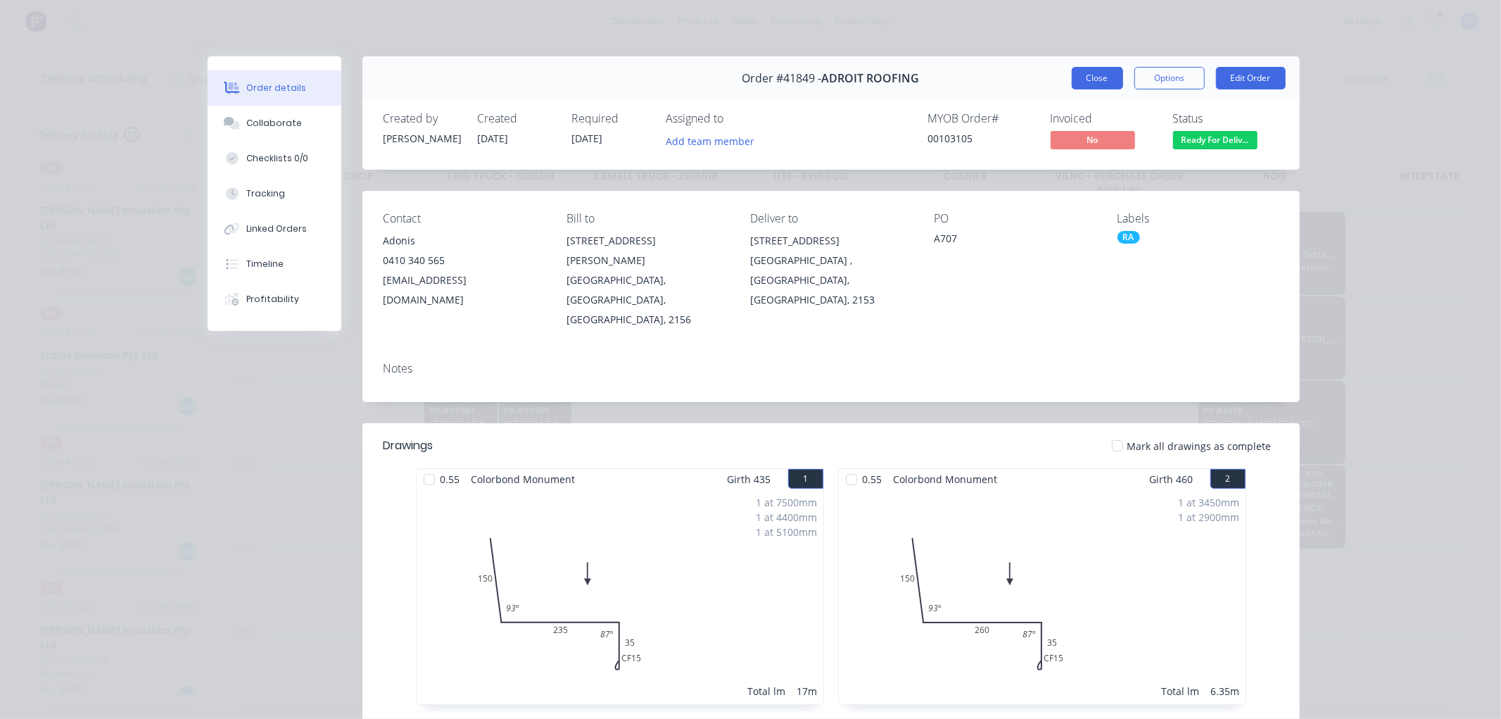
click at [1072, 79] on button "Close" at bounding box center [1097, 78] width 51 height 23
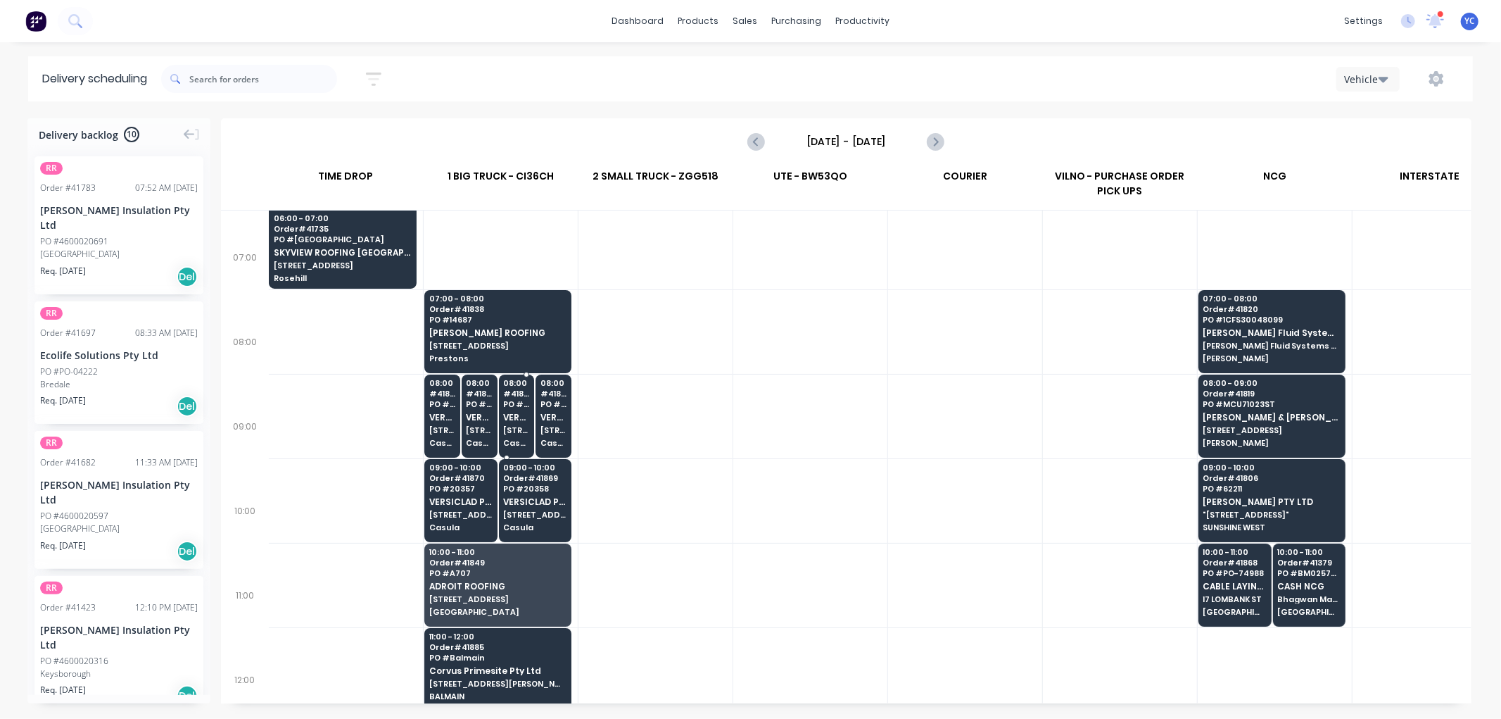
scroll to position [132, 1]
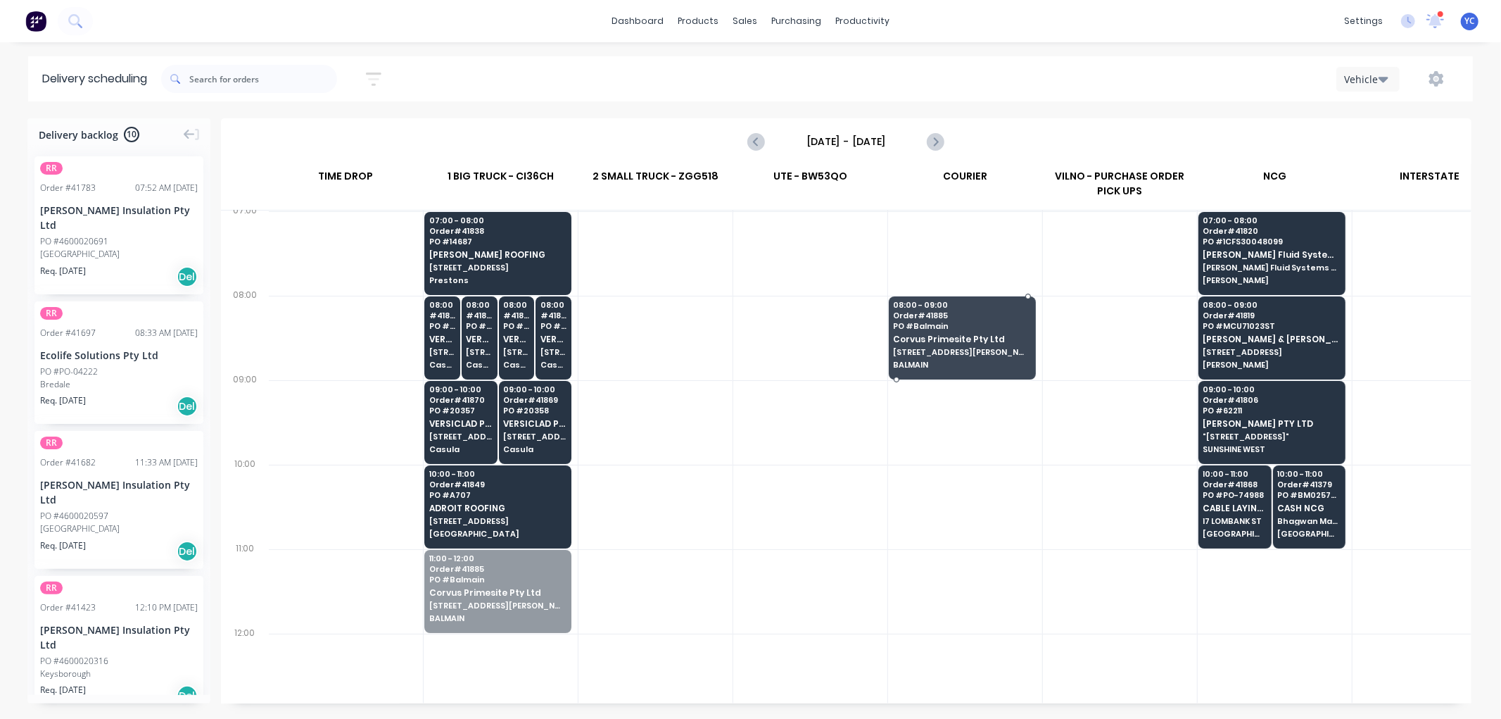
drag, startPoint x: 491, startPoint y: 603, endPoint x: 931, endPoint y: 359, distance: 503.7
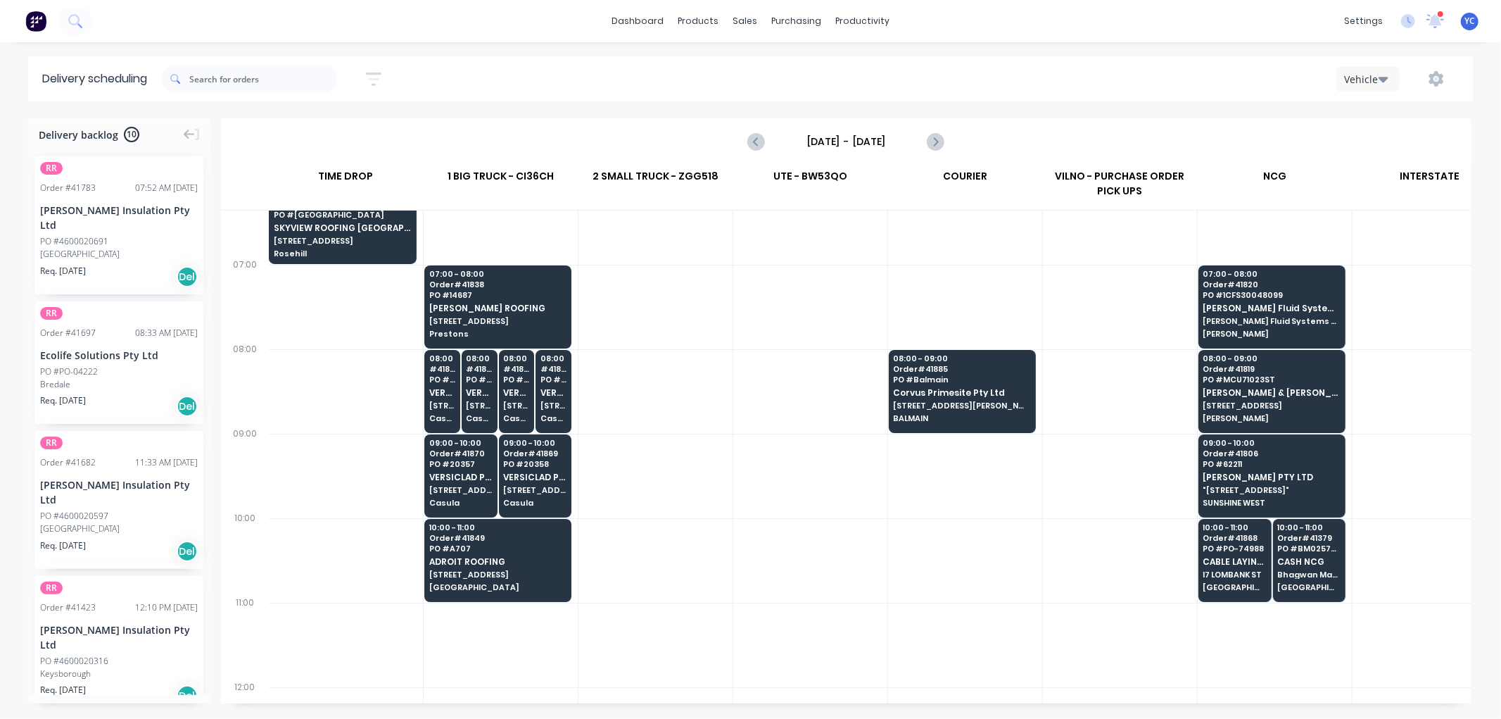
scroll to position [0, 1]
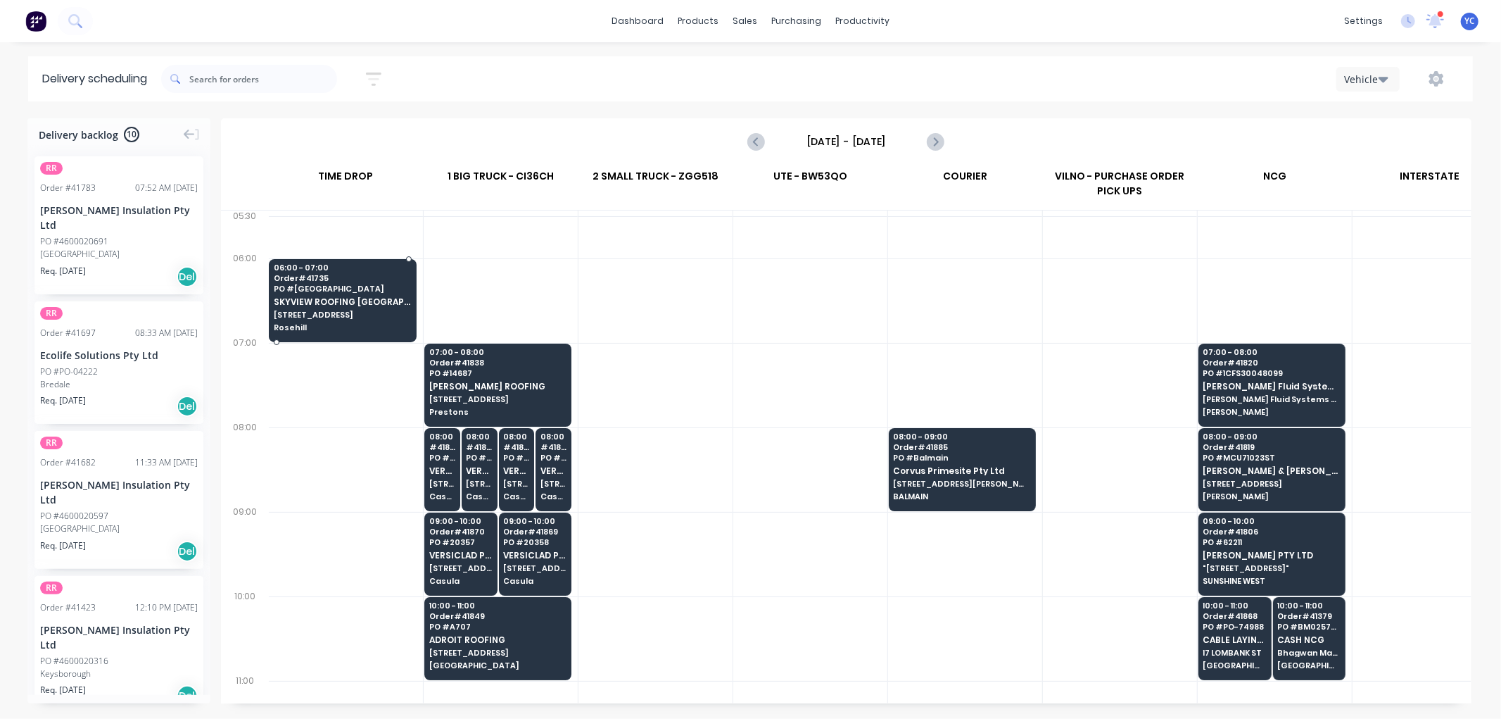
click at [326, 323] on span "Rosehill" at bounding box center [342, 327] width 137 height 8
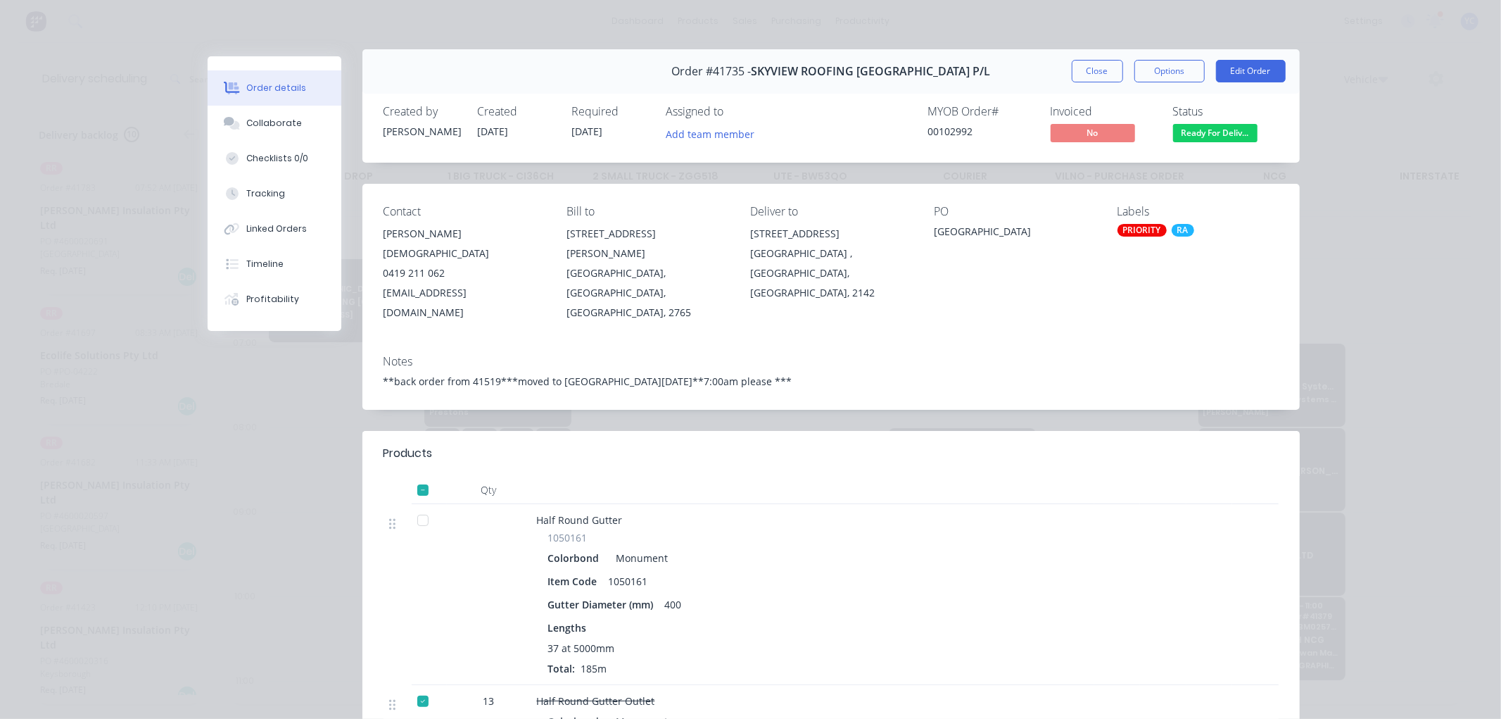
scroll to position [0, 0]
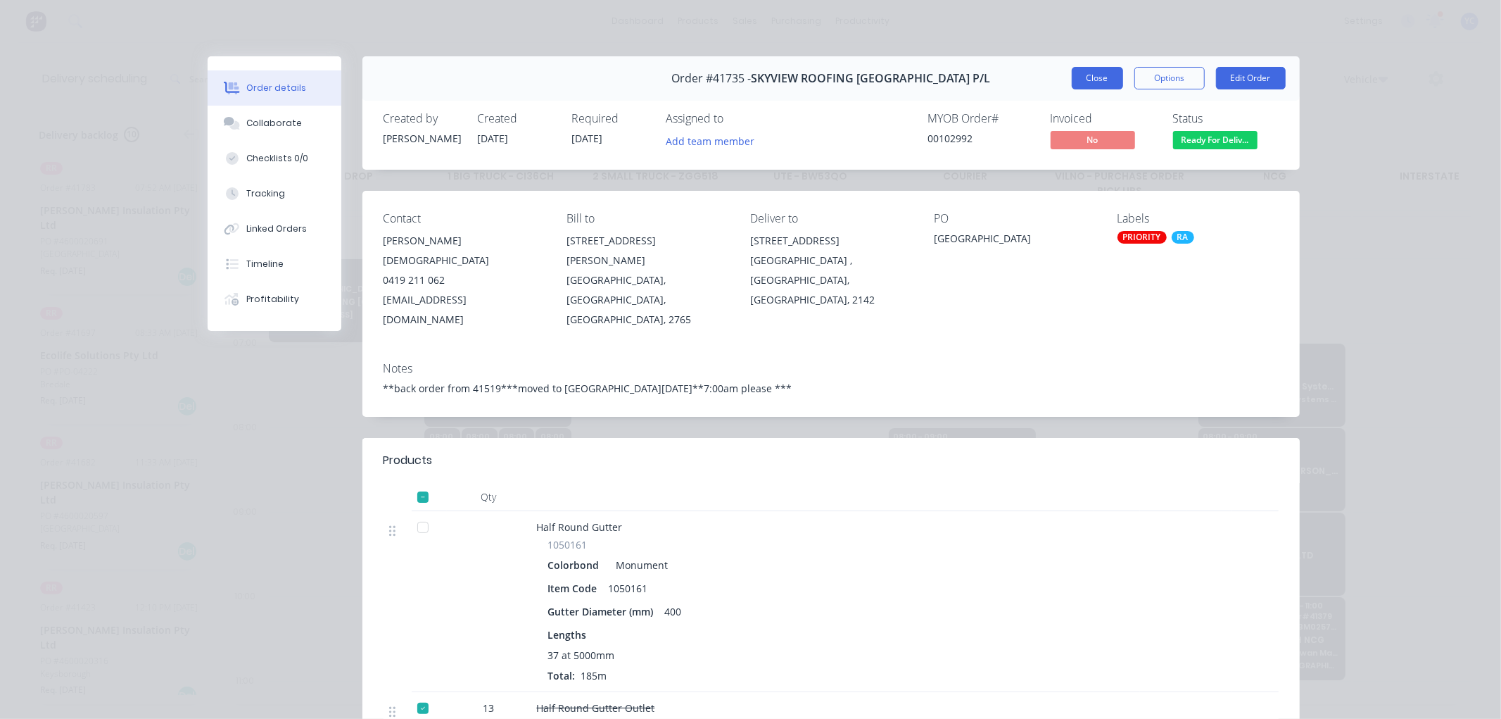
click at [1075, 80] on button "Close" at bounding box center [1097, 78] width 51 height 23
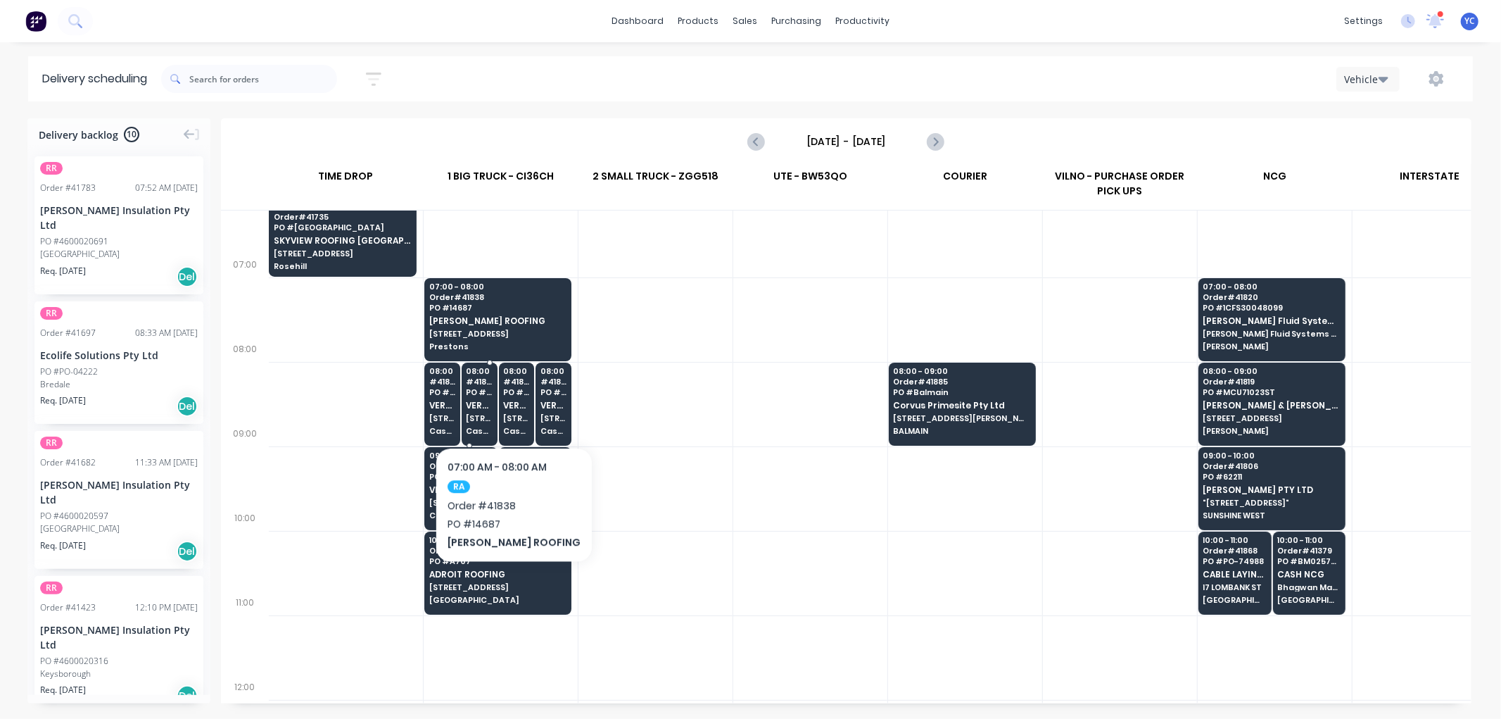
scroll to position [78, 1]
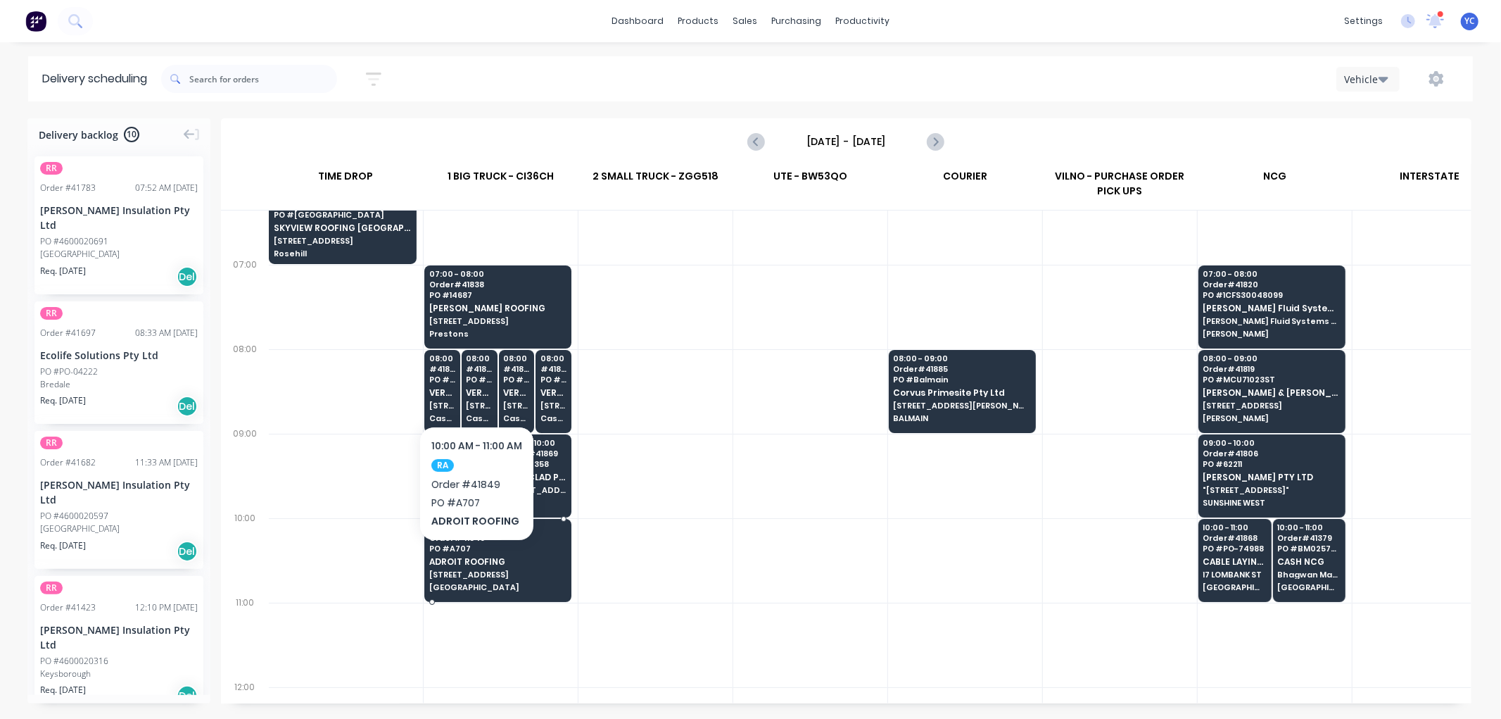
click at [476, 561] on span "ADROIT ROOFING" at bounding box center [497, 561] width 137 height 9
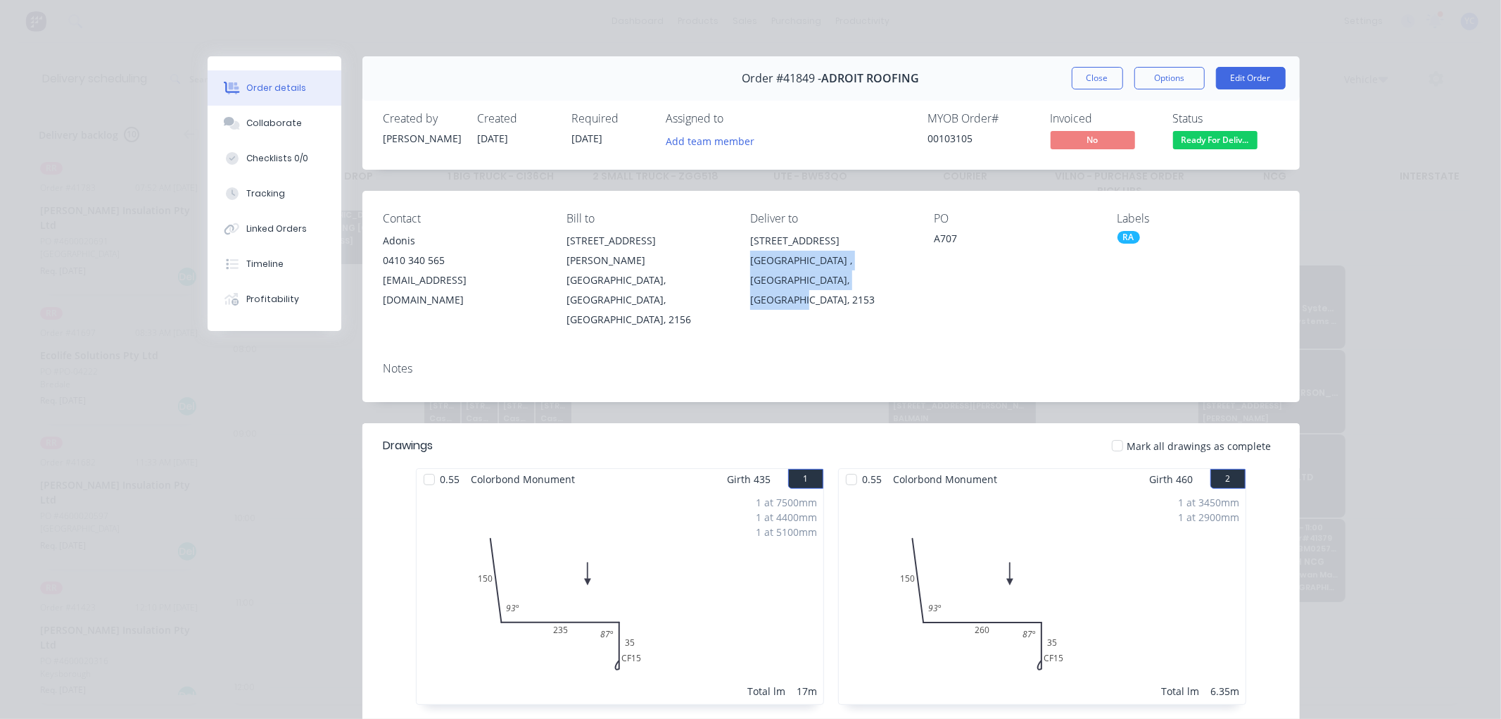
drag, startPoint x: 742, startPoint y: 257, endPoint x: 892, endPoint y: 272, distance: 150.6
click at [892, 272] on div "Contact Adonis [PHONE_NUMBER] [EMAIL_ADDRESS][DOMAIN_NAME] Bill to [STREET_ADDR…" at bounding box center [830, 271] width 937 height 160
click at [729, 244] on div "Contact Adonis [PHONE_NUMBER] [EMAIL_ADDRESS][DOMAIN_NAME] Bill to [STREET_ADDR…" at bounding box center [830, 271] width 937 height 160
drag, startPoint x: 743, startPoint y: 213, endPoint x: 811, endPoint y: 276, distance: 93.6
click at [811, 276] on div "Contact Adonis [PHONE_NUMBER] [EMAIL_ADDRESS][DOMAIN_NAME] Bill to [STREET_ADDR…" at bounding box center [830, 271] width 937 height 160
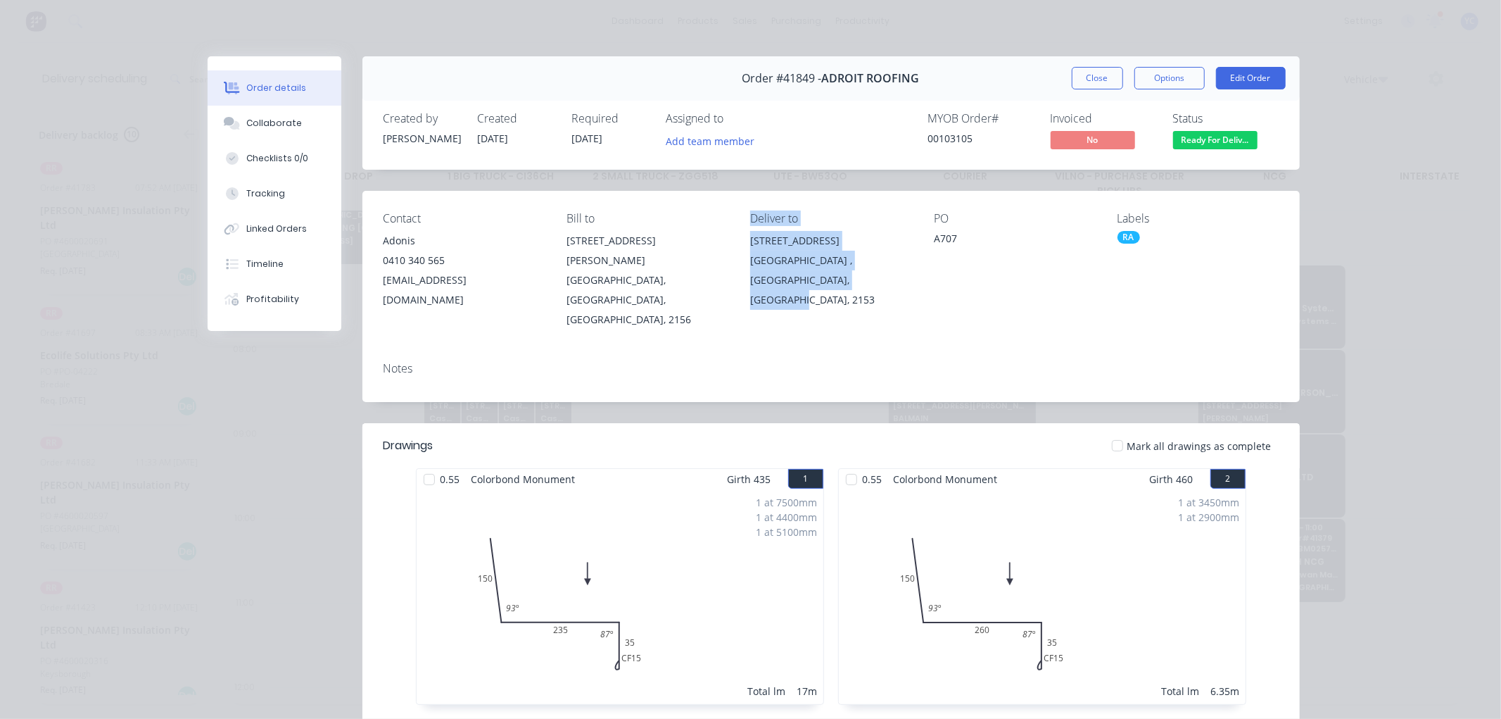
click at [757, 260] on div "[GEOGRAPHIC_DATA] , [GEOGRAPHIC_DATA], [GEOGRAPHIC_DATA], 2153" at bounding box center [830, 280] width 161 height 59
drag, startPoint x: 743, startPoint y: 220, endPoint x: 819, endPoint y: 289, distance: 103.2
click at [819, 289] on div "Contact Adonis [PHONE_NUMBER] [EMAIL_ADDRESS][DOMAIN_NAME] Bill to [STREET_ADDR…" at bounding box center [830, 271] width 937 height 160
click at [740, 224] on div "Contact Adonis [PHONE_NUMBER] [EMAIL_ADDRESS][DOMAIN_NAME] Bill to [STREET_ADDR…" at bounding box center [830, 271] width 937 height 160
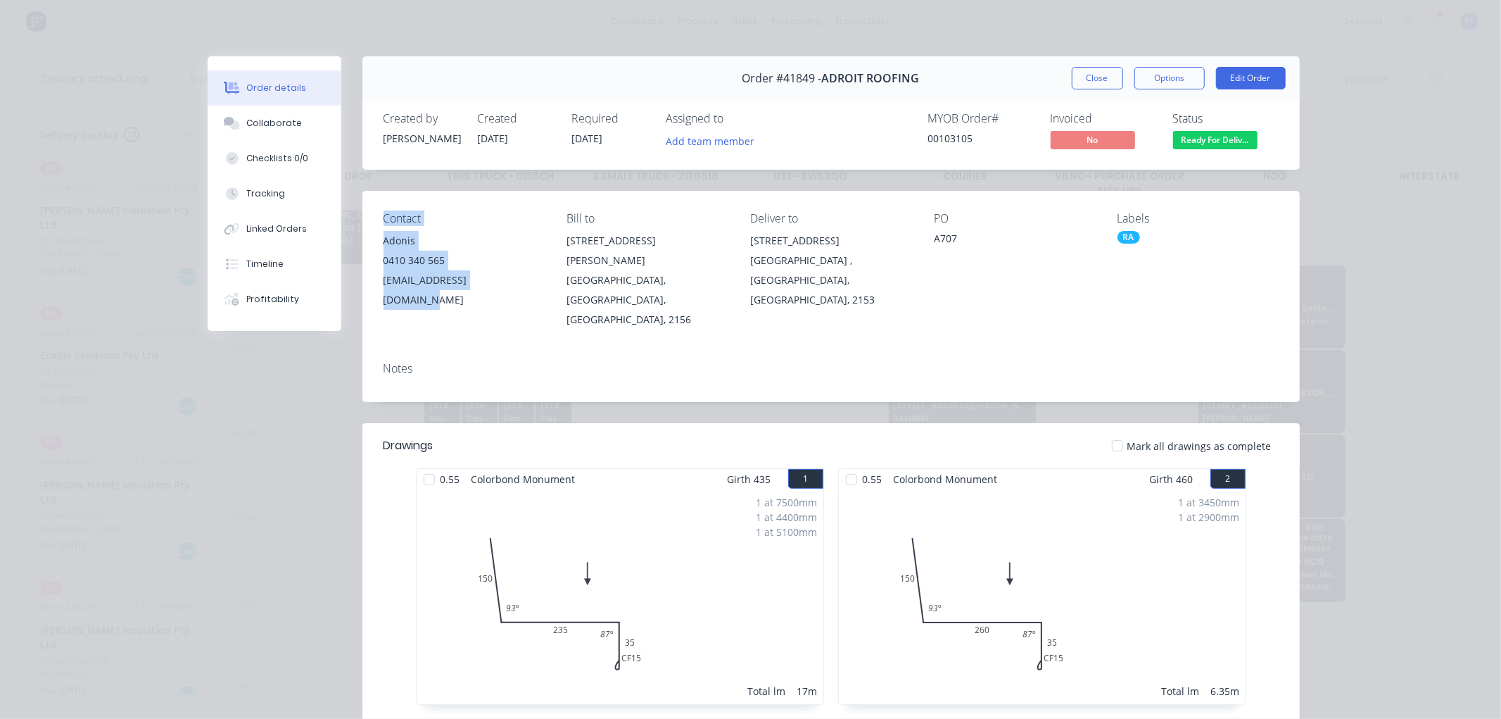
drag, startPoint x: 375, startPoint y: 216, endPoint x: 505, endPoint y: 286, distance: 147.1
click at [505, 286] on div "Contact Adonis [PHONE_NUMBER] [EMAIL_ADDRESS][DOMAIN_NAME] Bill to [STREET_ADDR…" at bounding box center [830, 271] width 937 height 160
